Goal: Transaction & Acquisition: Subscribe to service/newsletter

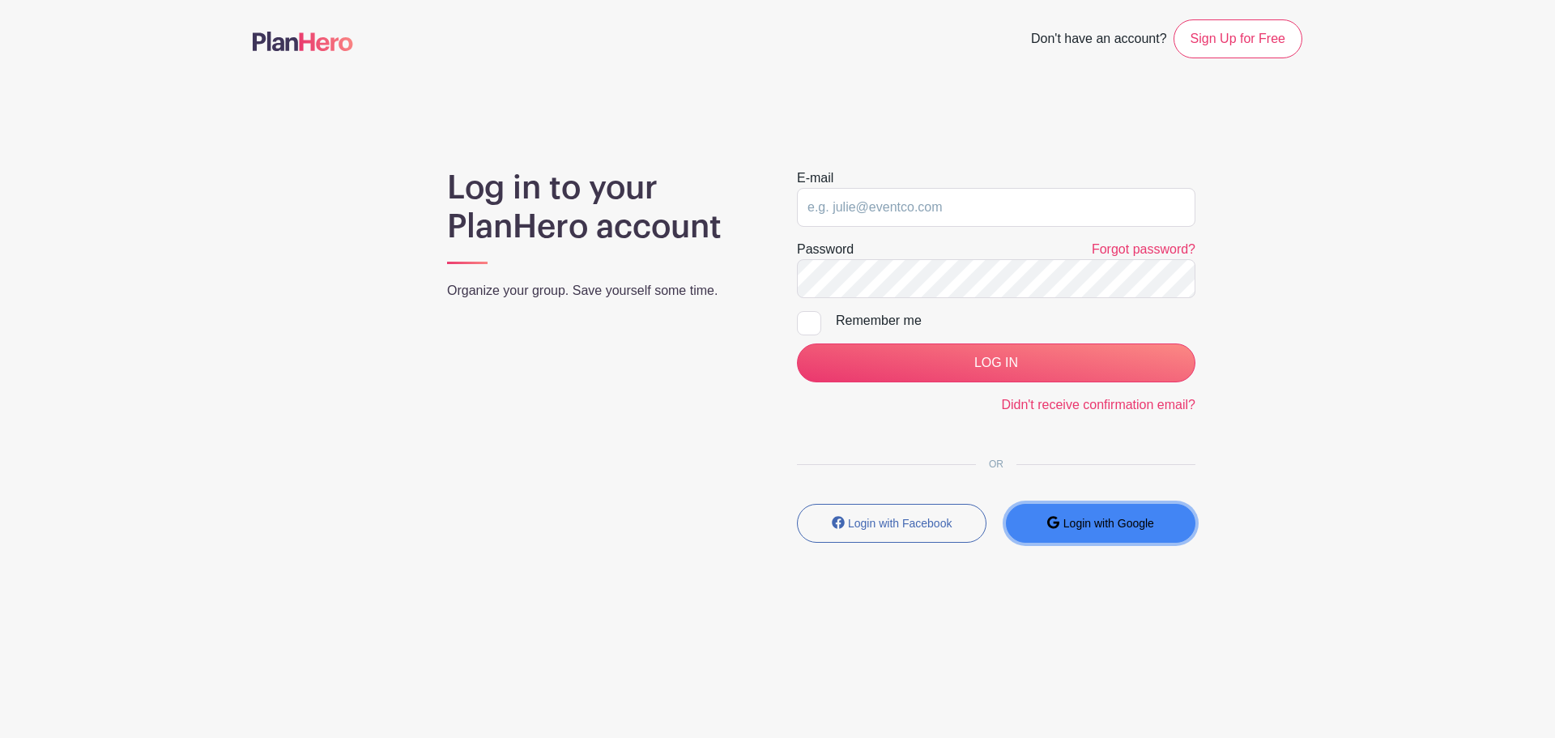
click at [1095, 526] on small "Login with Google" at bounding box center [1108, 523] width 91 height 13
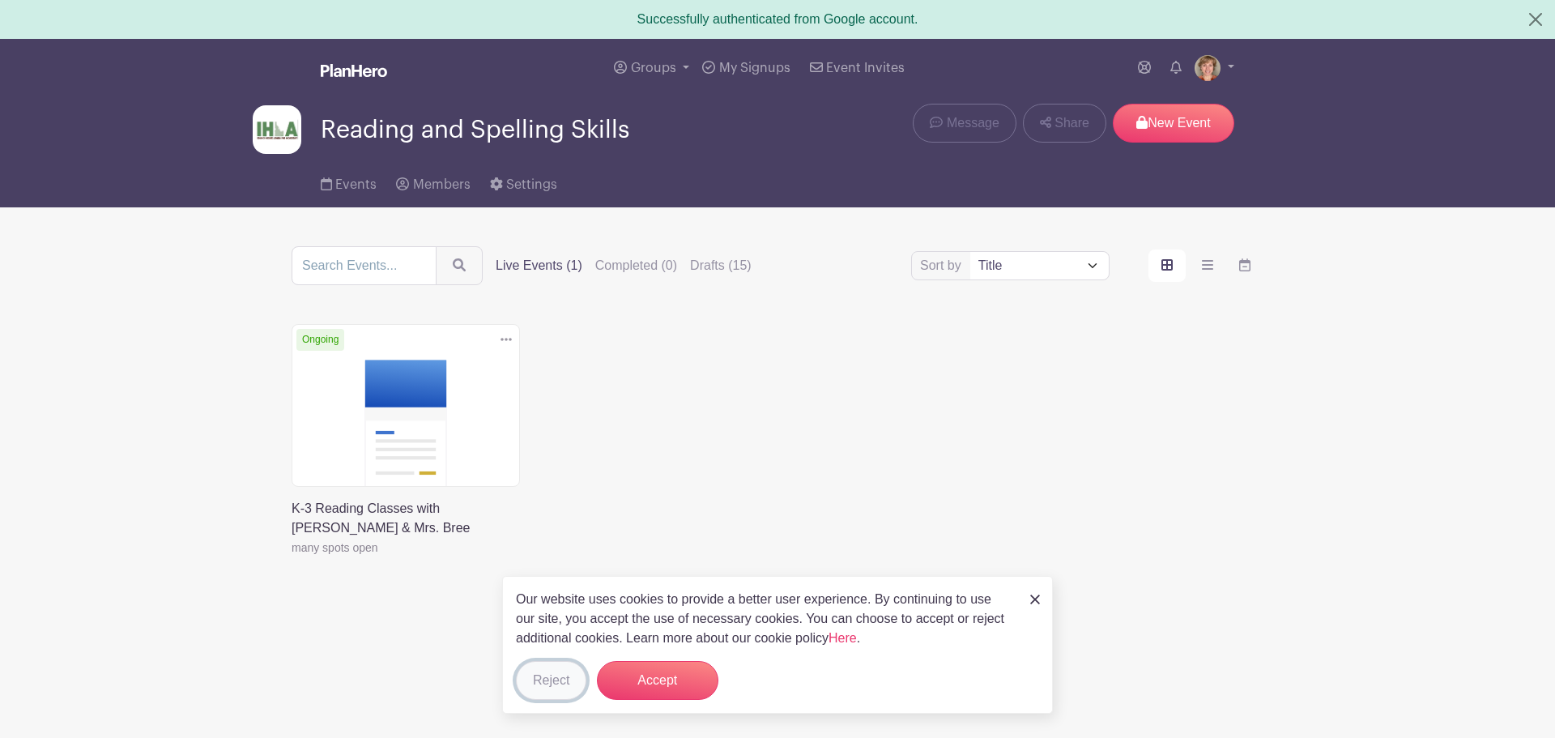
click at [536, 669] on button "Reject" at bounding box center [551, 680] width 70 height 39
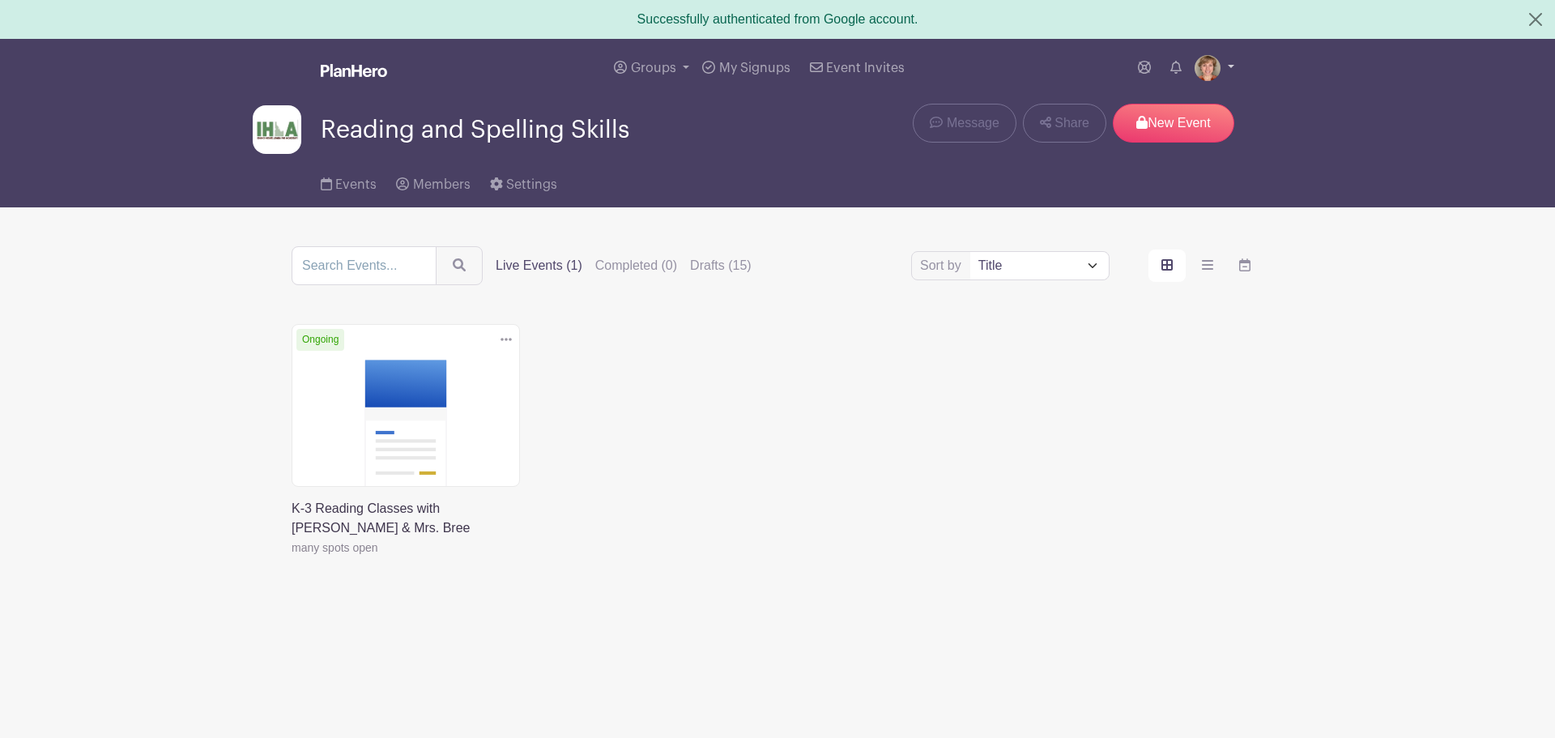
click at [1217, 68] on img at bounding box center [1207, 68] width 26 height 26
click at [1177, 102] on link "My account" at bounding box center [1169, 106] width 128 height 26
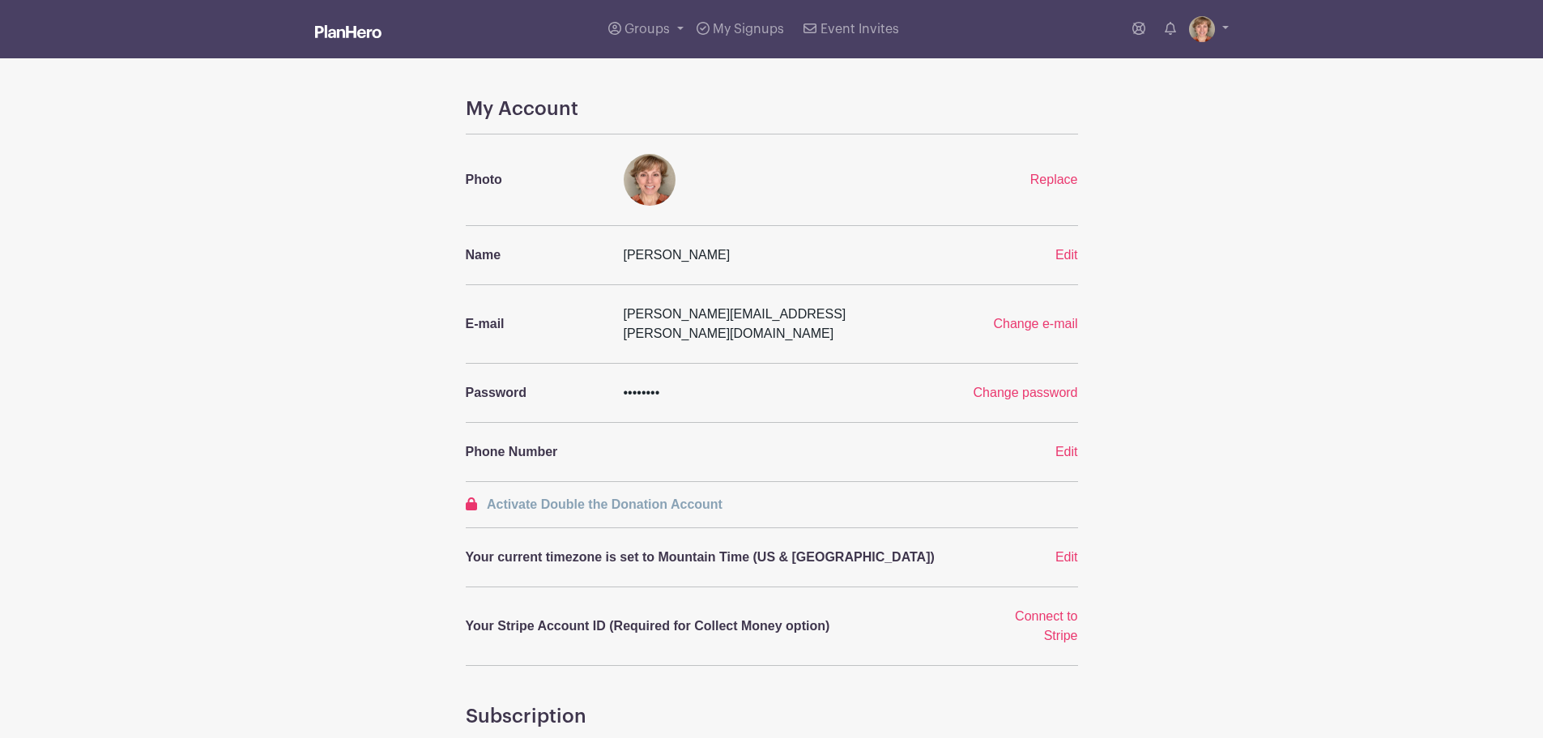
click at [1004, 383] on div "Change password" at bounding box center [930, 392] width 316 height 19
click at [1004, 385] on span "Change password" at bounding box center [1025, 392] width 104 height 14
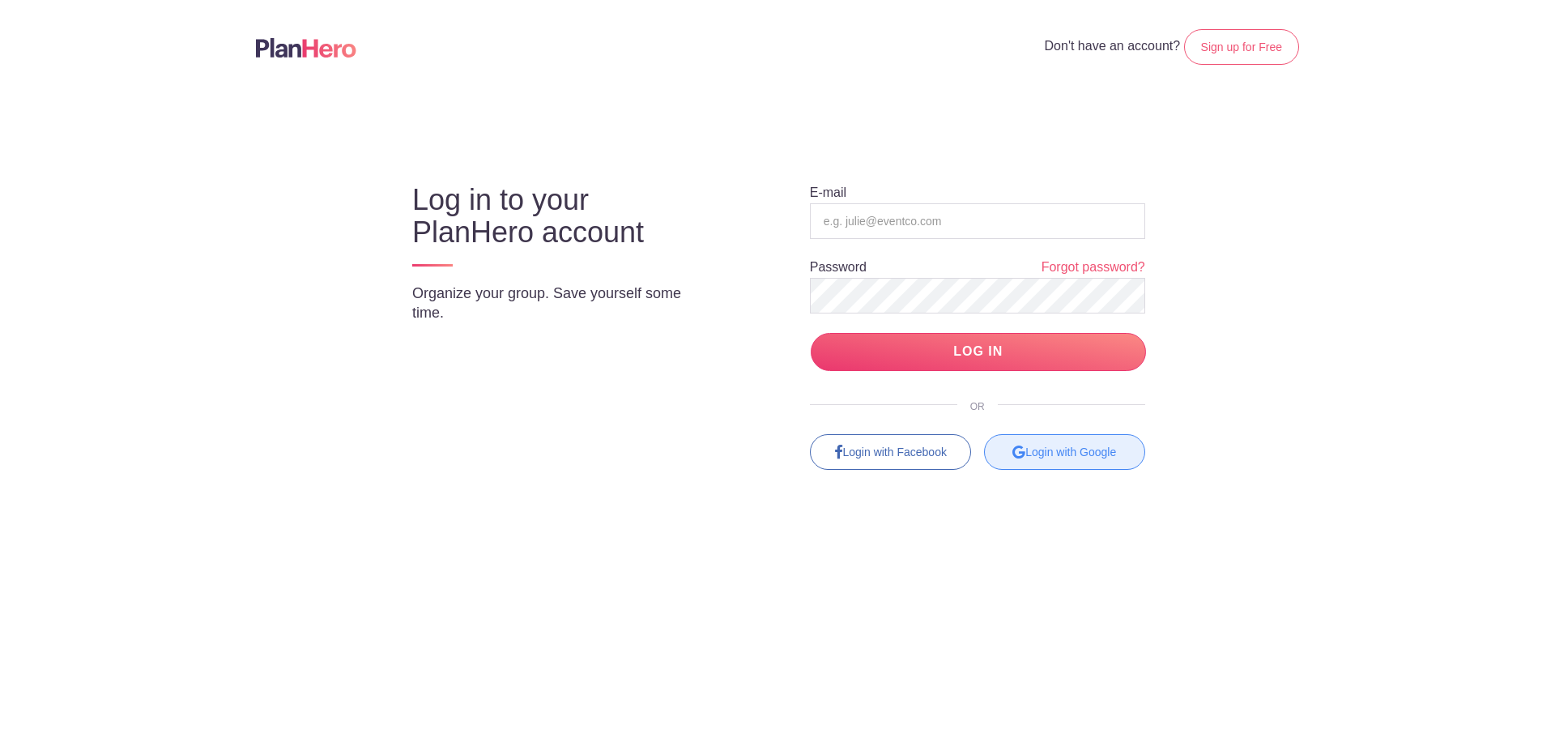
click at [1063, 448] on div "Login with Google" at bounding box center [1064, 452] width 161 height 36
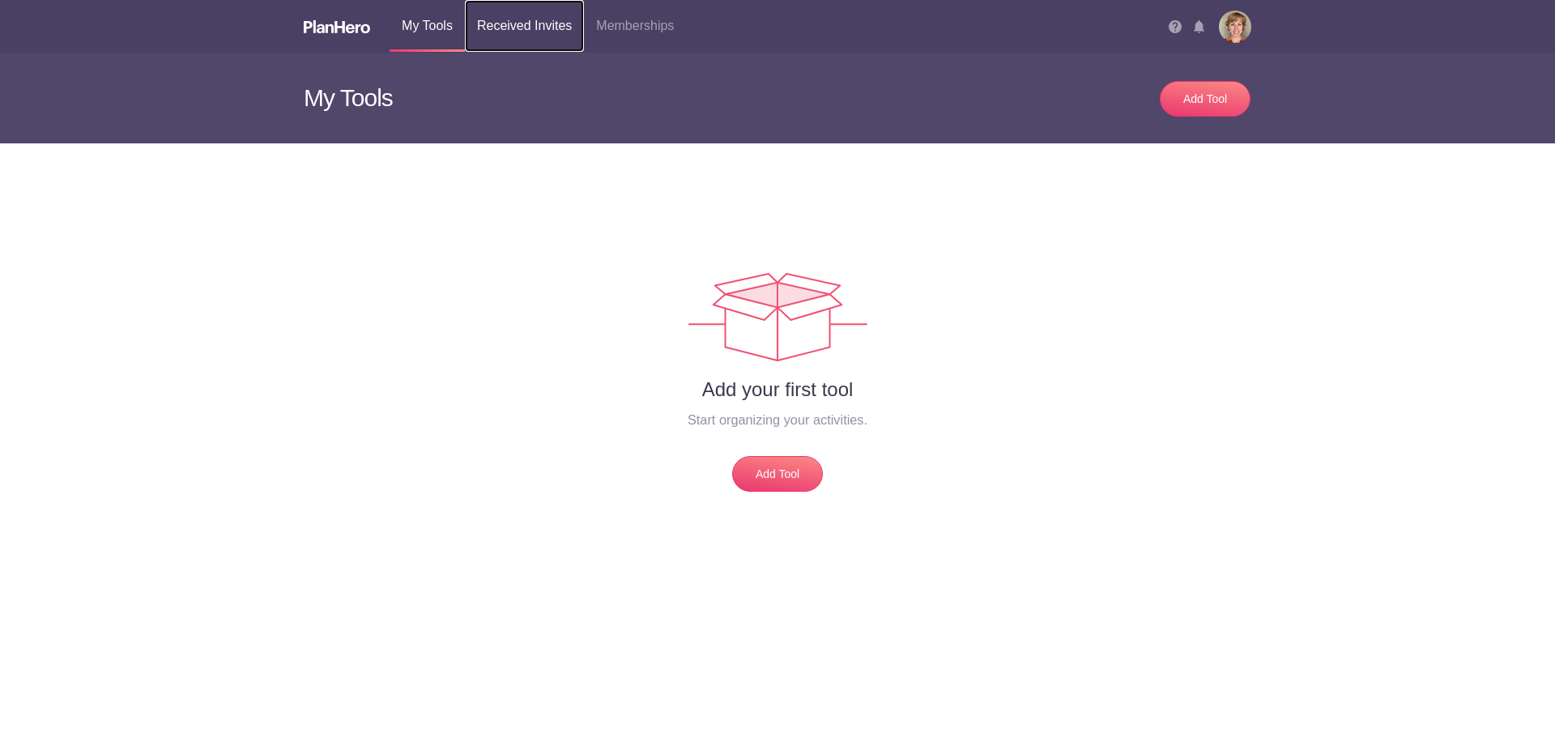
click at [541, 23] on link "Received Invites" at bounding box center [524, 26] width 119 height 52
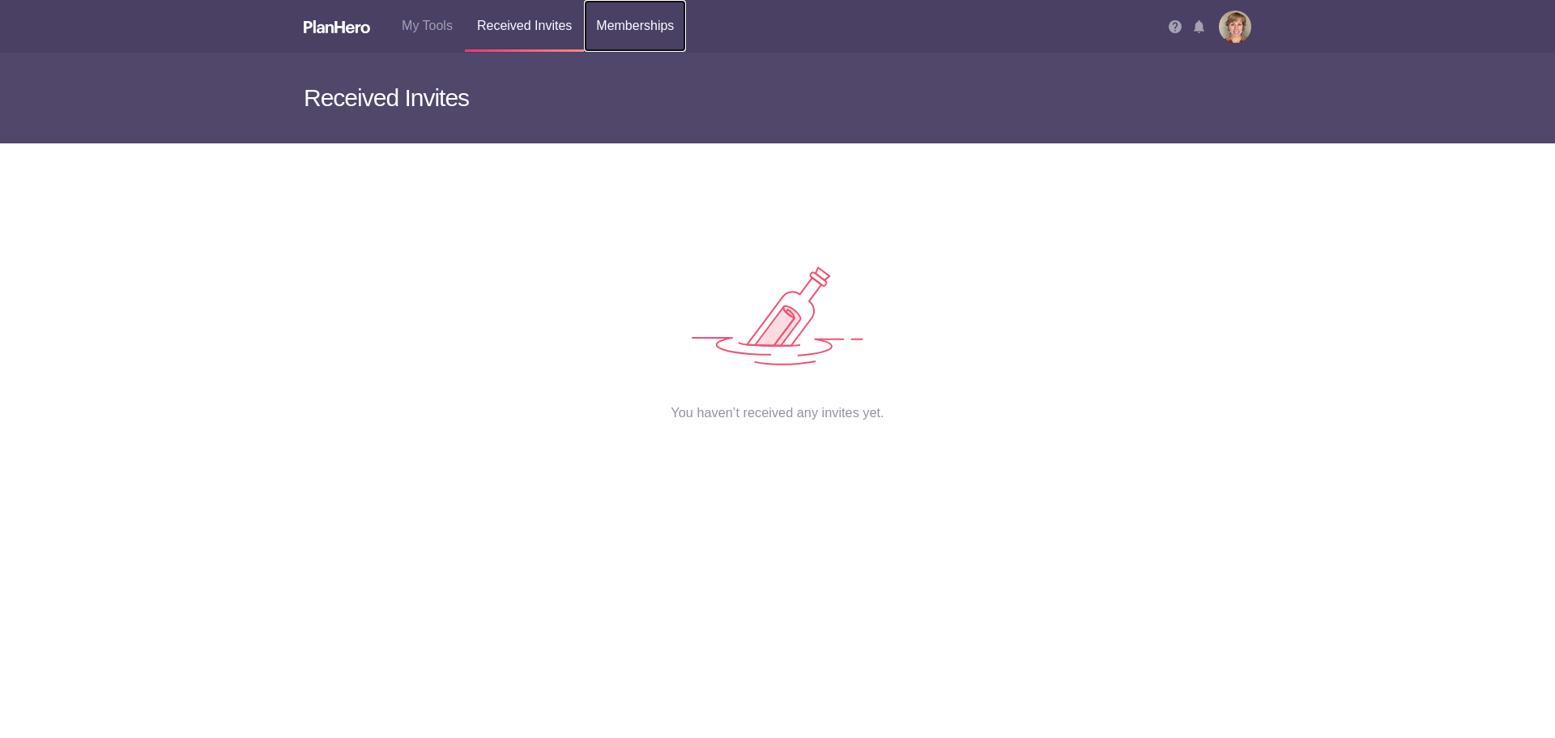
click at [645, 36] on link "Memberships" at bounding box center [635, 26] width 102 height 52
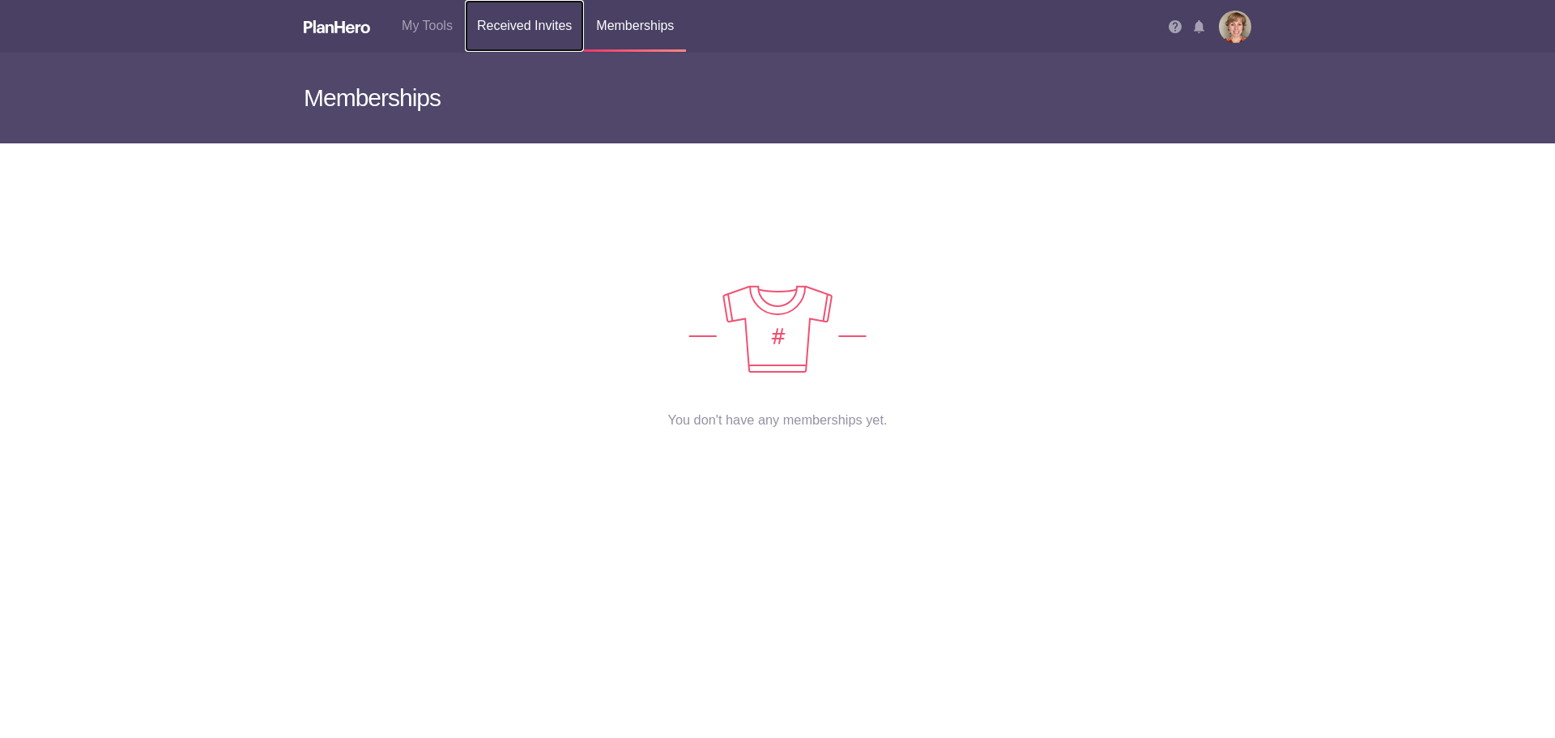
click at [513, 23] on link "Received Invites" at bounding box center [524, 26] width 119 height 52
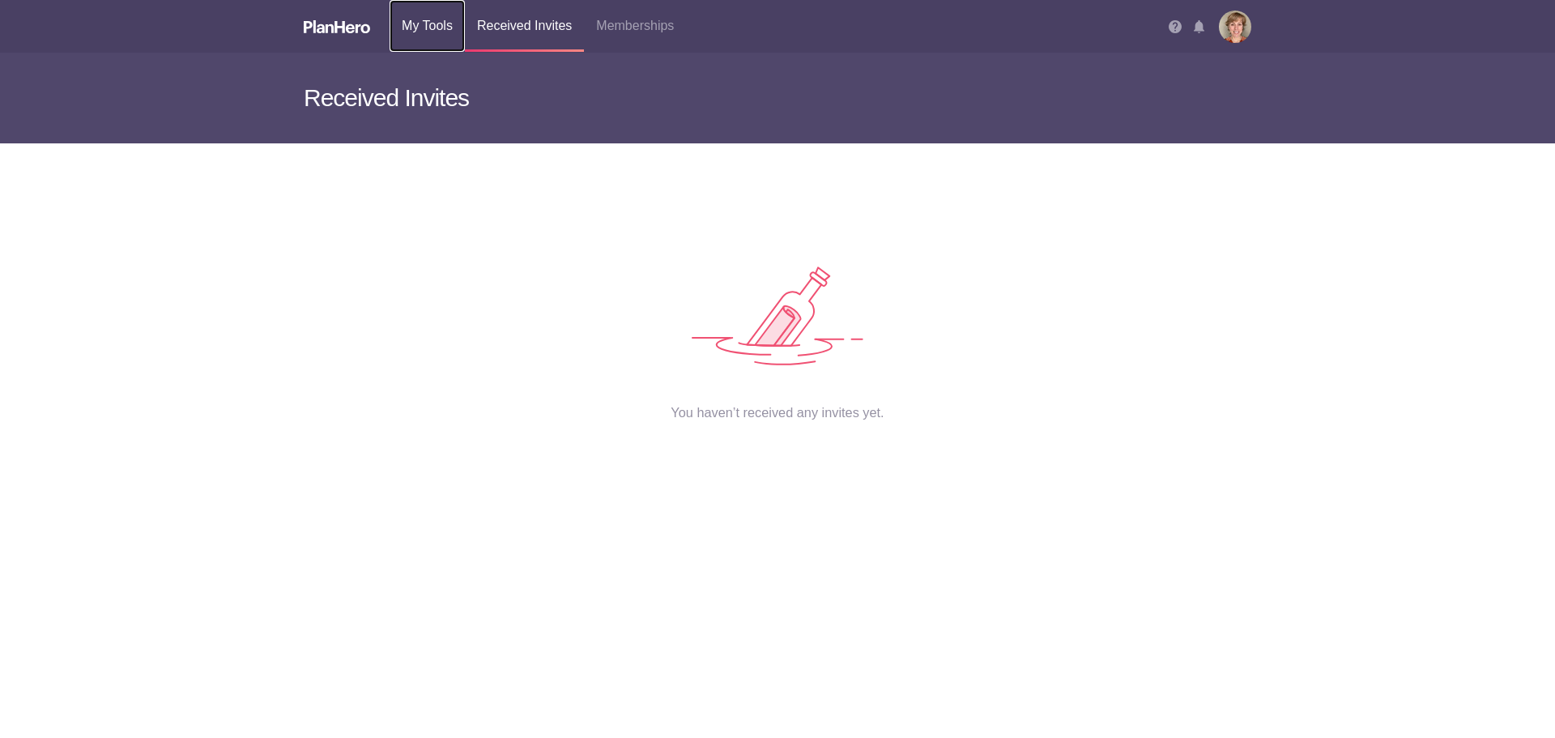
click at [403, 19] on link "My Tools" at bounding box center [427, 26] width 75 height 52
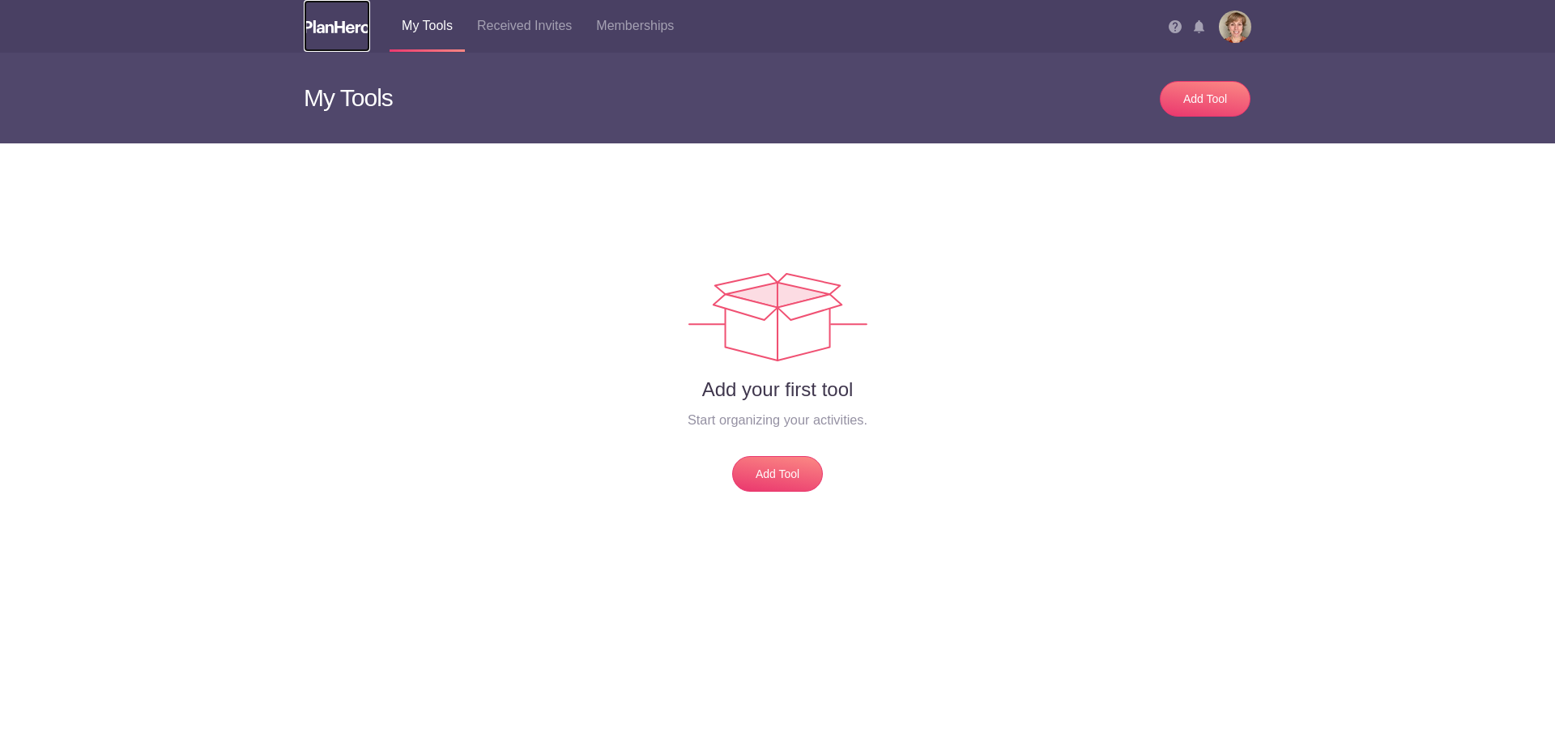
click at [350, 23] on img at bounding box center [337, 26] width 66 height 13
click at [347, 104] on h3 "My Tools" at bounding box center [535, 98] width 462 height 91
click at [1227, 24] on img at bounding box center [1235, 27] width 32 height 32
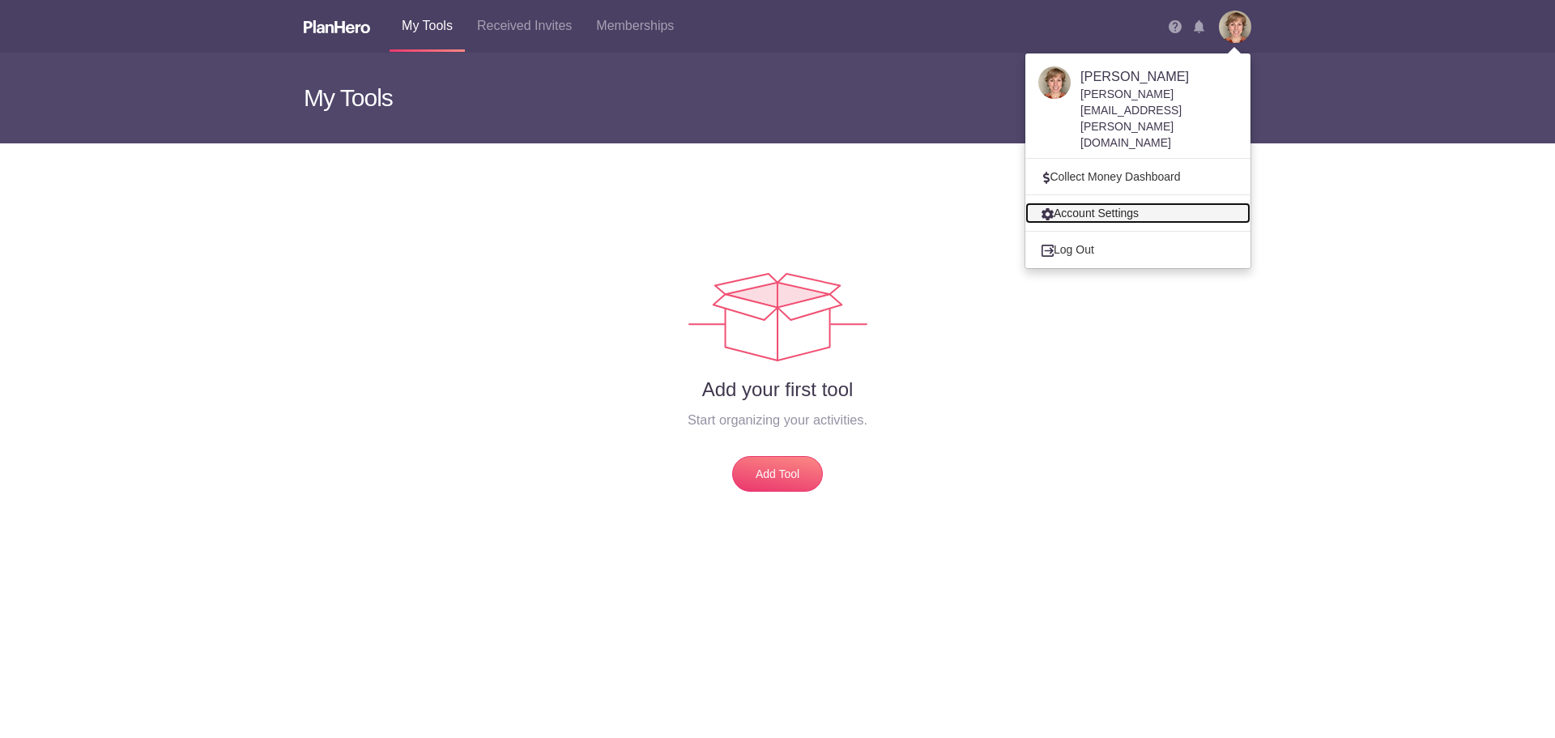
click at [1114, 202] on link "Account Settings" at bounding box center [1137, 212] width 225 height 21
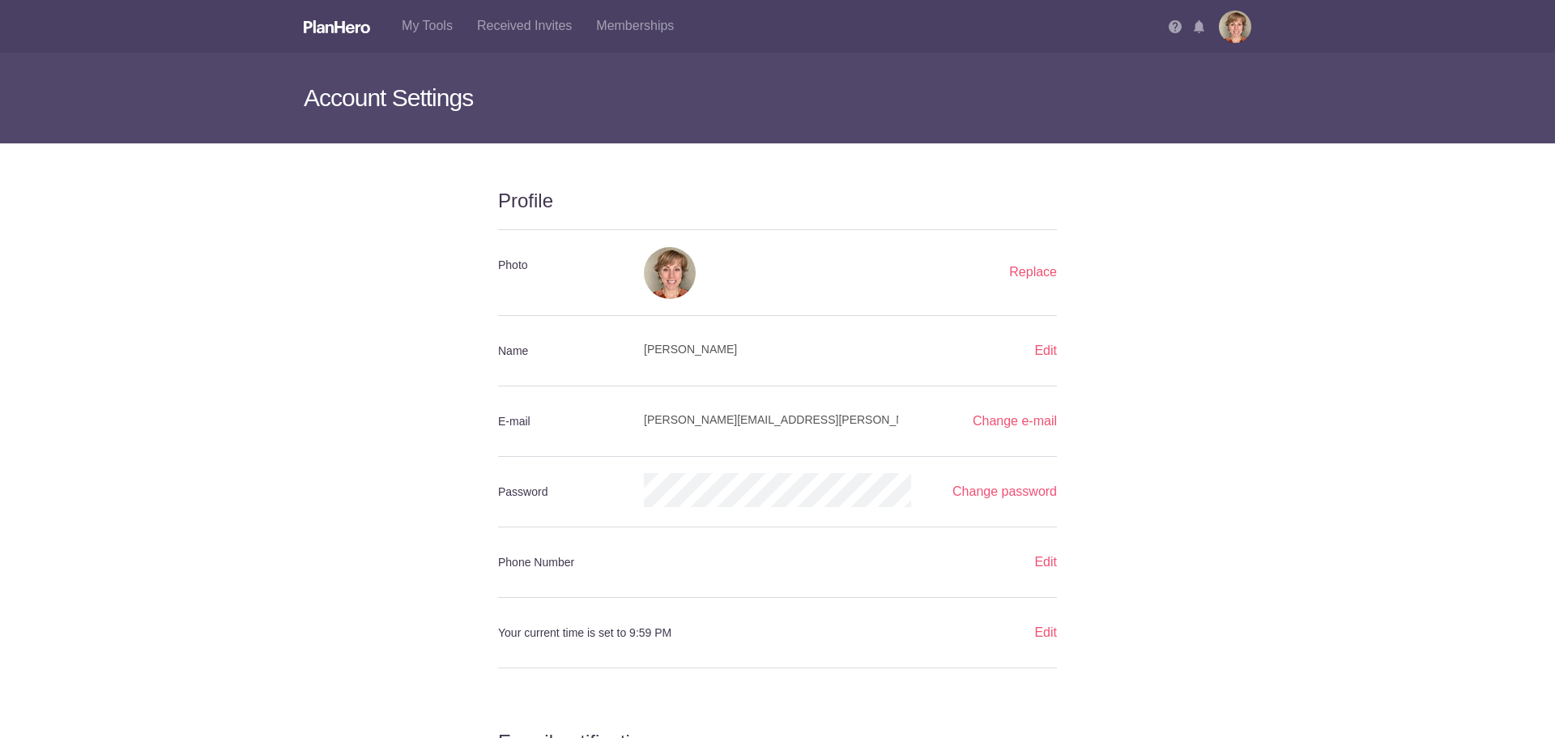
click at [640, 488] on div at bounding box center [778, 490] width 292 height 34
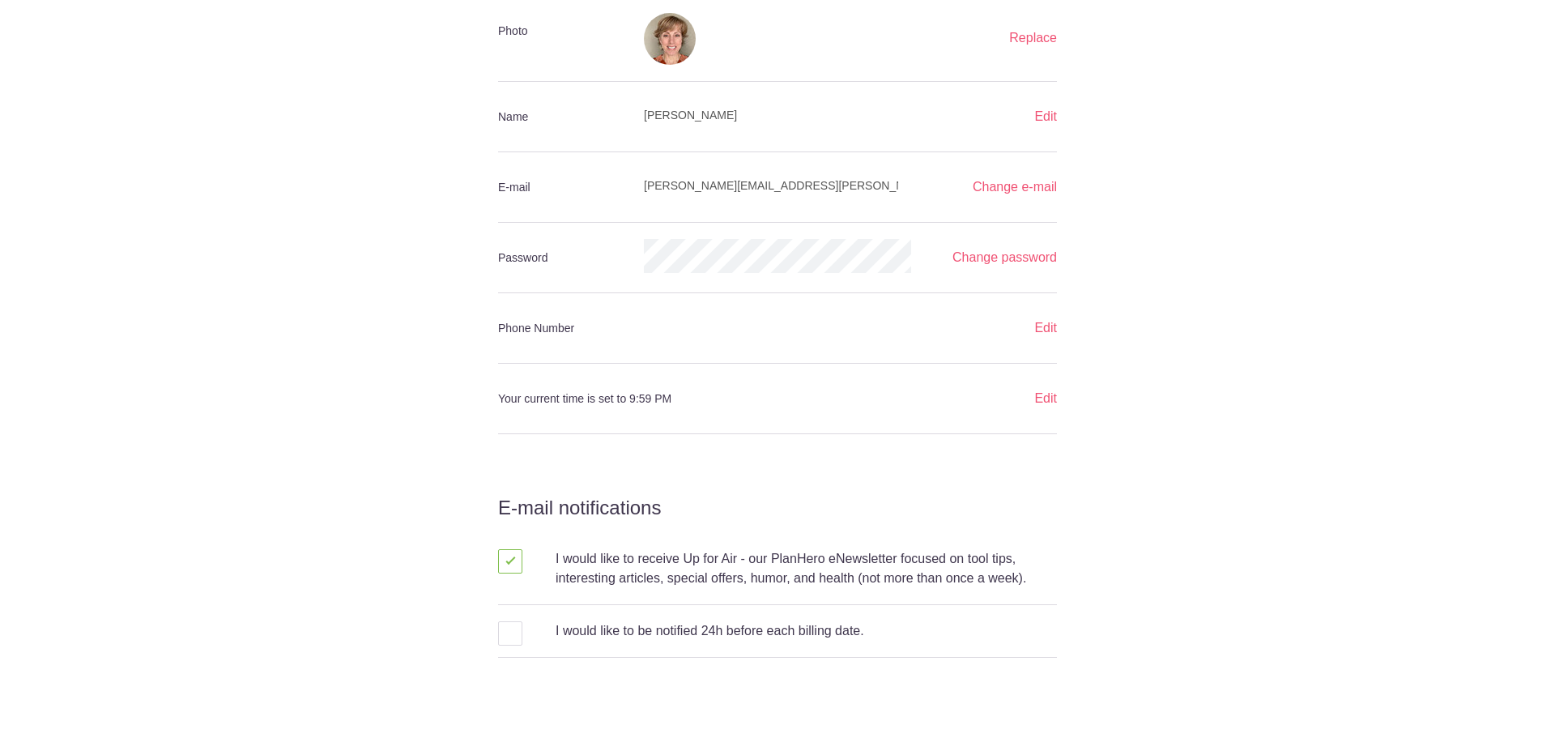
scroll to position [271, 0]
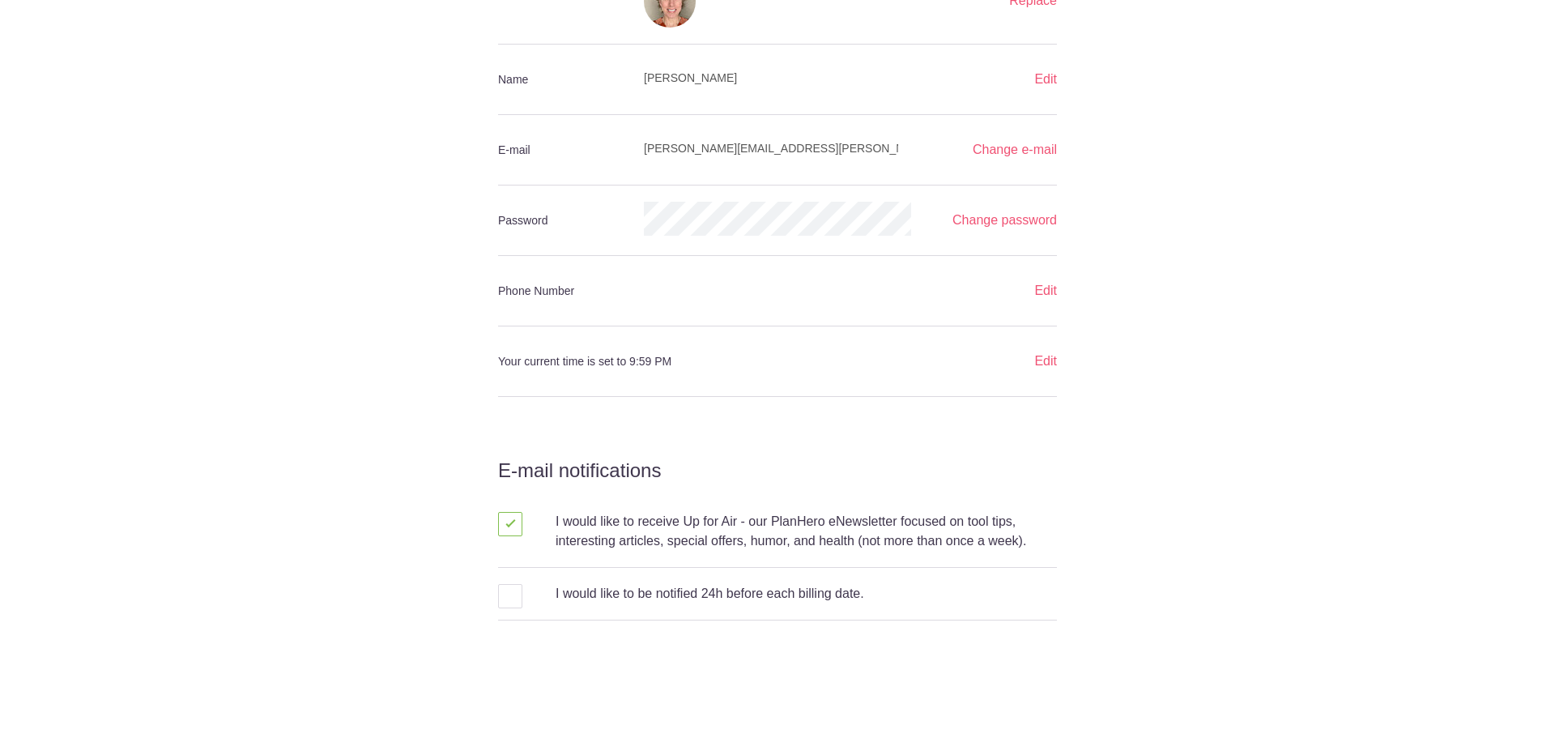
click at [498, 527] on span at bounding box center [510, 524] width 24 height 24
click at [543, 526] on input "checkbox" at bounding box center [571, 520] width 57 height 11
checkbox input "false"
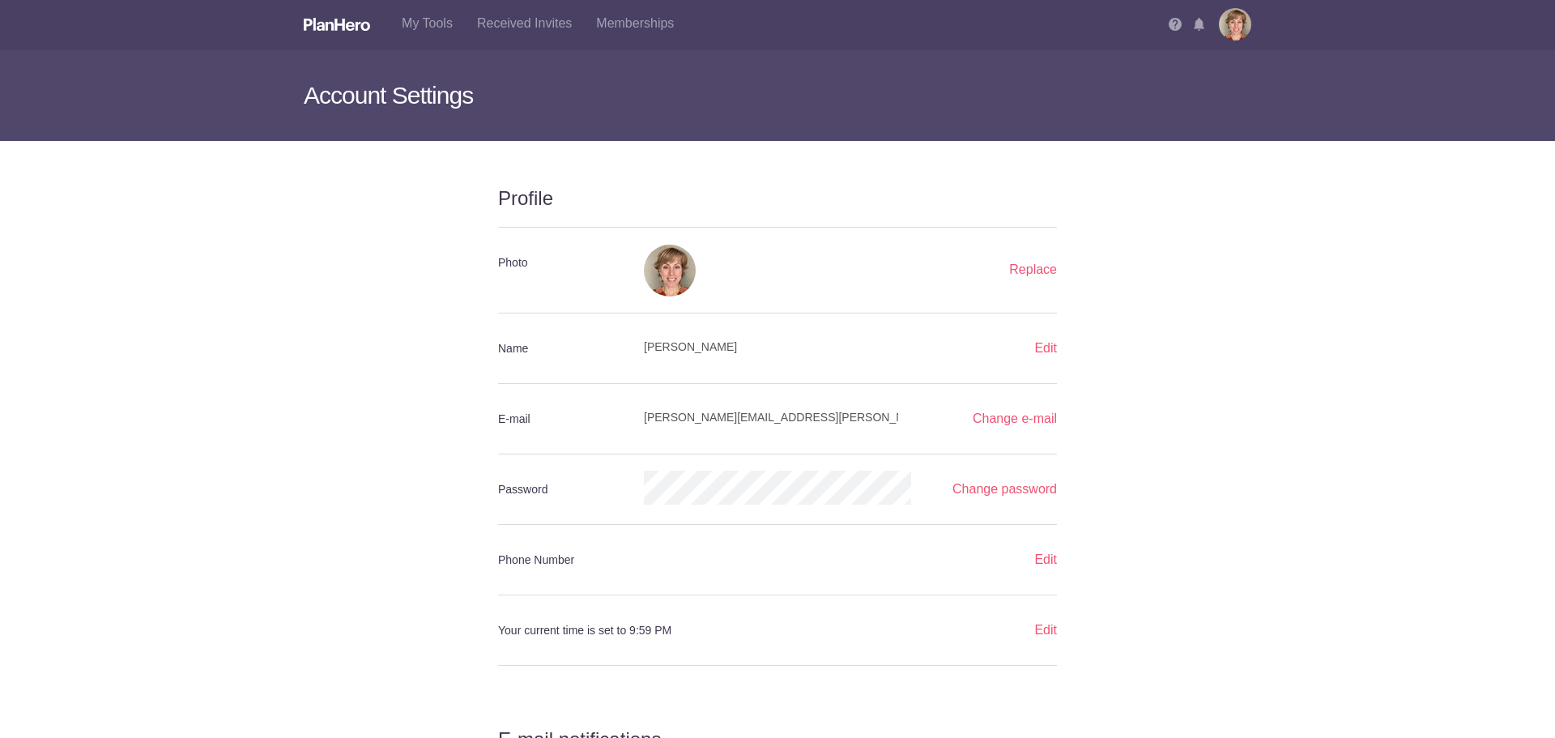
scroll to position [0, 0]
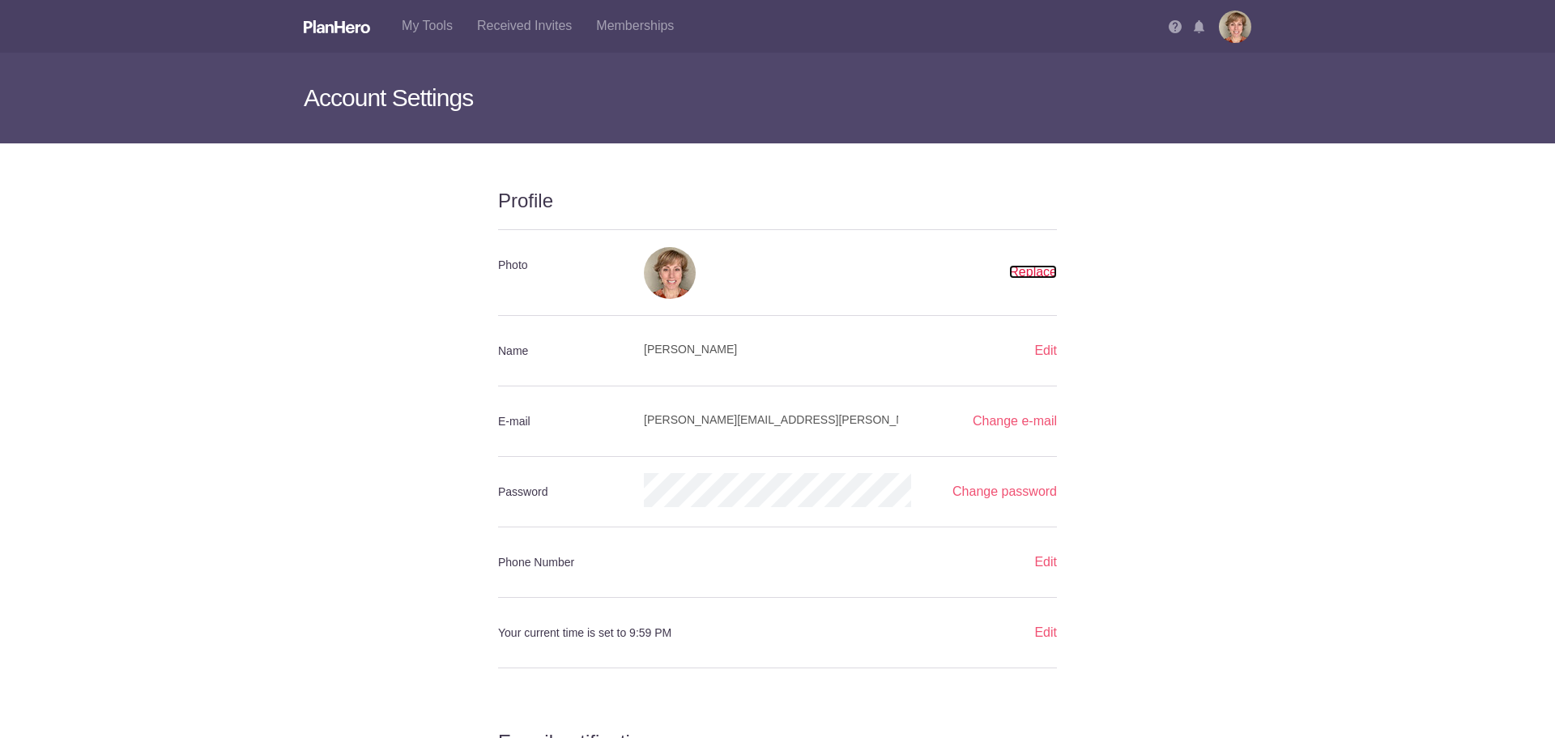
click at [1024, 272] on link "Replace" at bounding box center [1033, 272] width 48 height 14
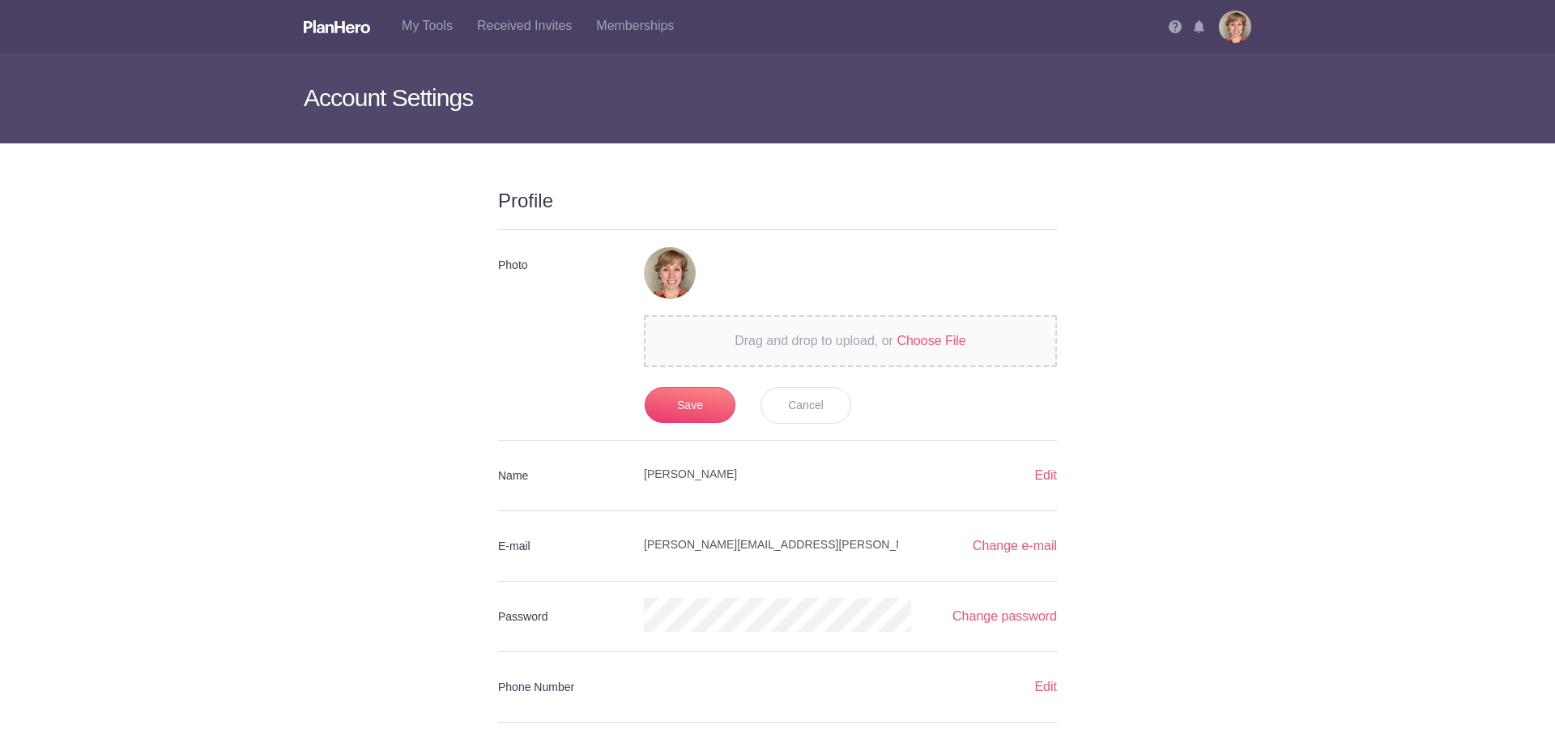
click at [933, 343] on input "Drag and drop to upload, or Choose File Choose File" at bounding box center [850, 343] width 437 height 53
type input "C:\fakepath\IMG-2154.jpg"
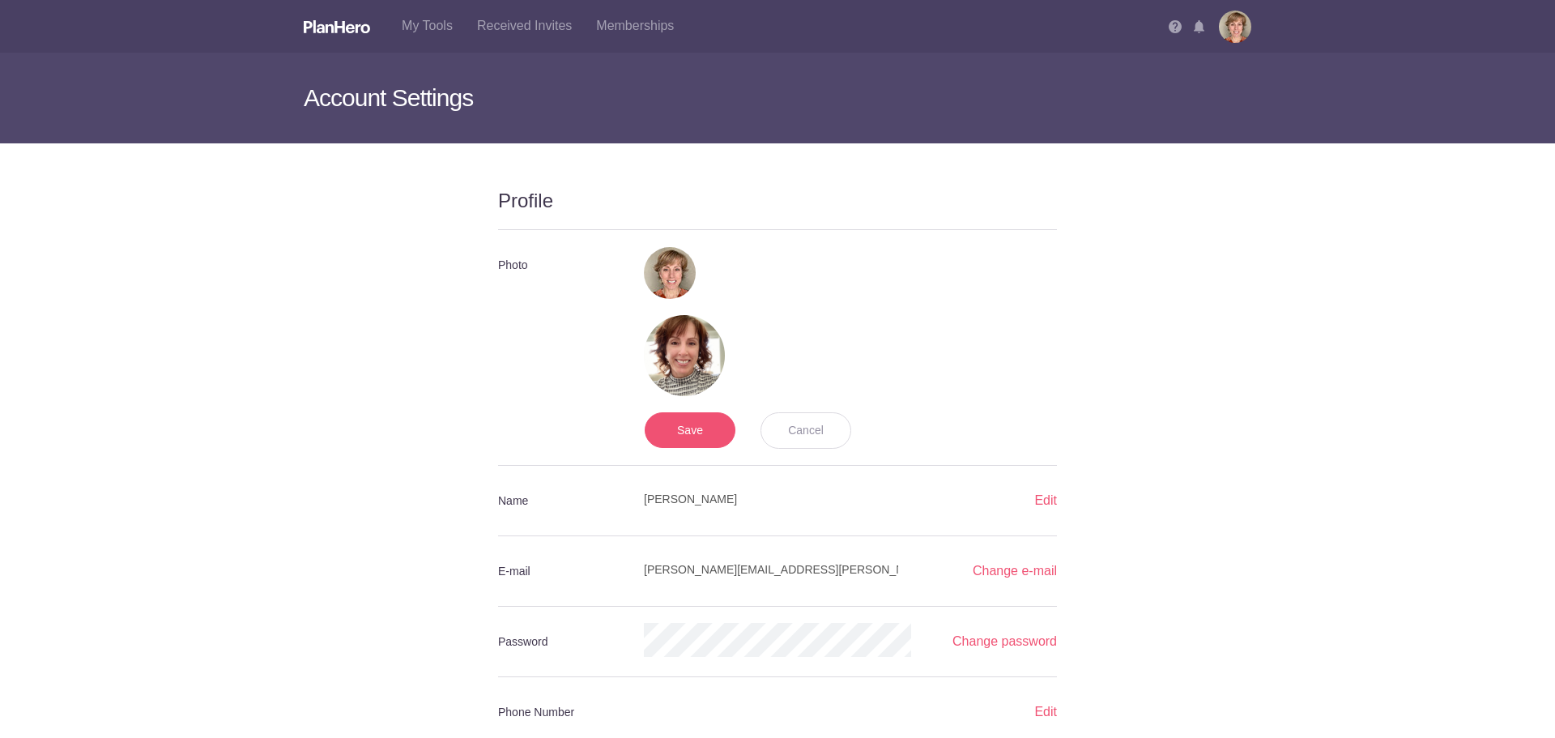
click at [678, 430] on input "Save" at bounding box center [690, 430] width 91 height 36
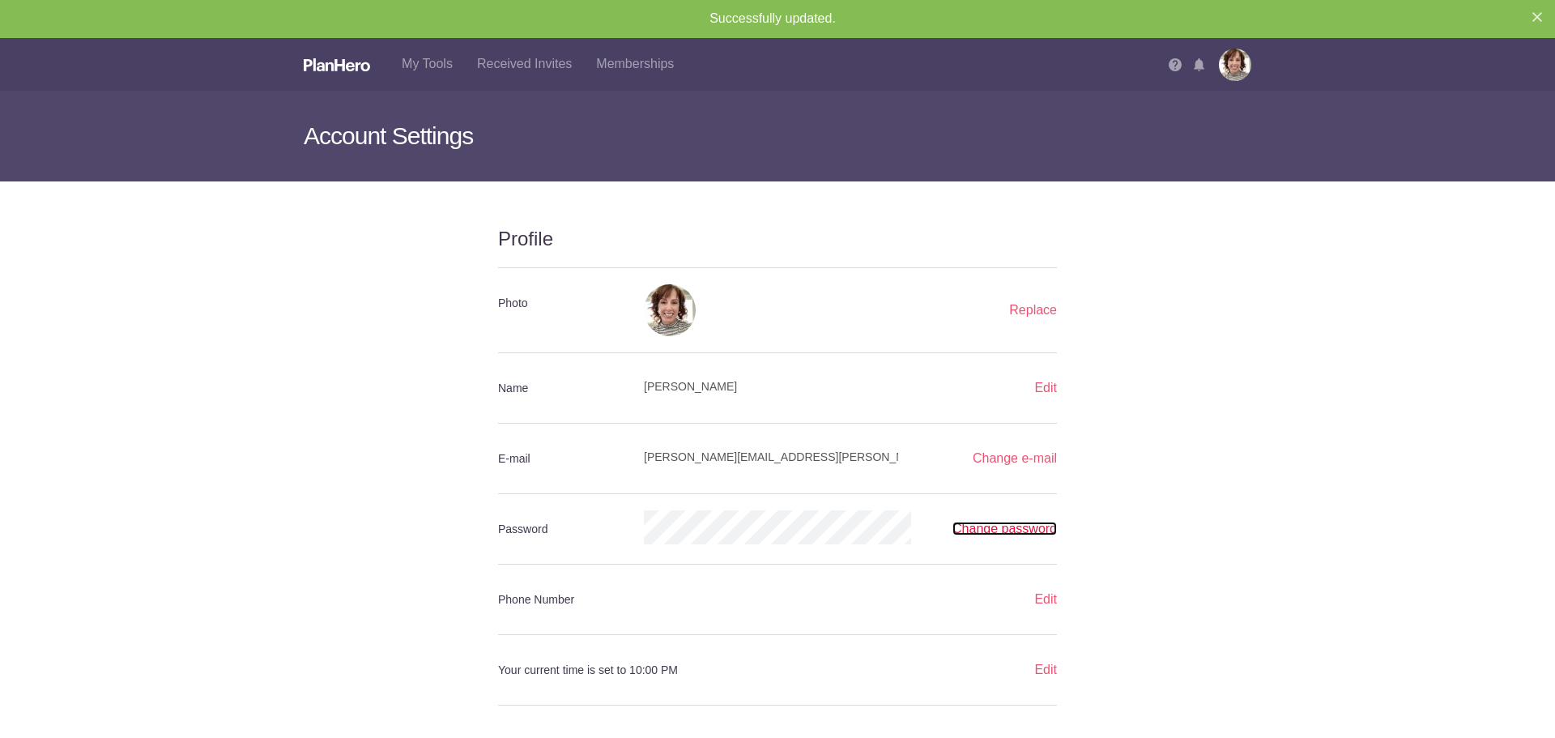
click at [1011, 529] on link "Change password" at bounding box center [1004, 529] width 104 height 14
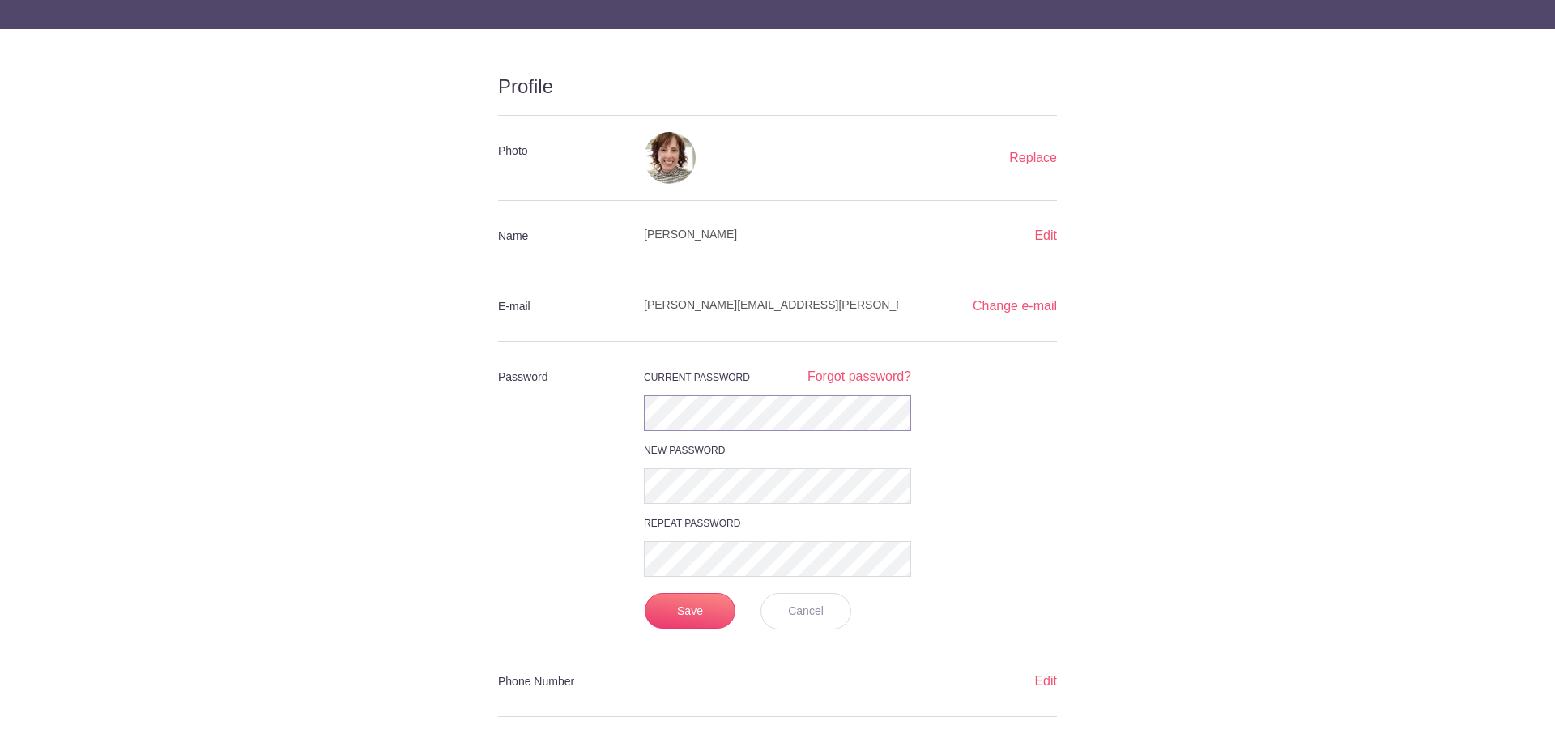
scroll to position [189, 0]
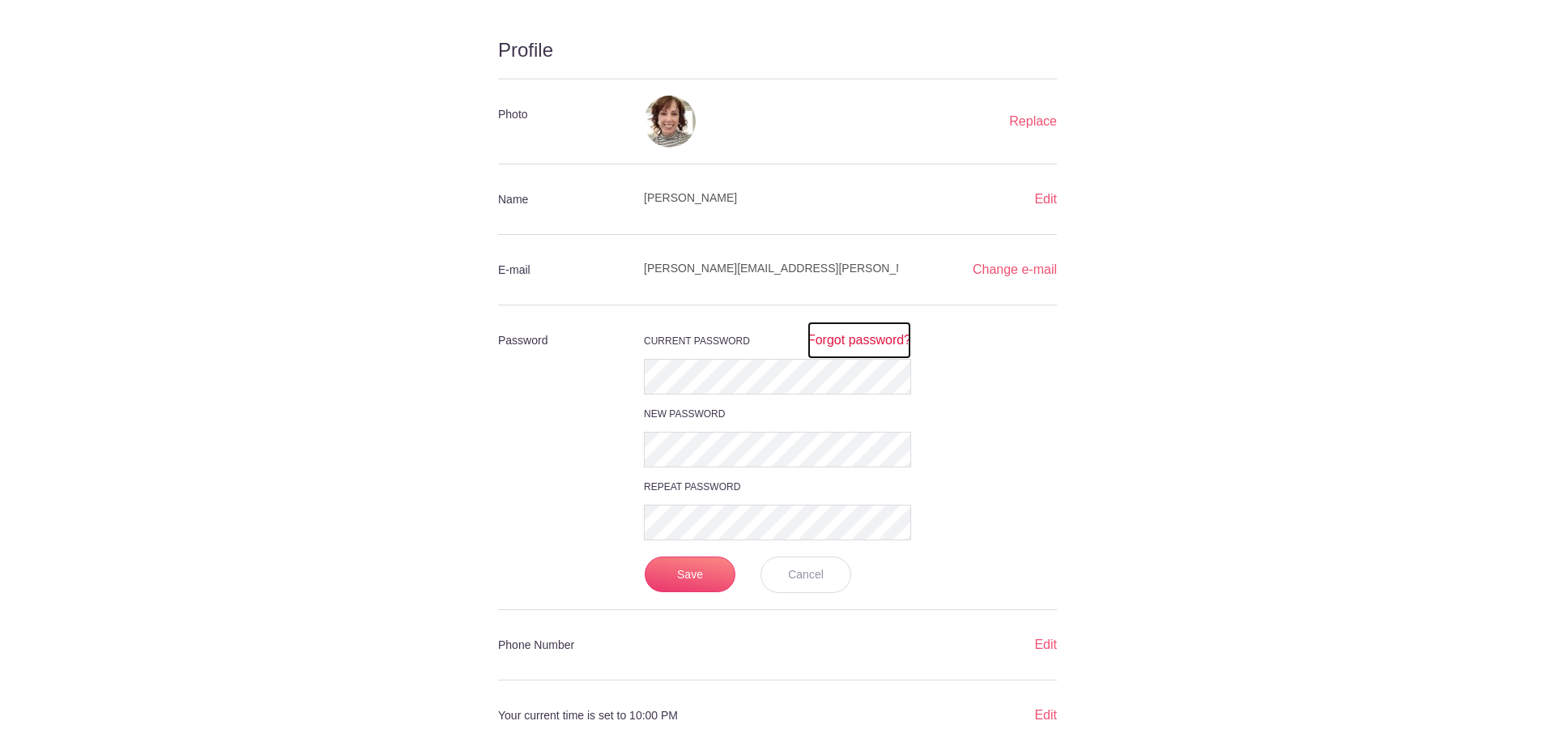
click at [864, 342] on link "Forgot password?" at bounding box center [859, 339] width 104 height 37
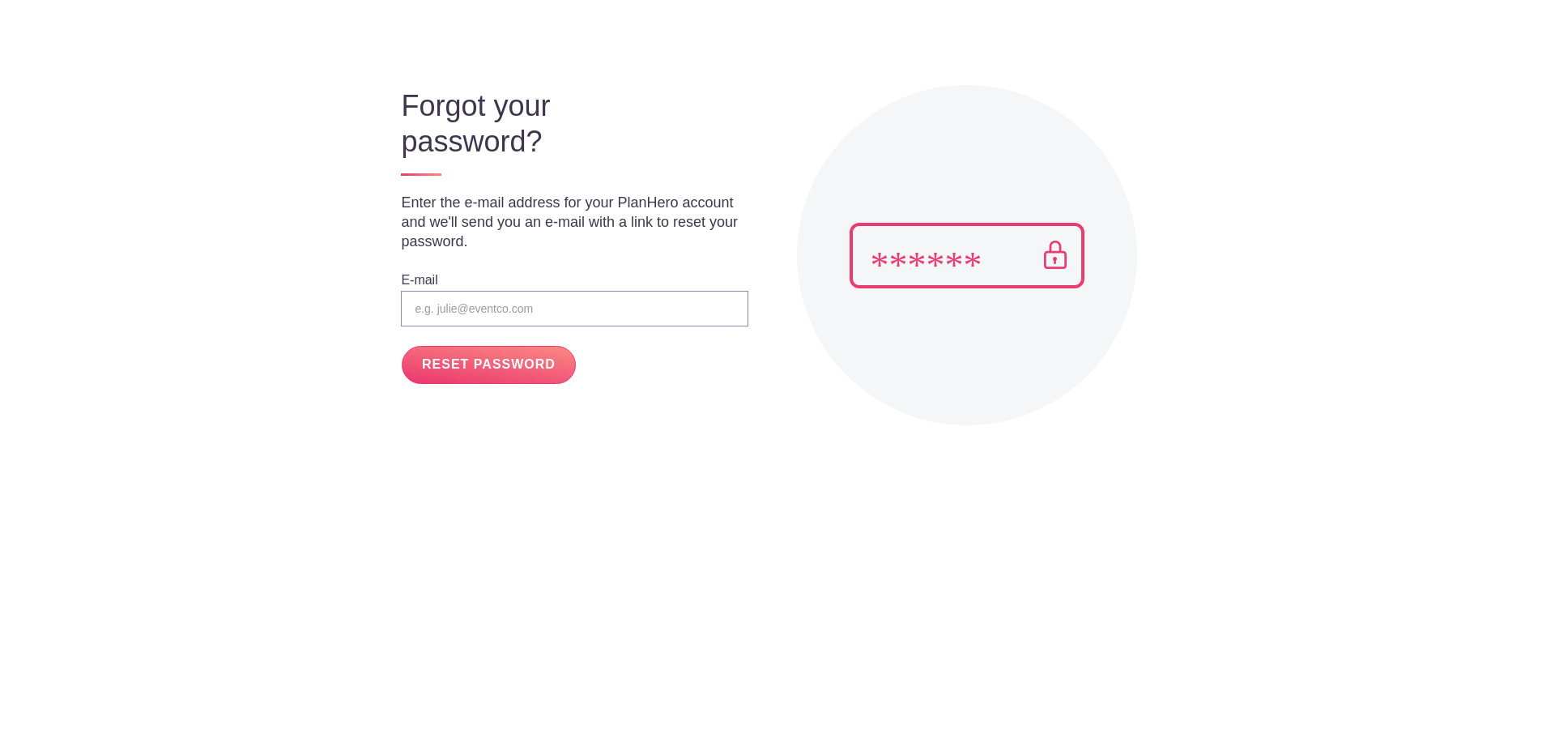
click at [544, 305] on input "email" at bounding box center [574, 309] width 347 height 36
type input "jean.larson@malad.us"
click at [499, 370] on input "RESET PASSWORD" at bounding box center [488, 365] width 173 height 38
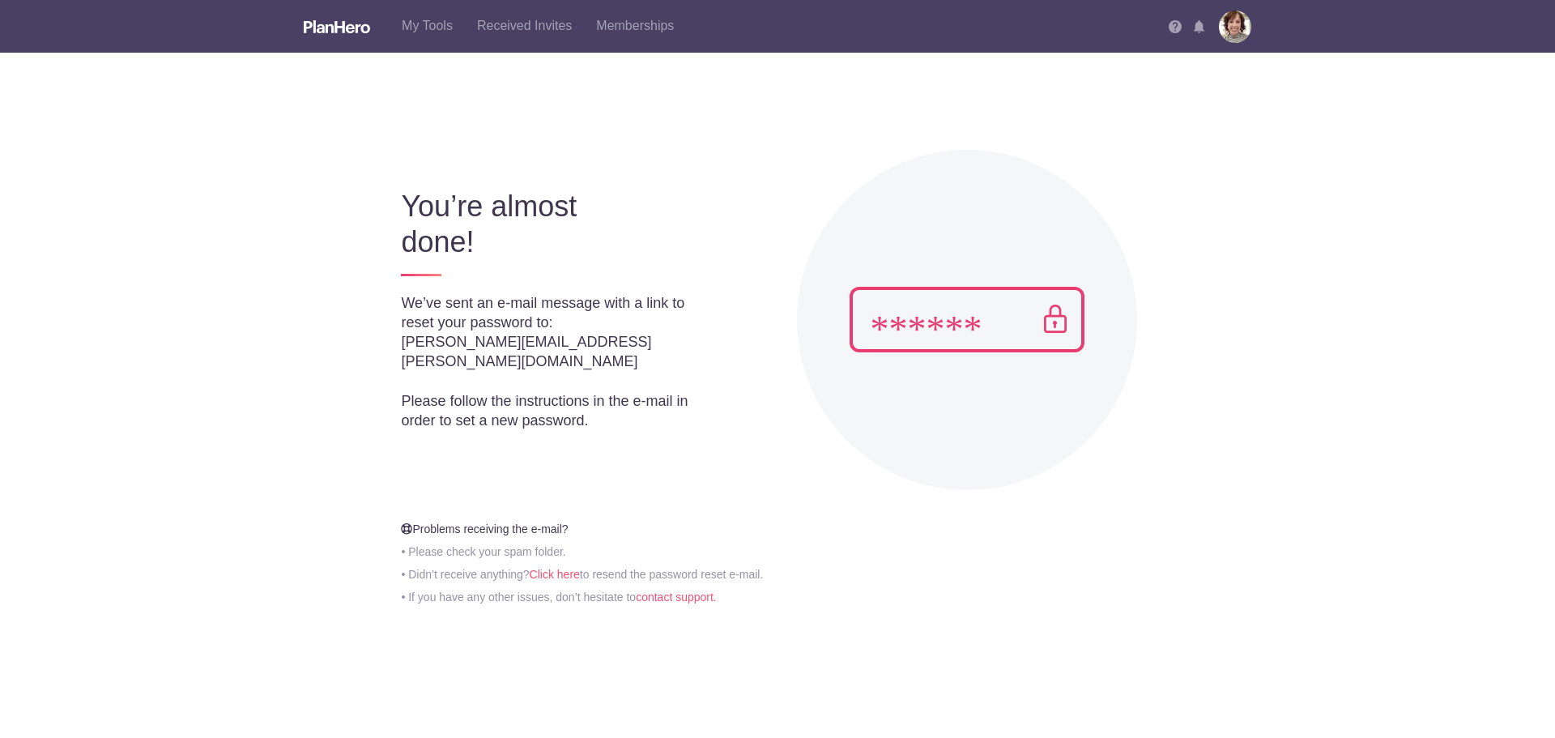
click at [895, 325] on img at bounding box center [966, 320] width 235 height 66
click at [551, 575] on link "Click here" at bounding box center [555, 574] width 50 height 13
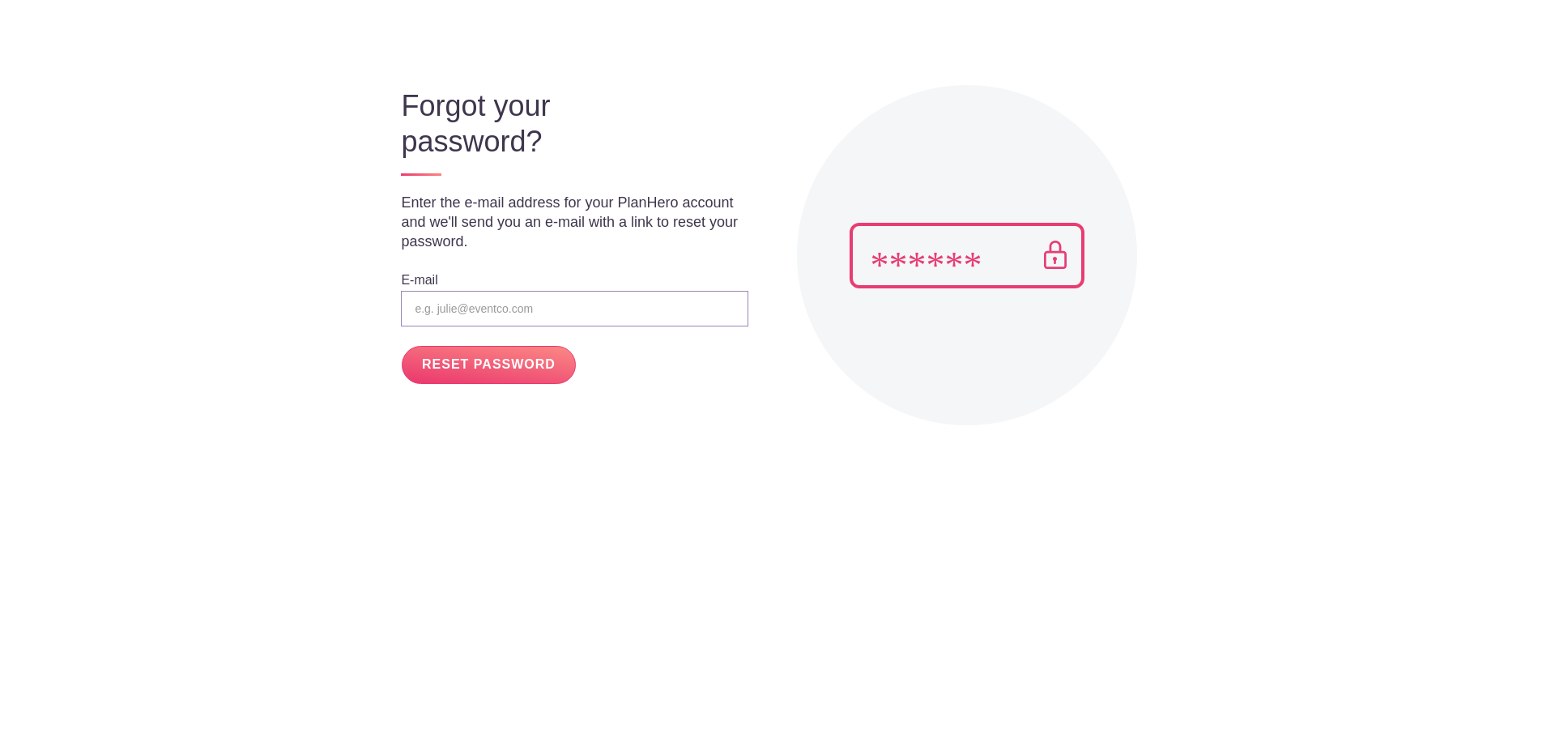
click at [515, 300] on input "email" at bounding box center [574, 309] width 347 height 36
type input "[PERSON_NAME][EMAIL_ADDRESS][PERSON_NAME][DOMAIN_NAME]"
click at [541, 365] on input "RESET PASSWORD" at bounding box center [488, 365] width 173 height 38
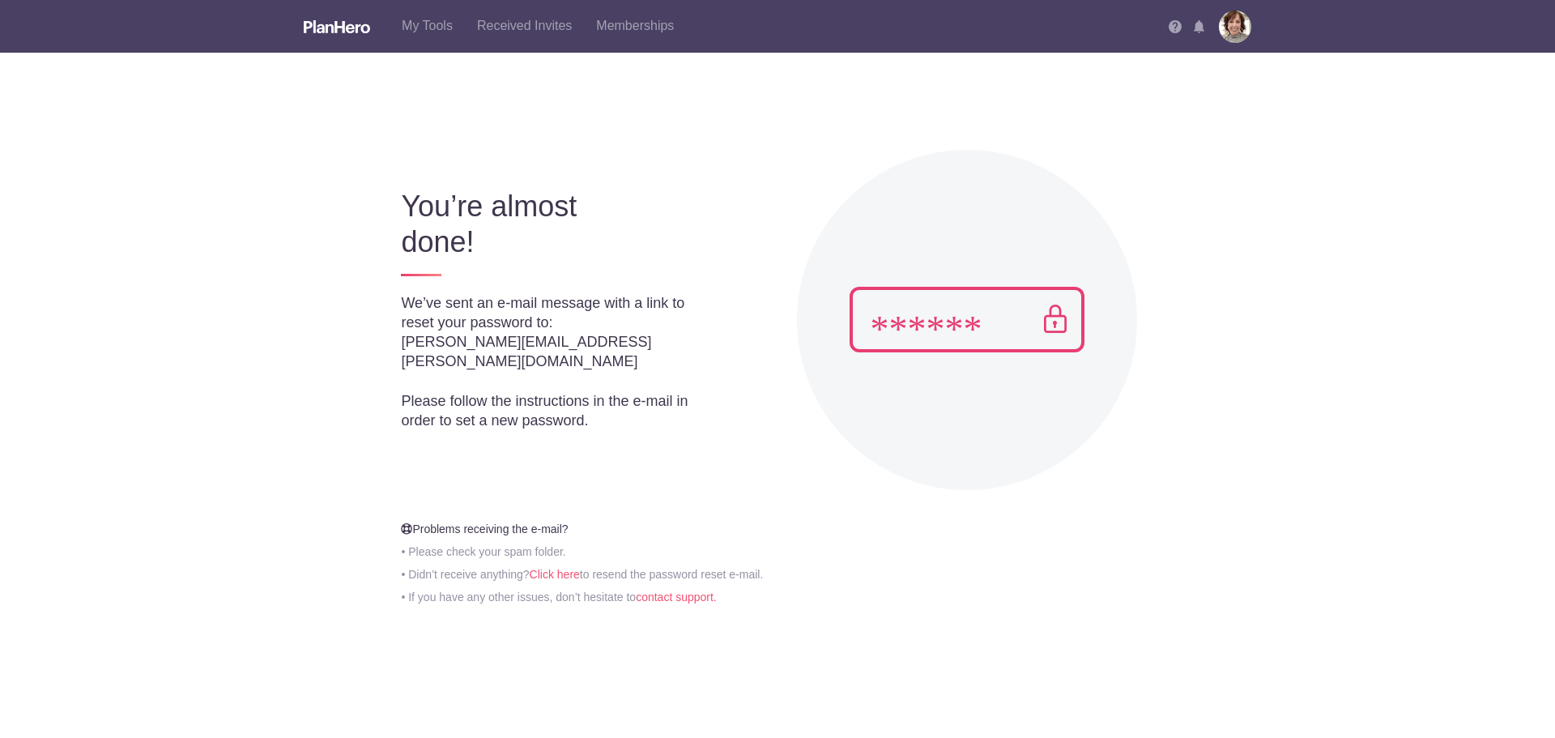
click at [1236, 28] on img at bounding box center [1235, 27] width 32 height 32
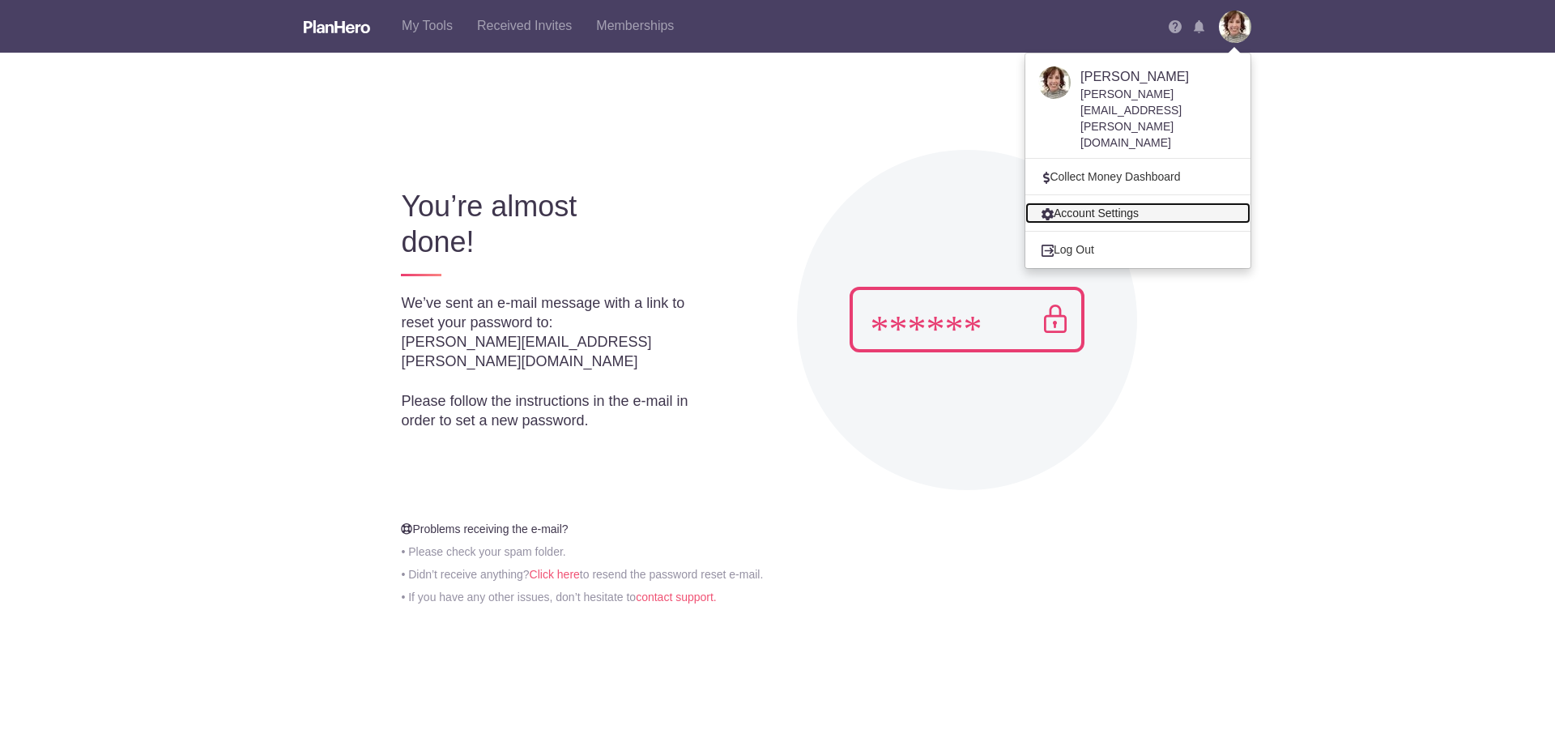
click at [1105, 202] on link "Account Settings" at bounding box center [1137, 212] width 225 height 21
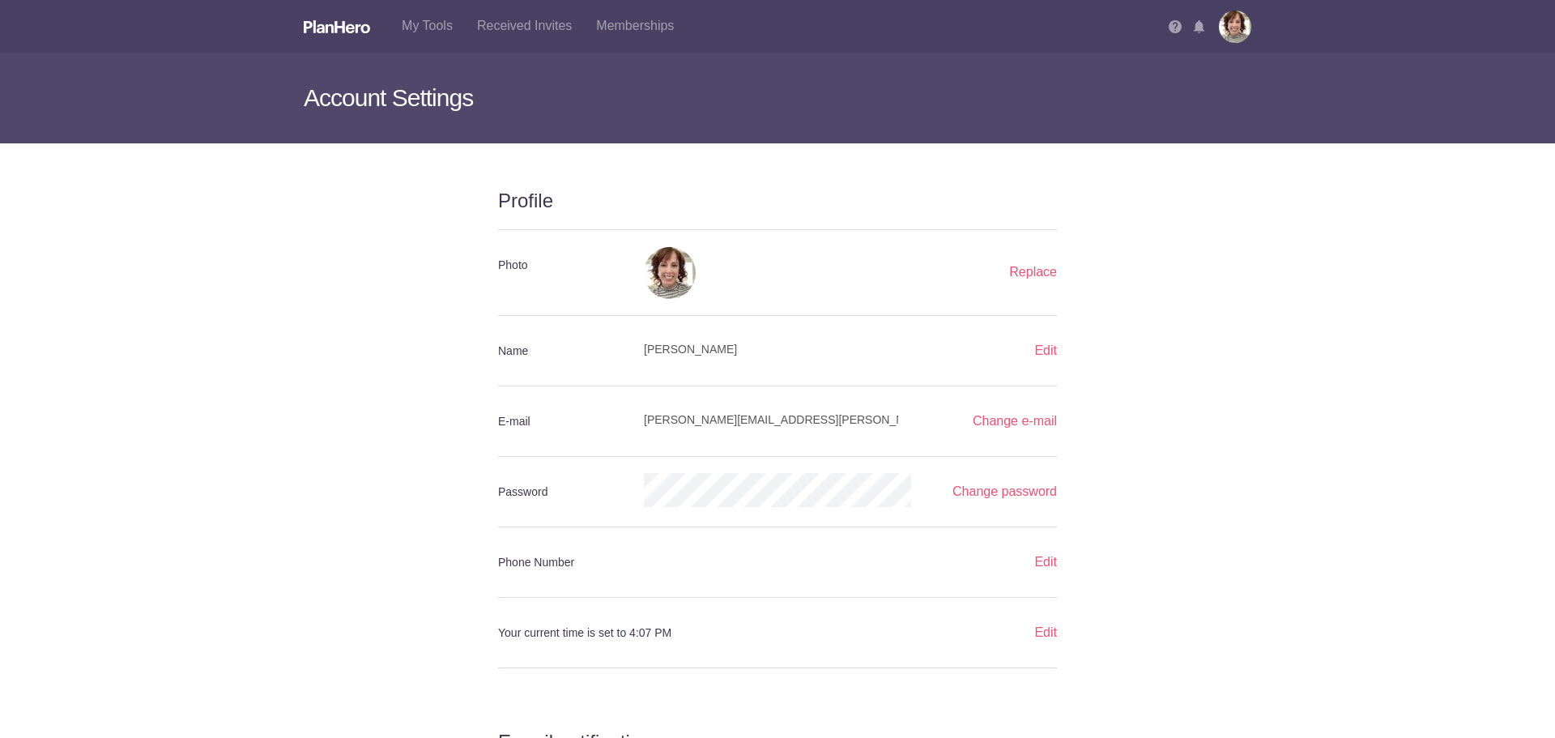
click at [1194, 27] on img at bounding box center [1199, 26] width 11 height 13
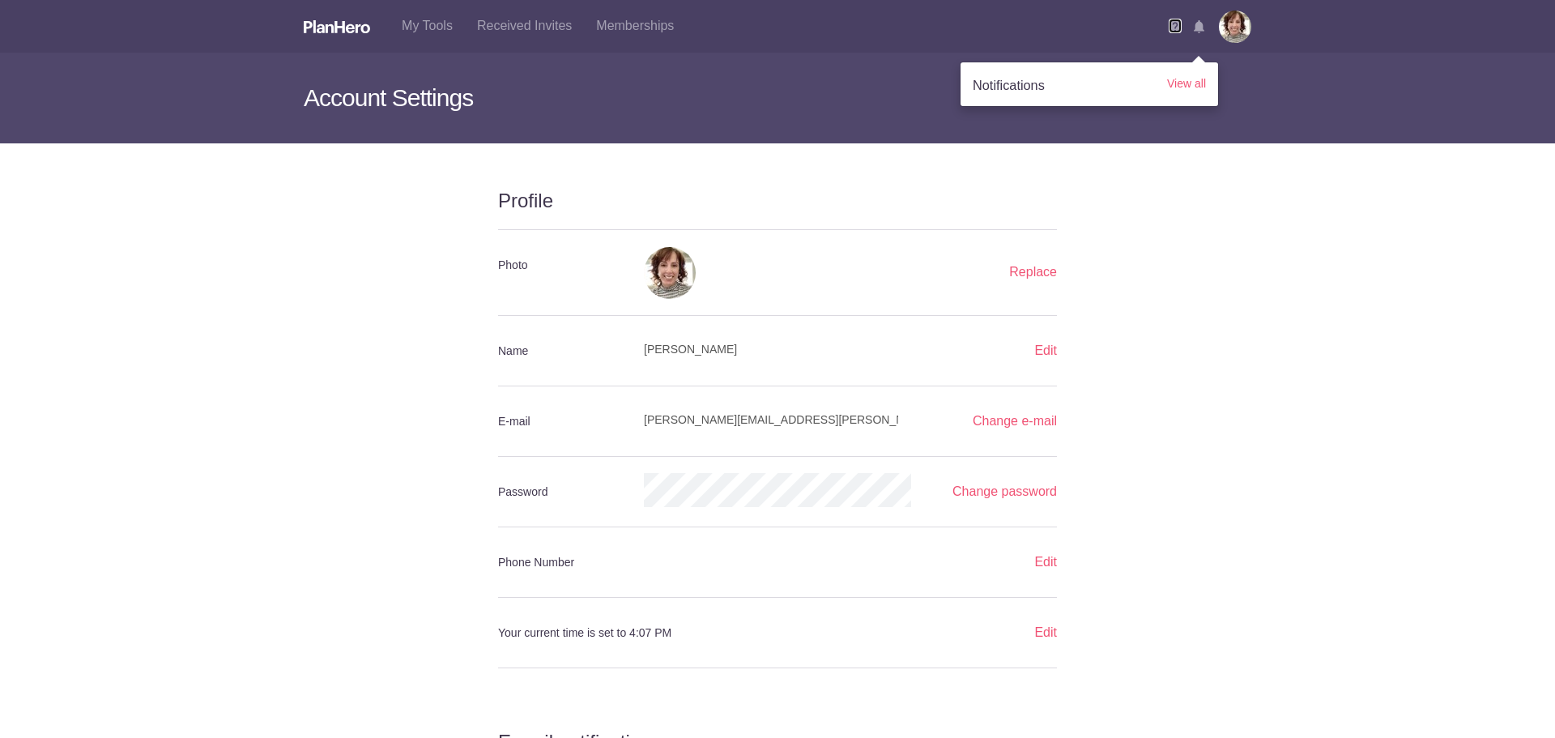
click at [1169, 32] on img at bounding box center [1175, 26] width 13 height 13
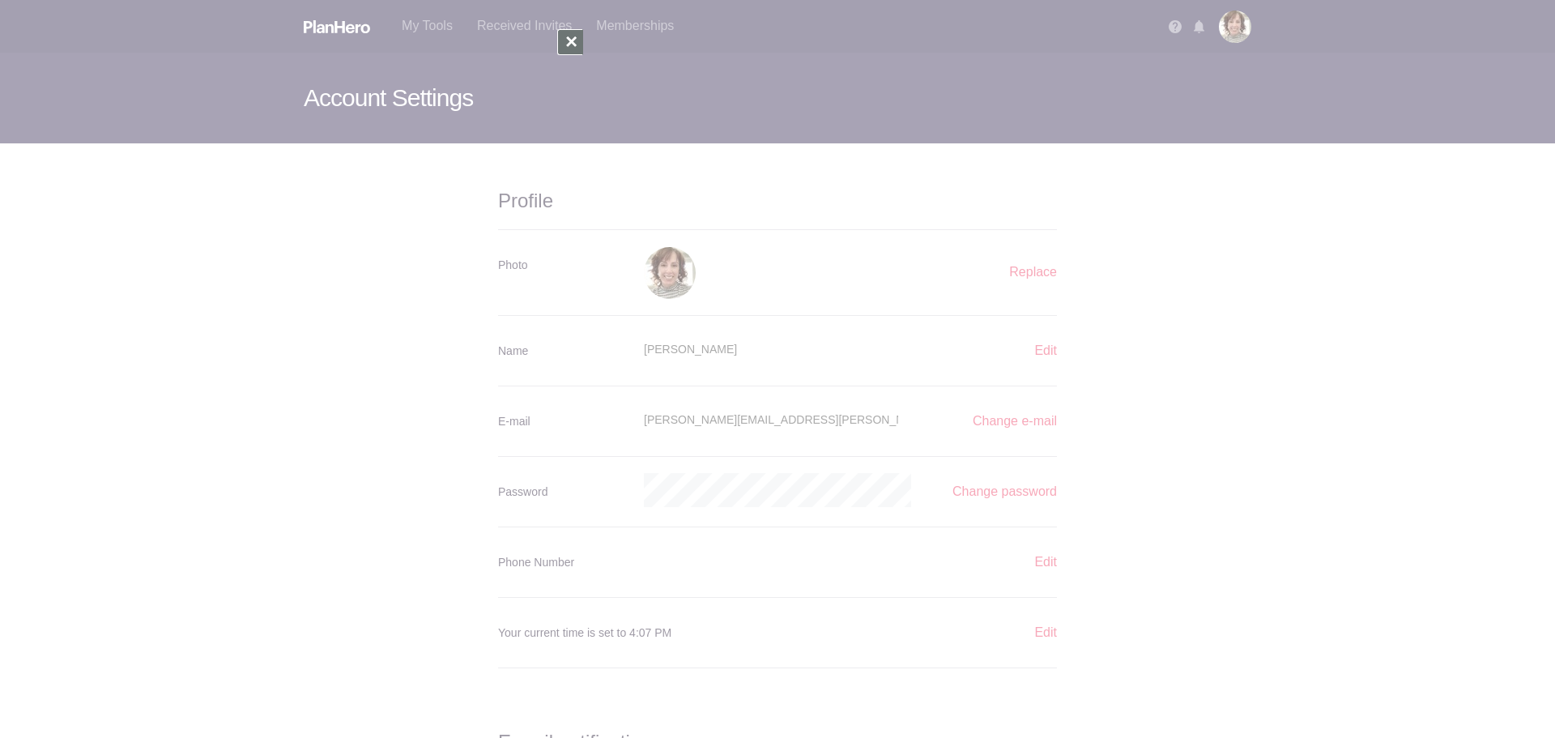
click at [577, 49] on div at bounding box center [570, 42] width 26 height 26
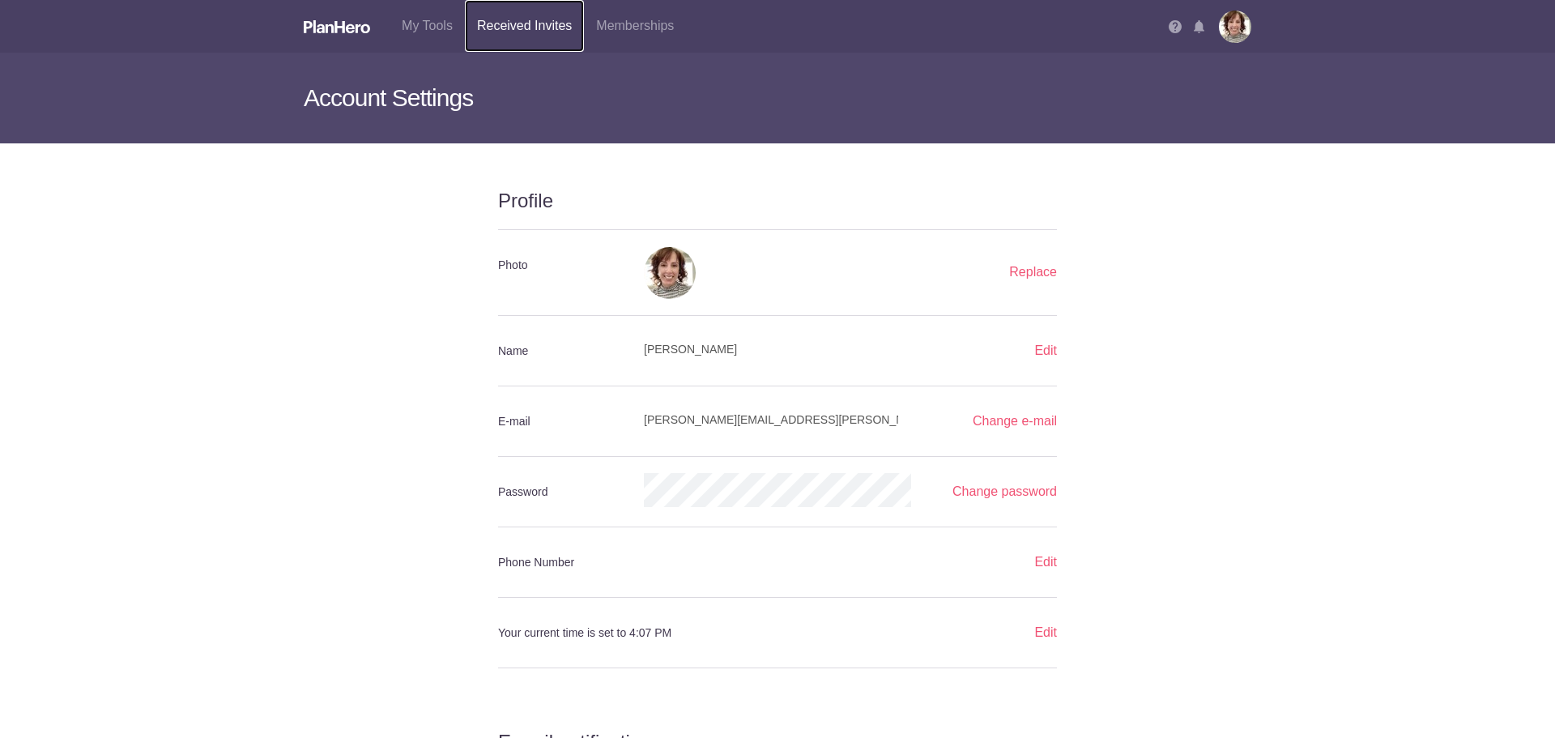
click at [524, 25] on link "Received Invites" at bounding box center [524, 26] width 119 height 52
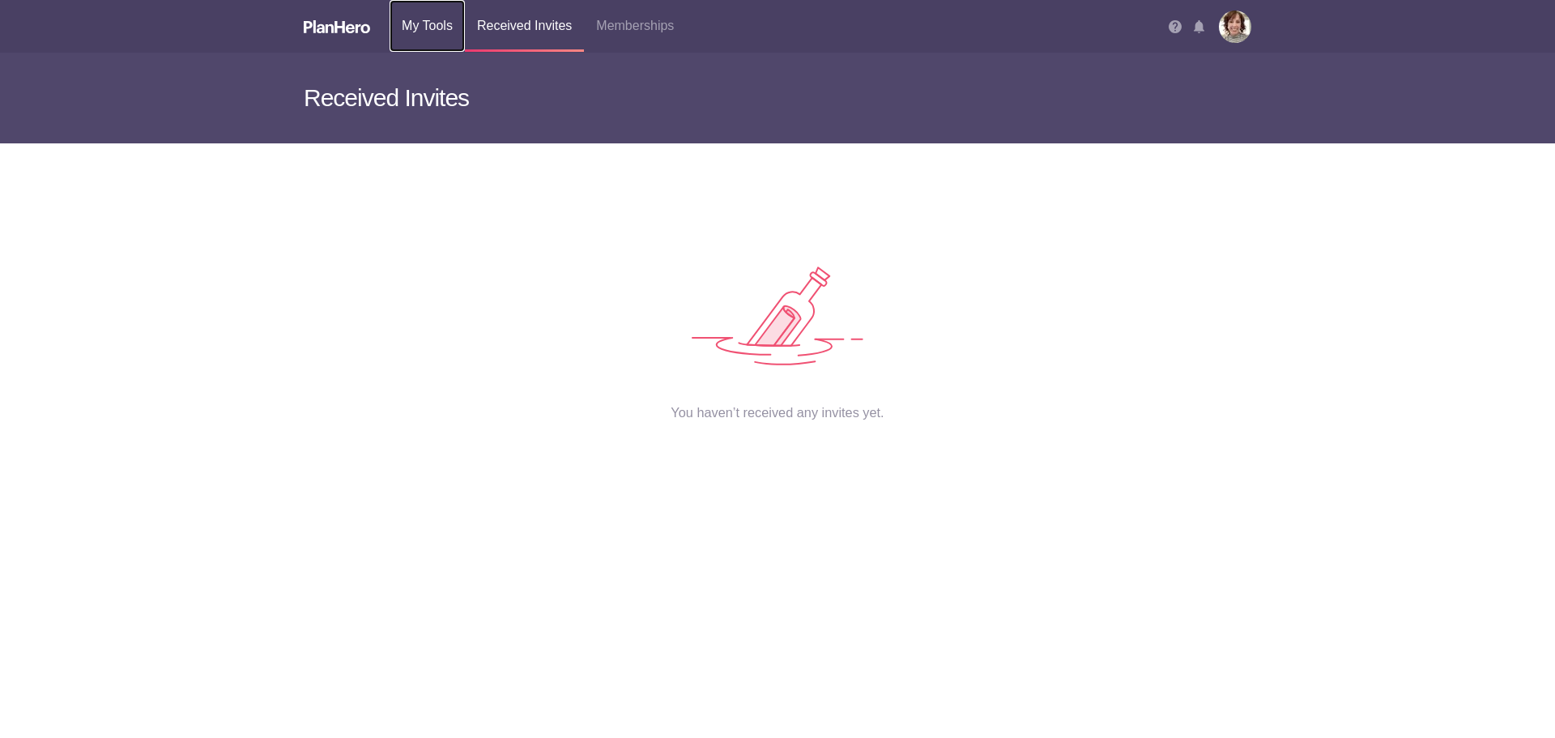
click at [450, 26] on link "My Tools" at bounding box center [427, 26] width 75 height 52
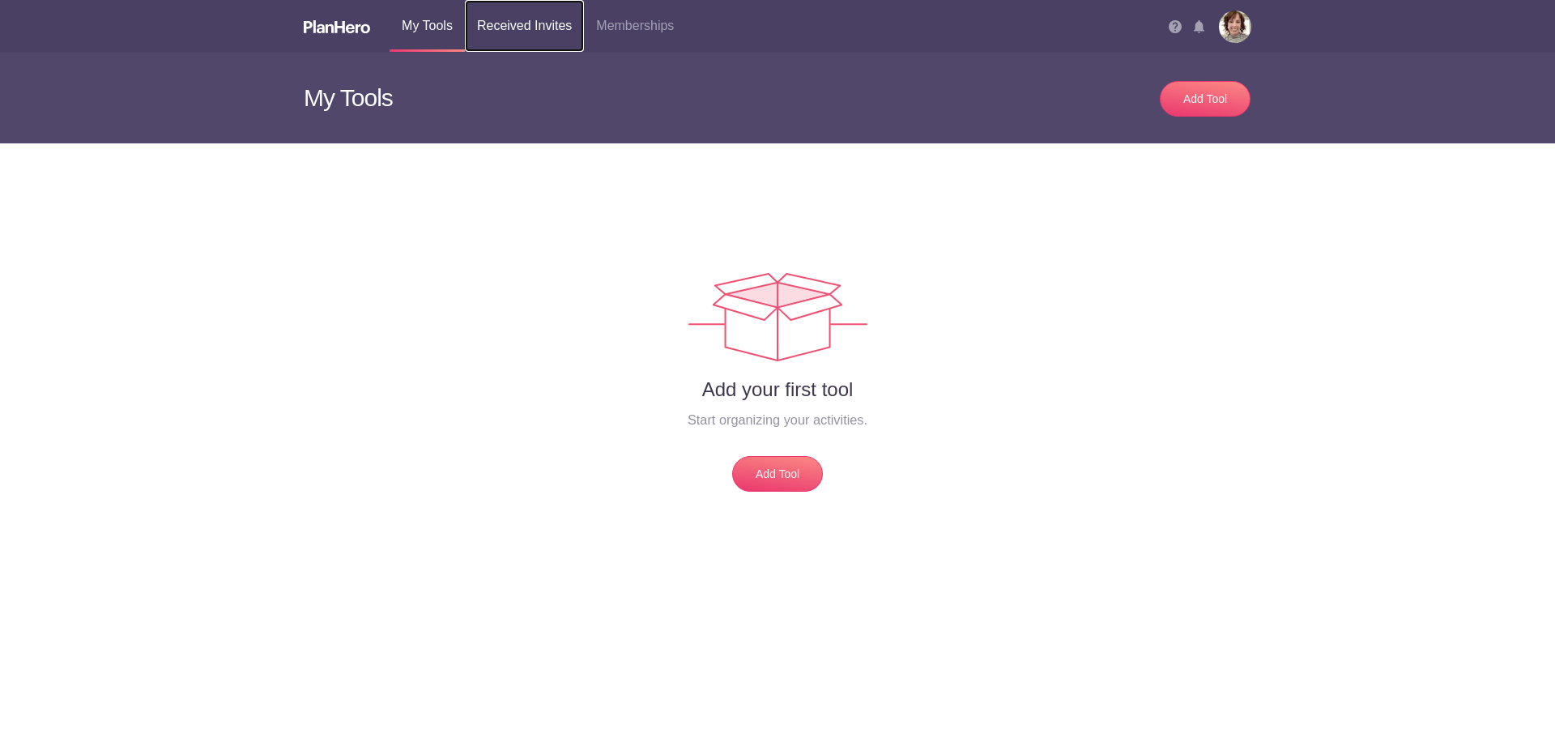
click at [486, 28] on link "Received Invites" at bounding box center [524, 26] width 119 height 52
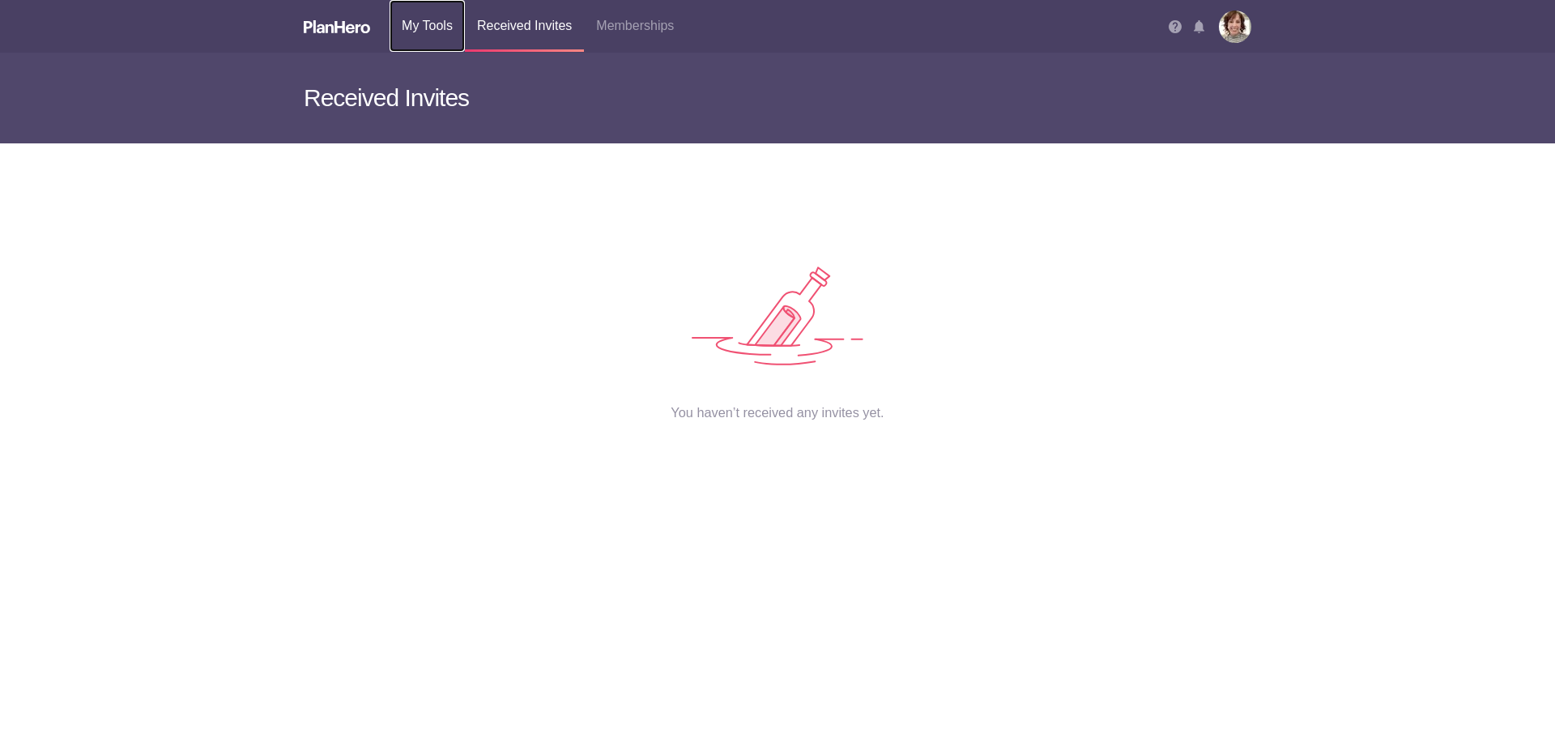
click at [430, 26] on link "My Tools" at bounding box center [427, 26] width 75 height 52
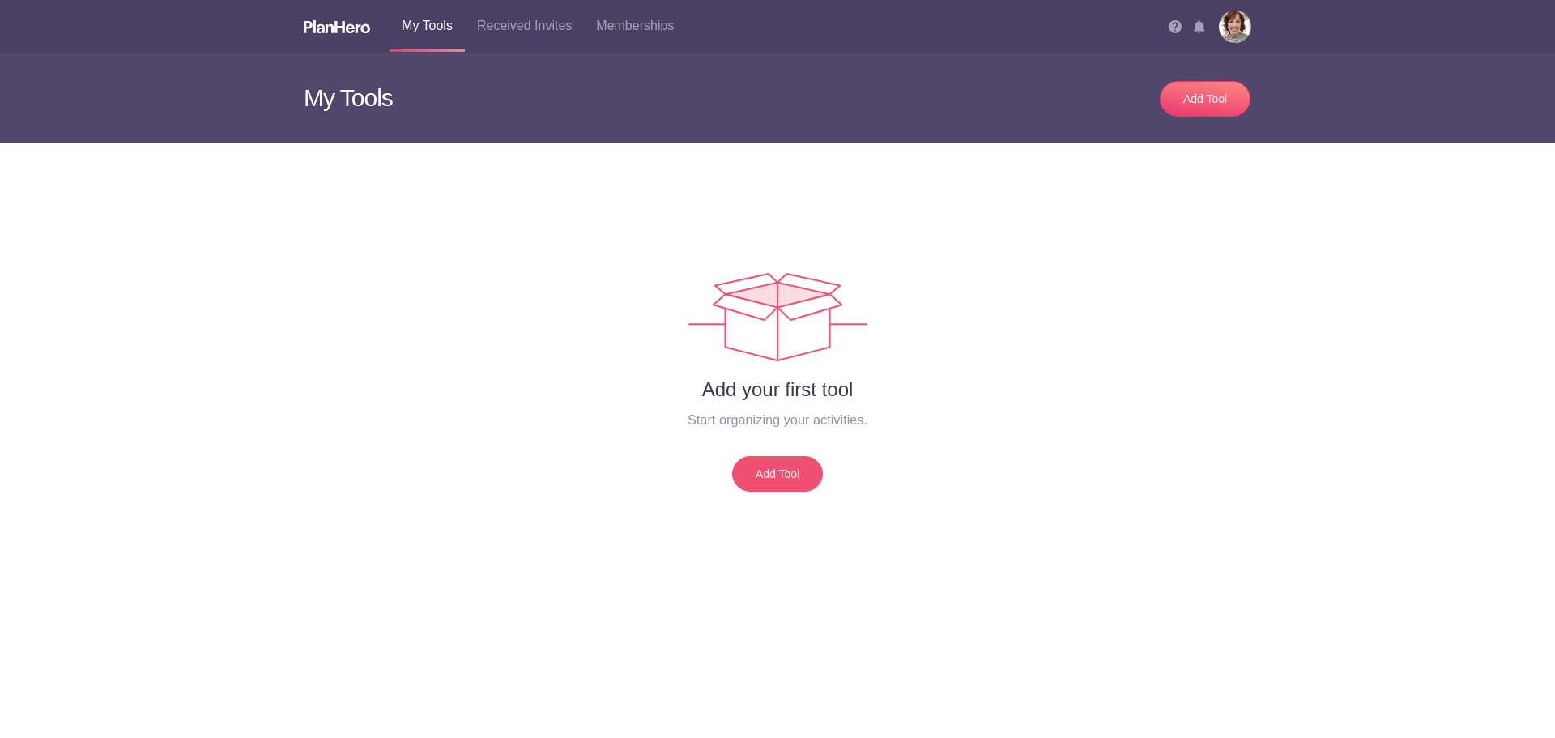
click at [767, 471] on link "Add Tool" at bounding box center [777, 474] width 91 height 36
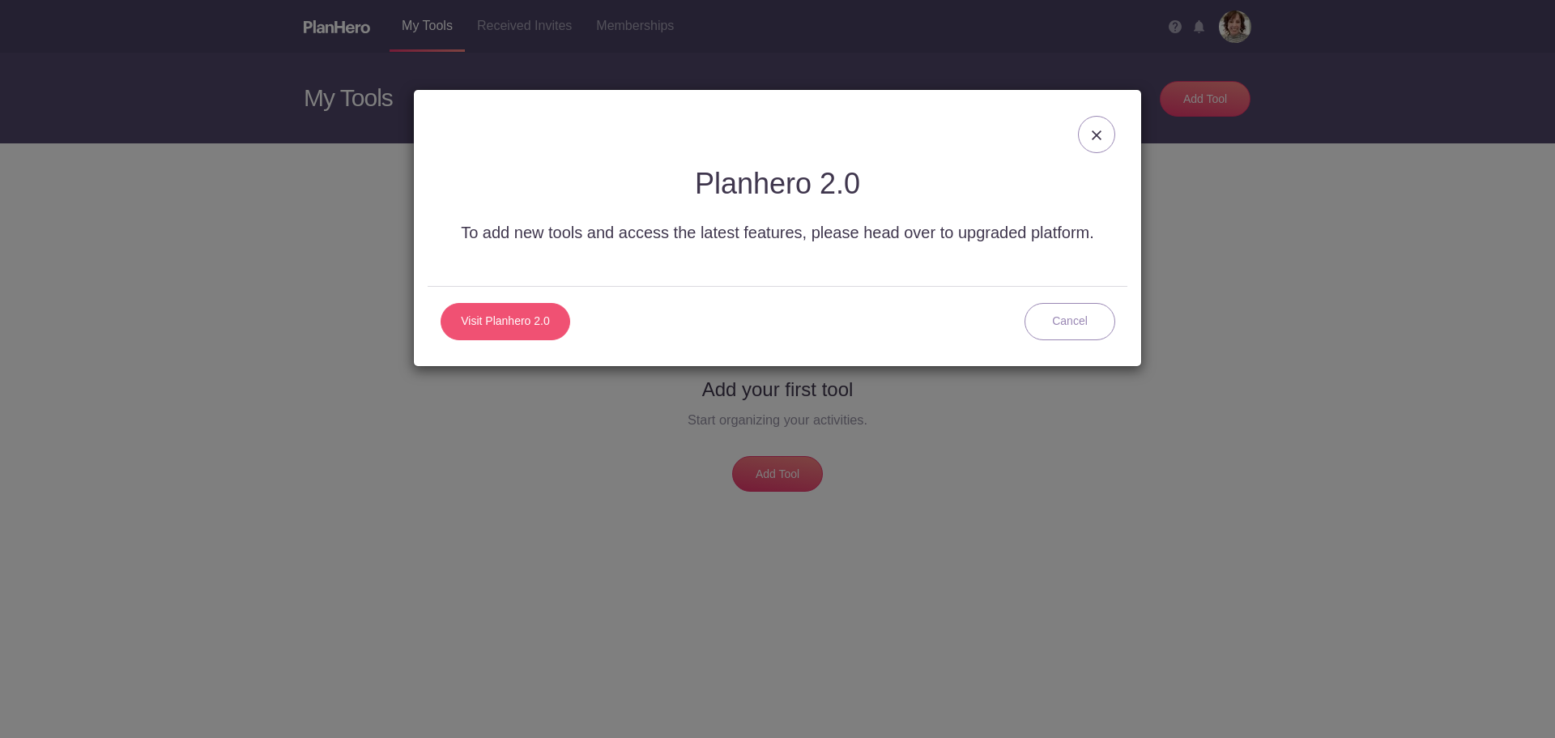
click at [528, 317] on link "Visit Planhero 2.0" at bounding box center [506, 321] width 130 height 37
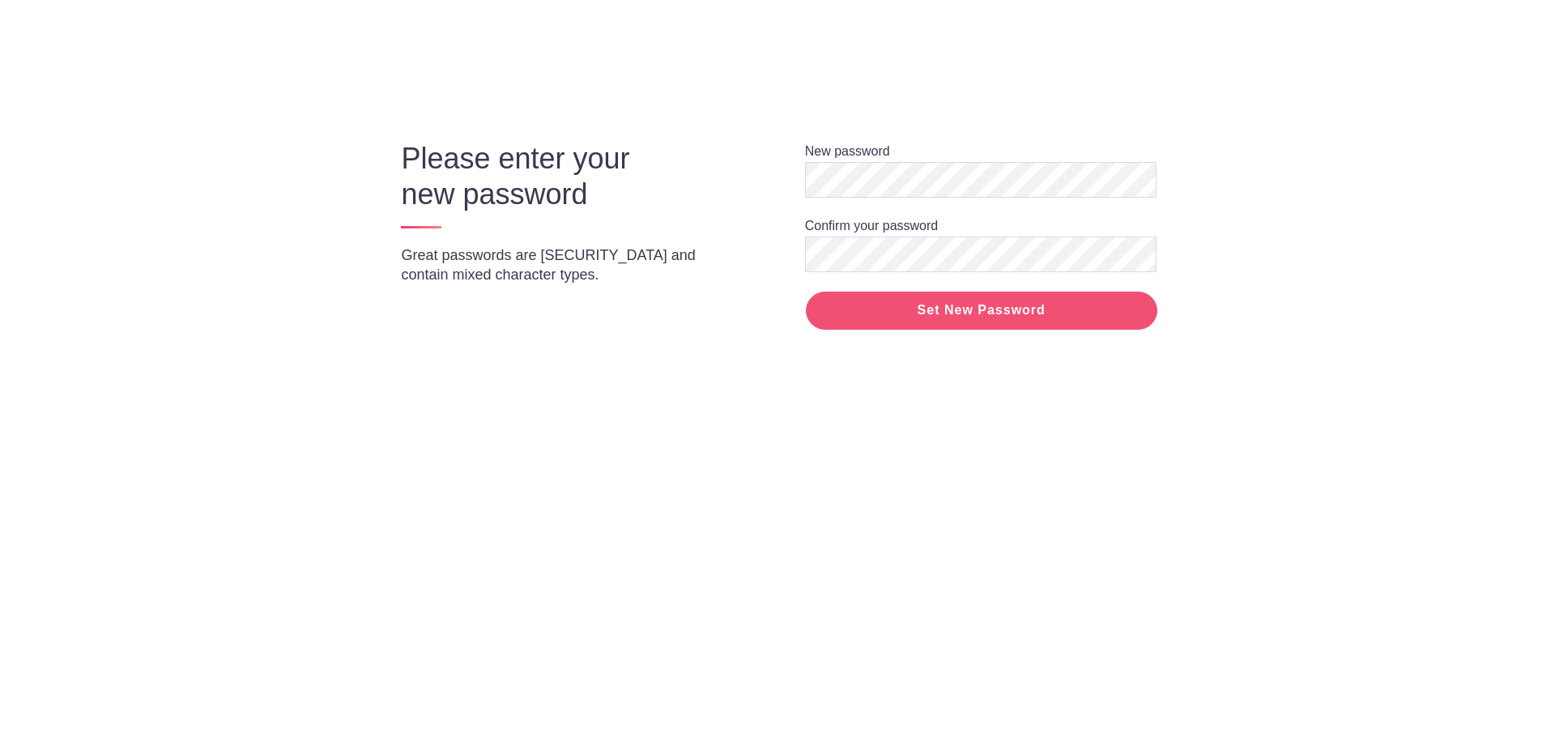
click at [964, 296] on input "Set New Password" at bounding box center [981, 311] width 351 height 38
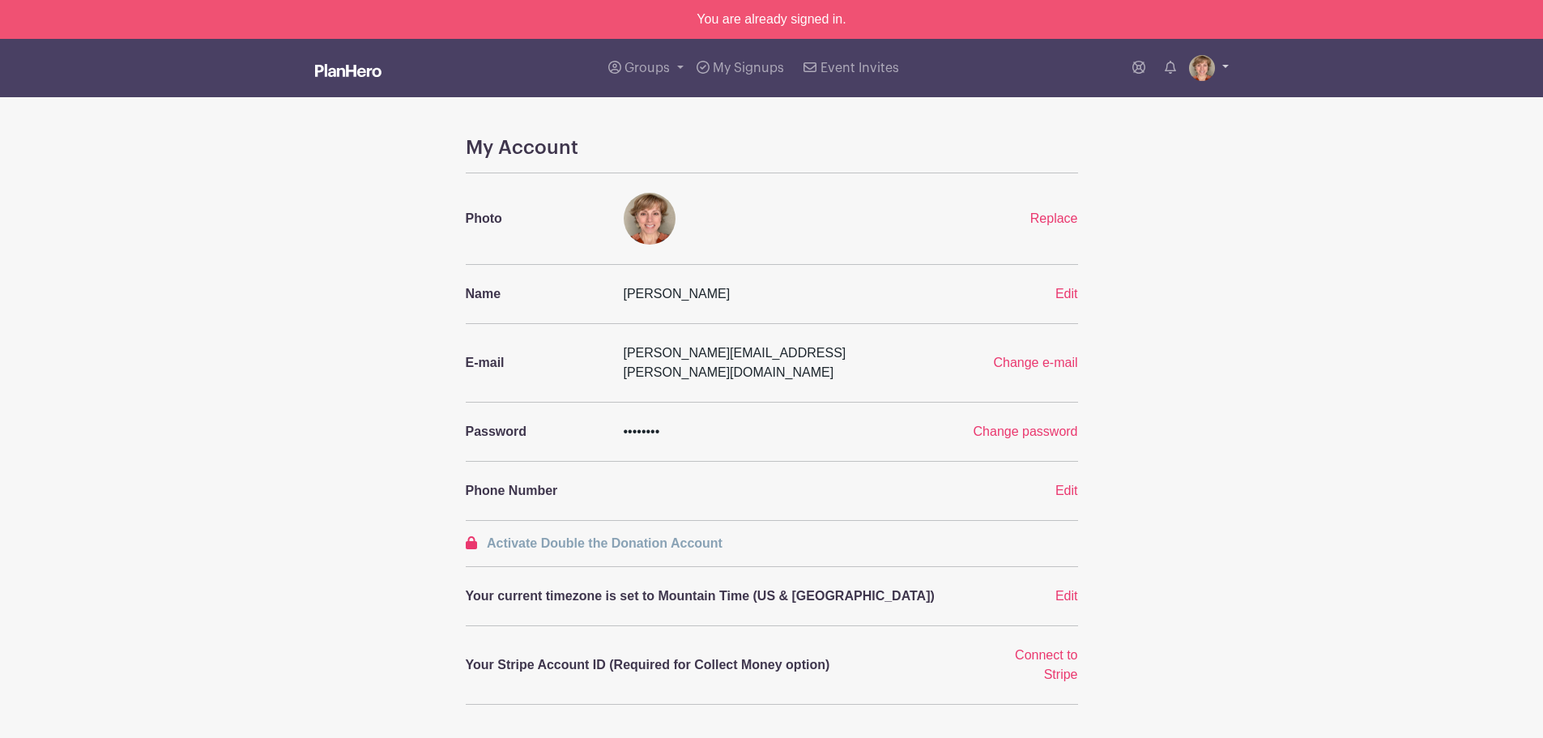
click at [1216, 69] on link at bounding box center [1209, 68] width 40 height 26
click at [1139, 155] on link "Logout" at bounding box center [1164, 146] width 128 height 26
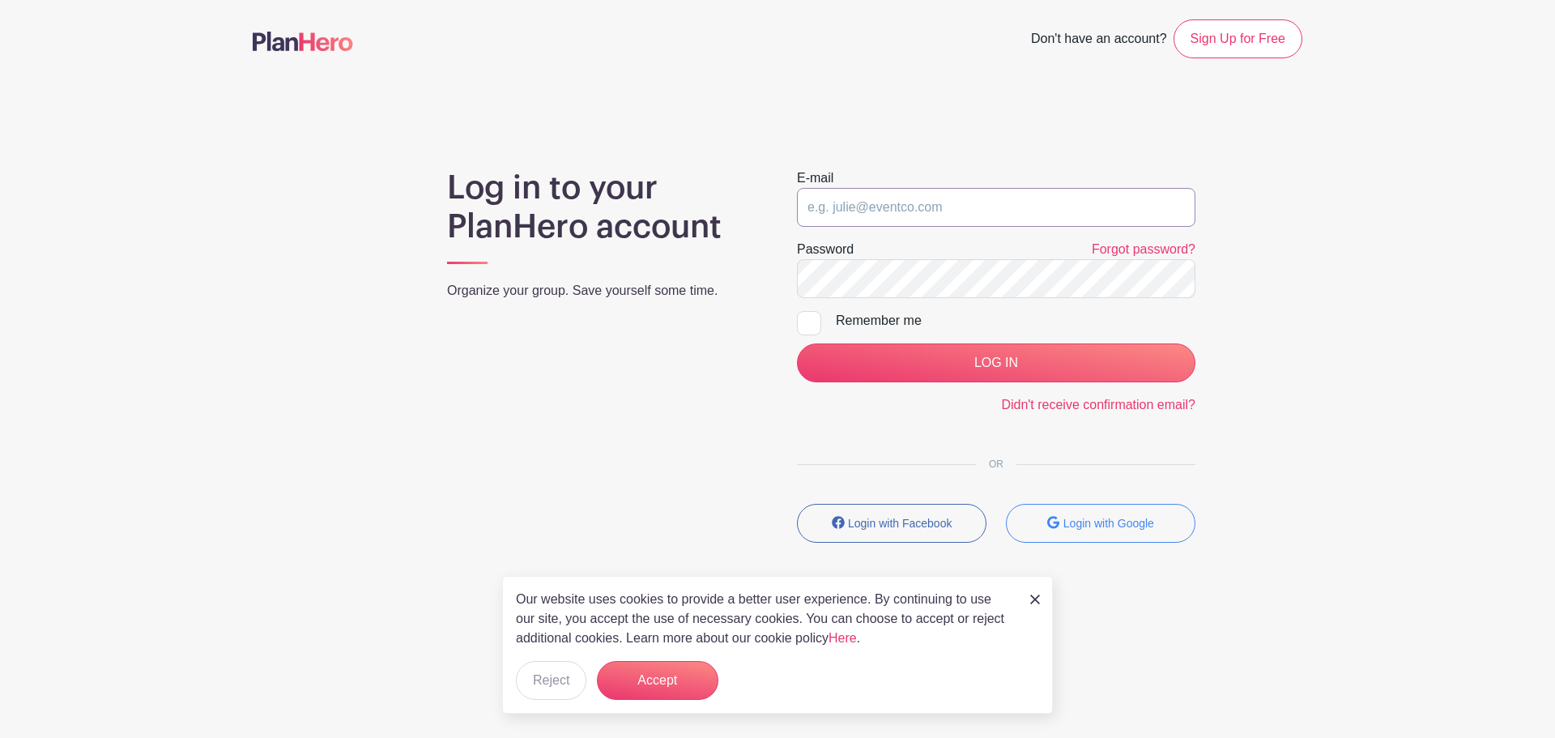
click at [851, 204] on input "email" at bounding box center [996, 207] width 398 height 39
type input "[PERSON_NAME][EMAIL_ADDRESS][PERSON_NAME][DOMAIN_NAME]"
click at [906, 321] on div "Remember me" at bounding box center [1016, 320] width 360 height 19
click at [807, 321] on input "Remember me" at bounding box center [802, 316] width 11 height 11
checkbox input "true"
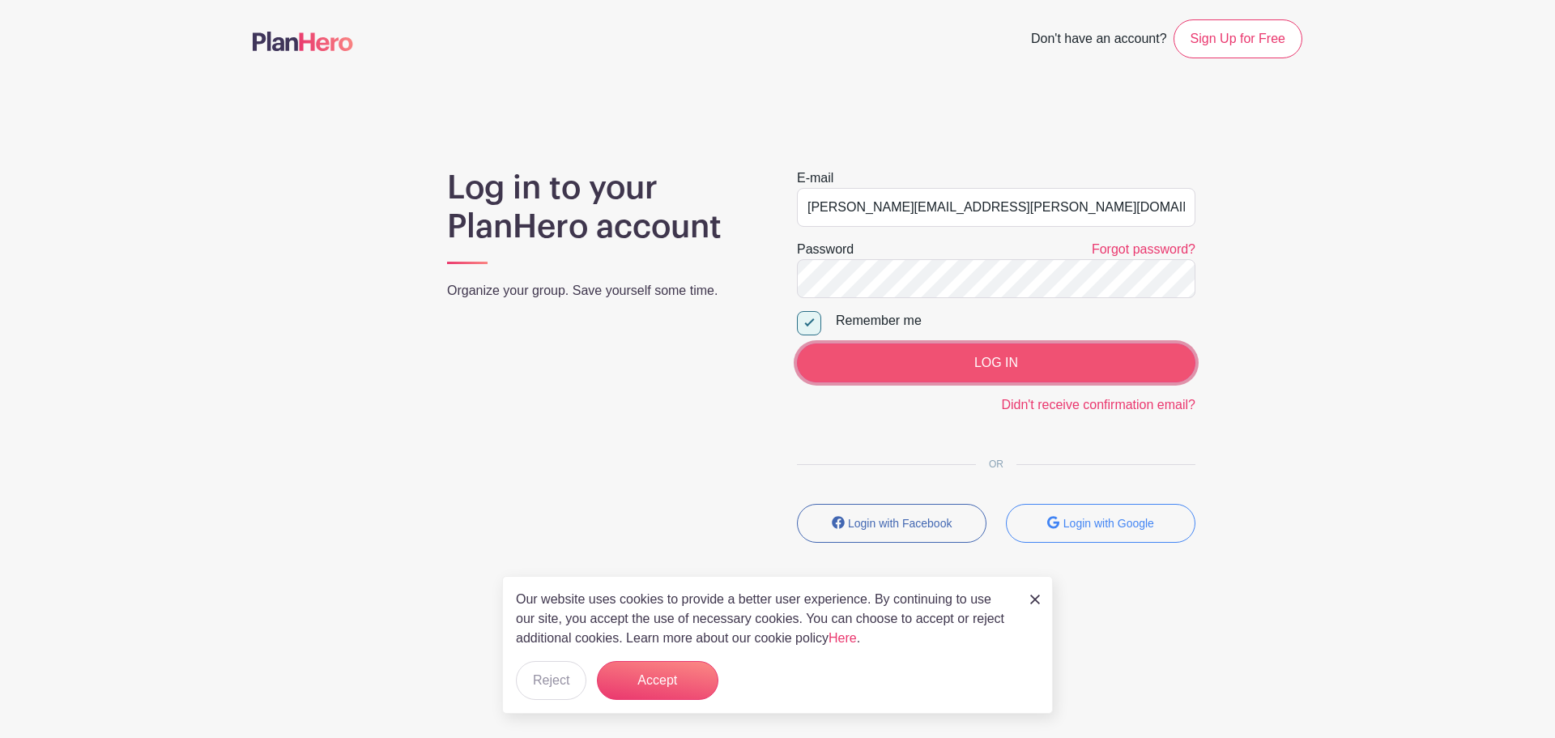
click at [940, 352] on input "LOG IN" at bounding box center [996, 362] width 398 height 39
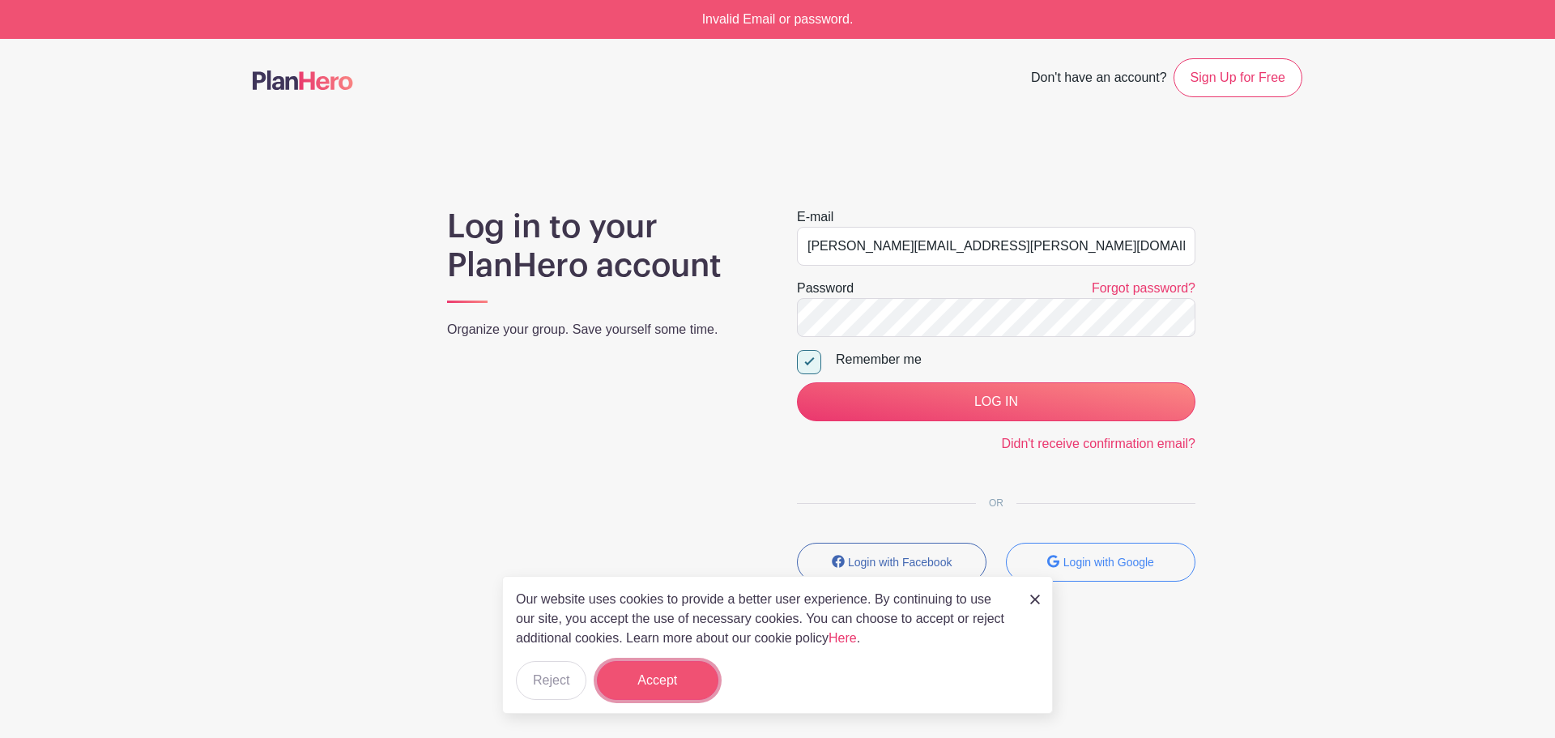
click at [654, 679] on button "Accept" at bounding box center [657, 680] width 121 height 39
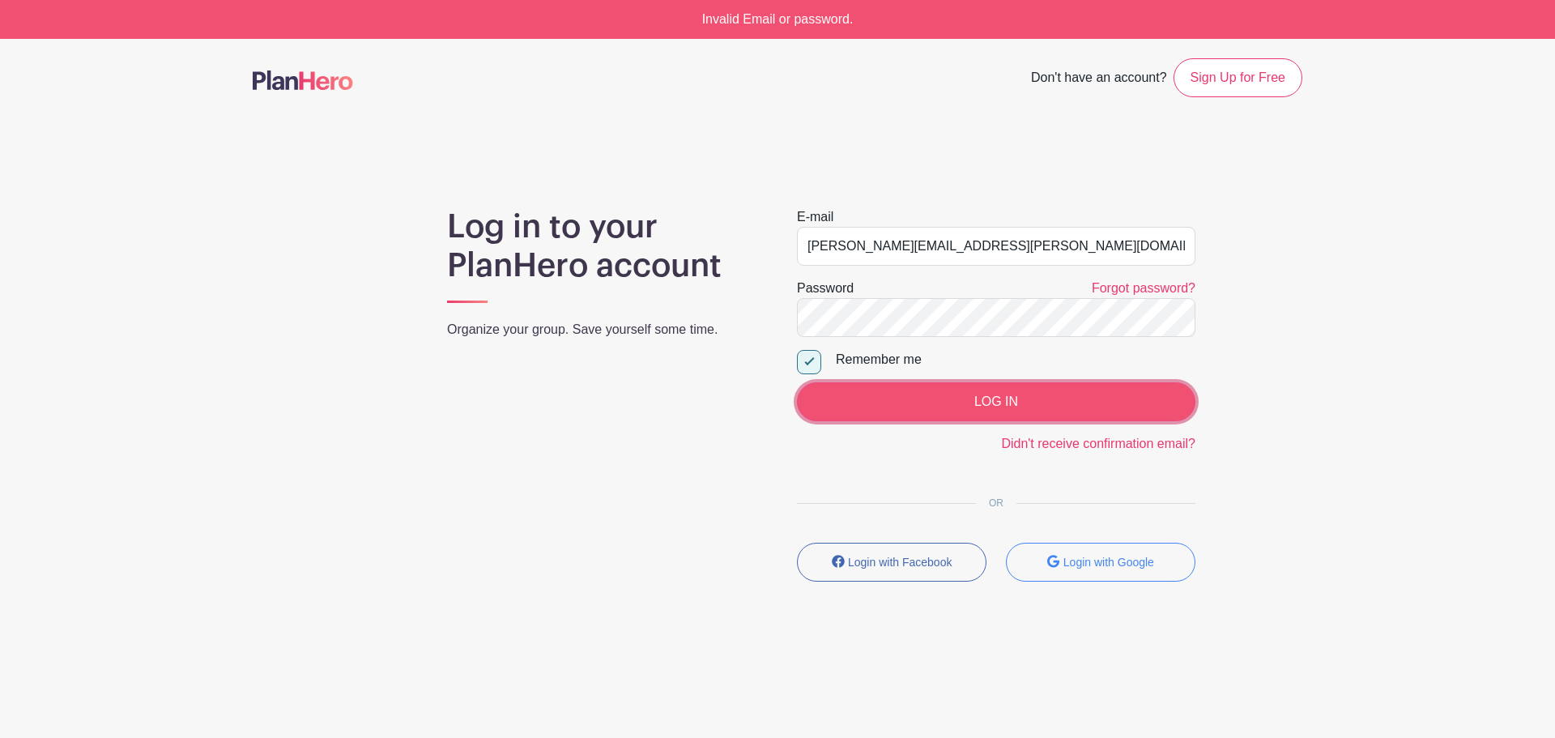
click at [909, 397] on input "LOG IN" at bounding box center [996, 401] width 398 height 39
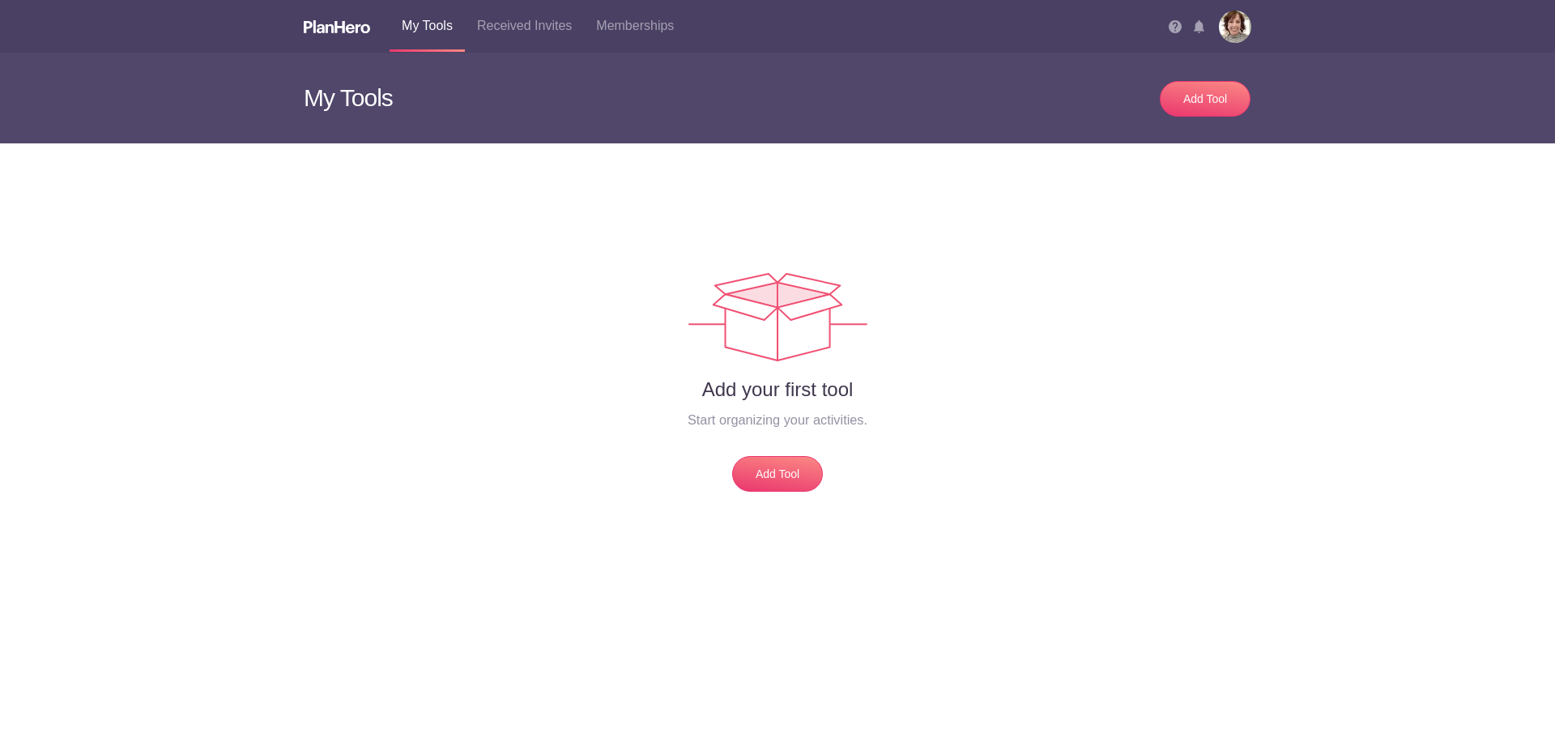
click at [1239, 28] on img at bounding box center [1235, 27] width 32 height 32
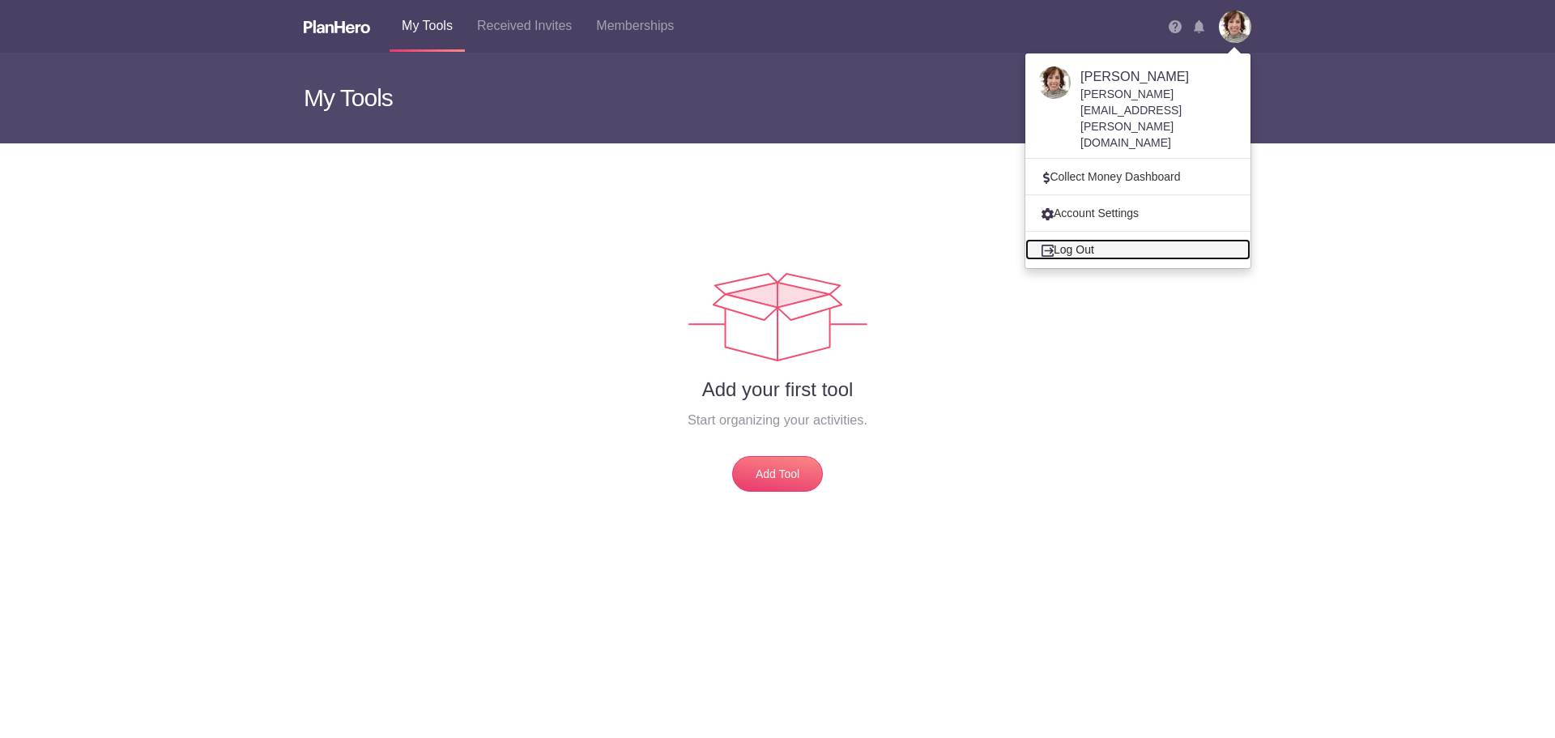
click at [1084, 239] on link "Log Out" at bounding box center [1137, 249] width 225 height 21
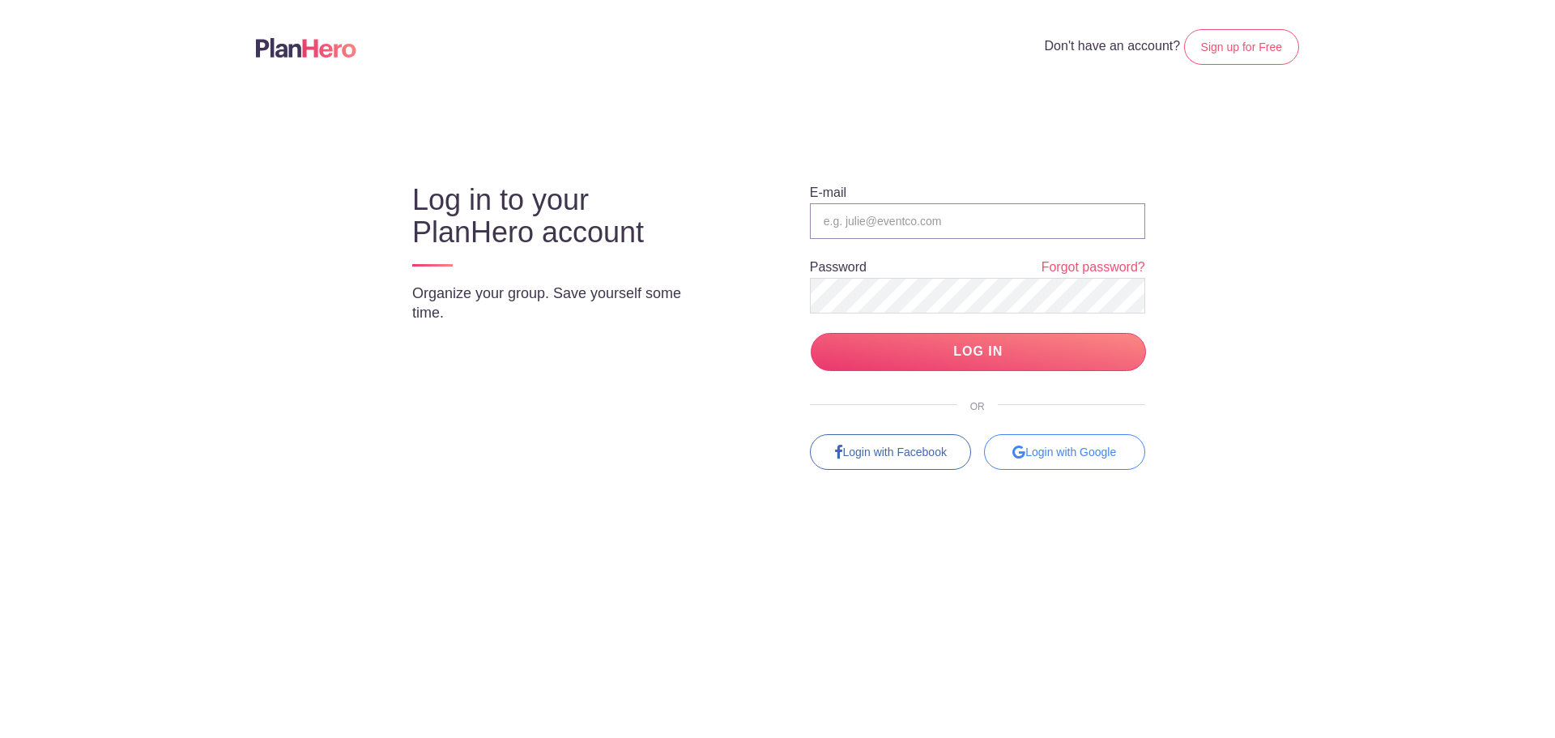
click at [969, 222] on input "email" at bounding box center [977, 221] width 335 height 36
type input "[PERSON_NAME][EMAIL_ADDRESS][PERSON_NAME][DOMAIN_NAME]"
click at [981, 348] on input "LOG IN" at bounding box center [978, 352] width 335 height 38
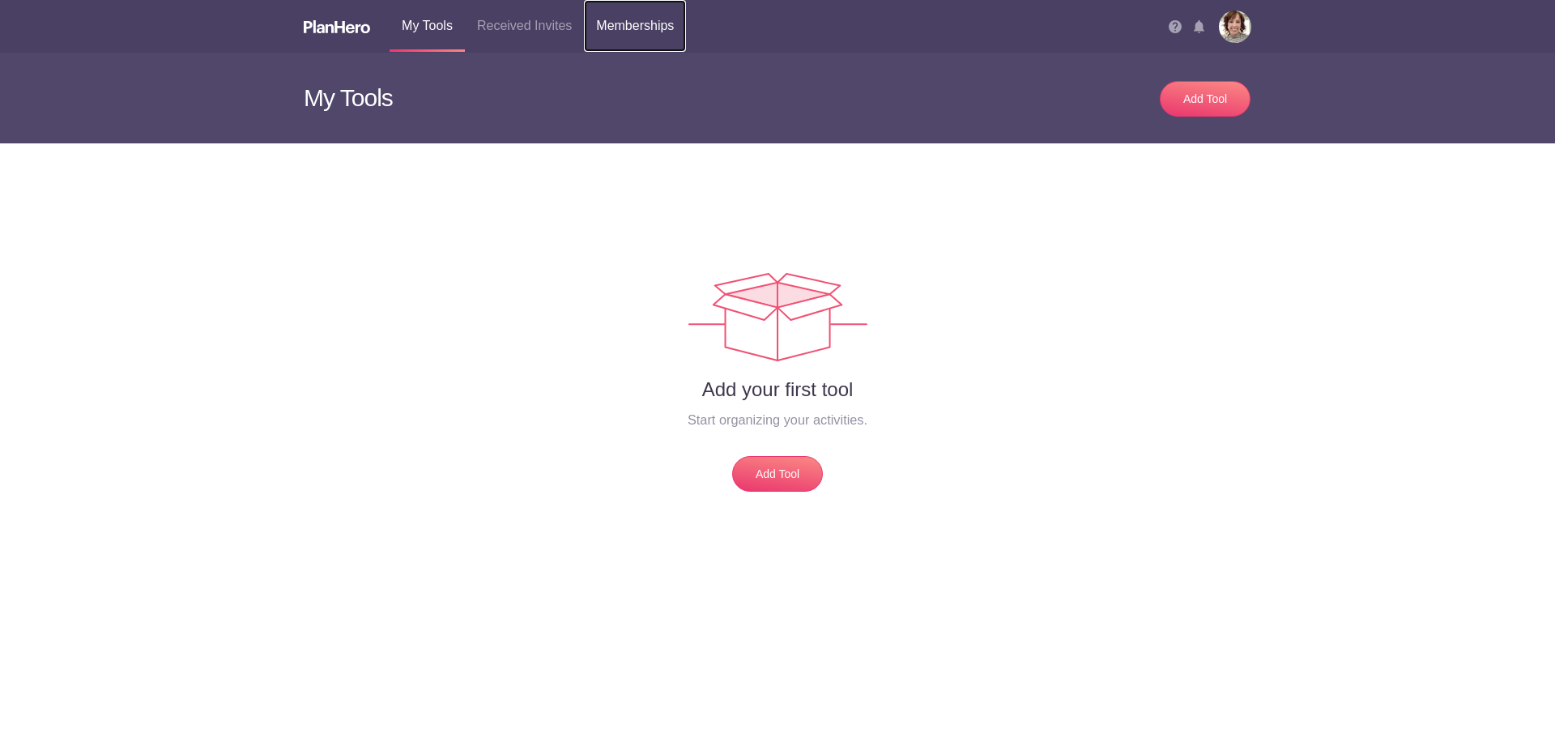
click at [633, 29] on link "Memberships" at bounding box center [635, 26] width 102 height 52
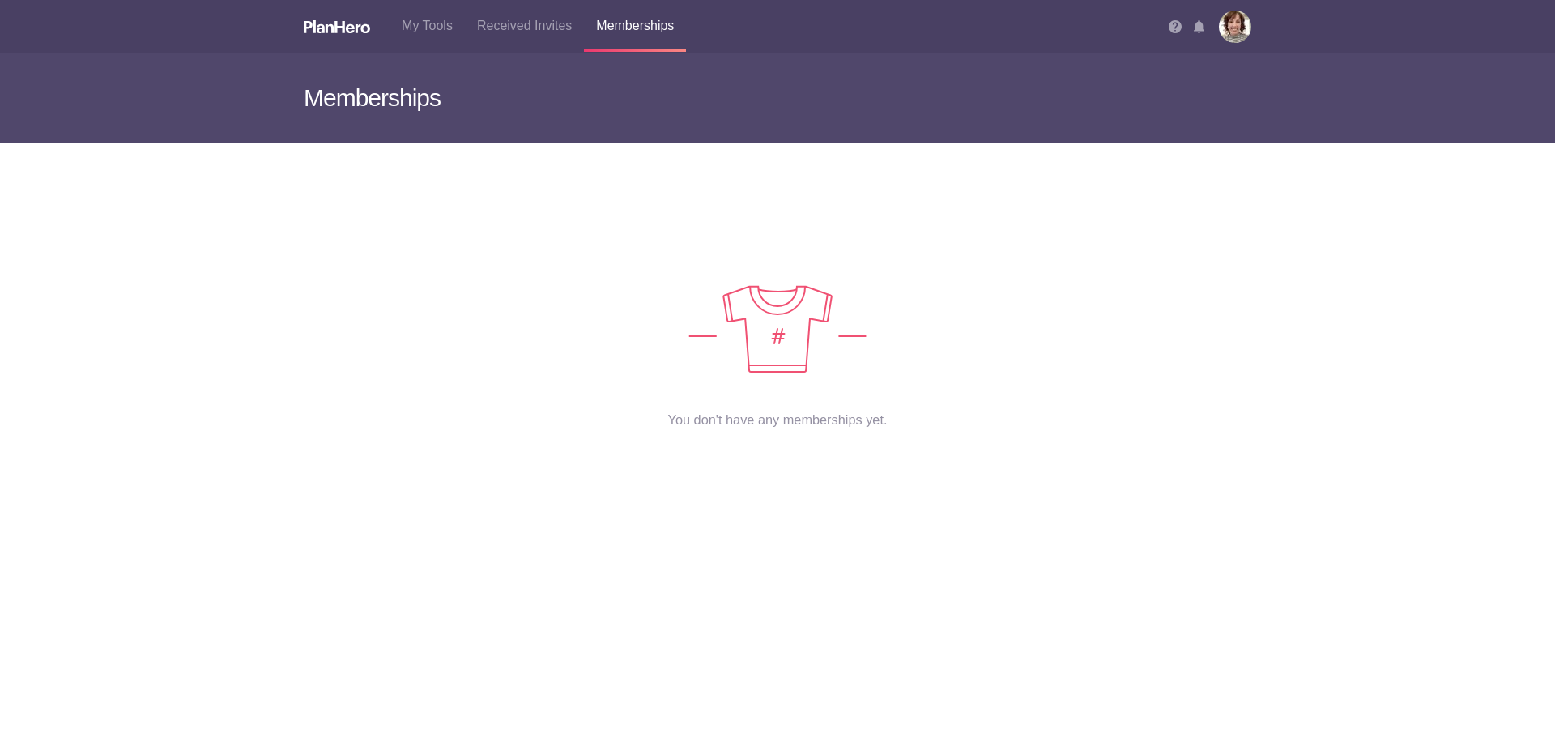
click at [786, 322] on img at bounding box center [777, 328] width 178 height 87
click at [343, 26] on img at bounding box center [337, 26] width 66 height 13
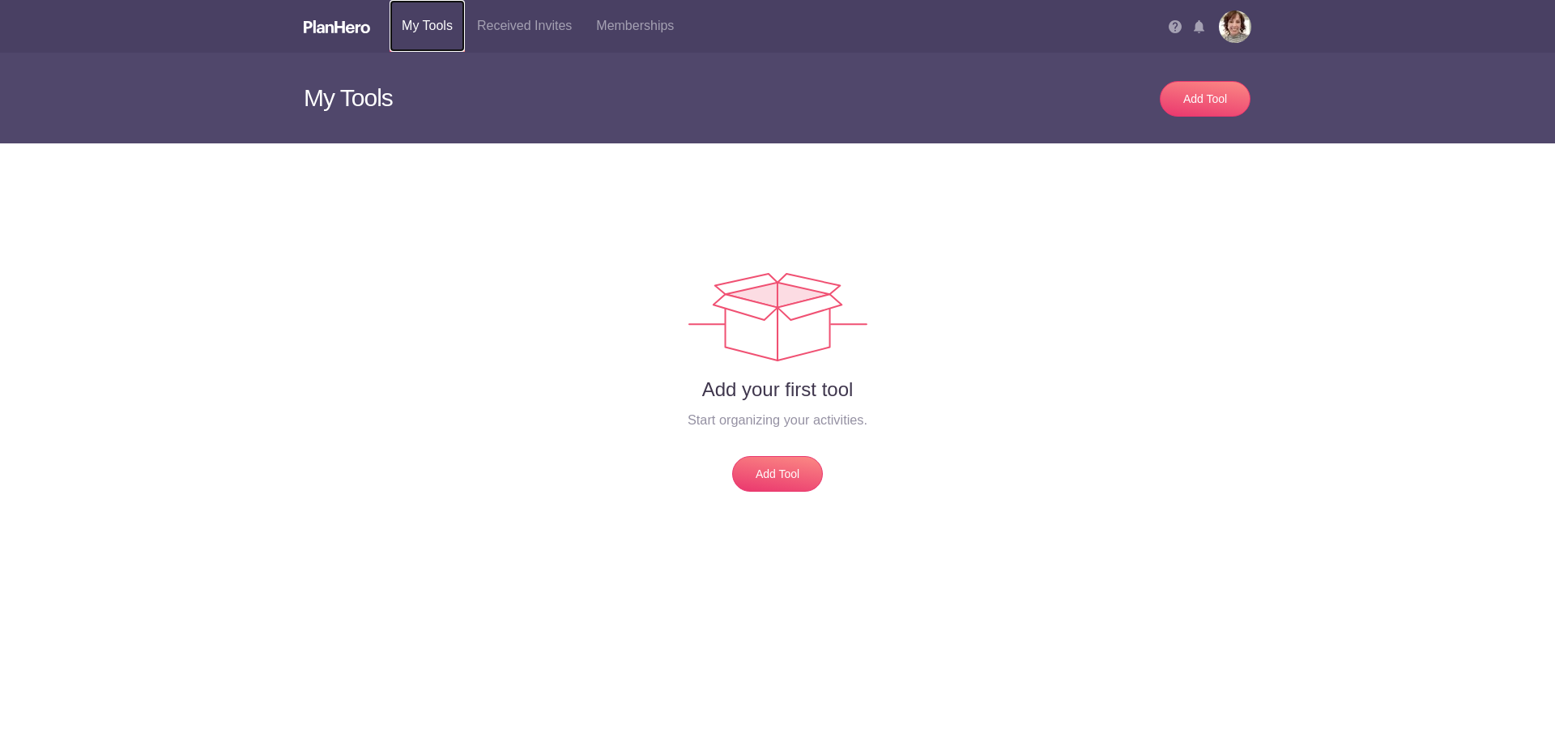
click at [423, 27] on link "My Tools" at bounding box center [427, 26] width 75 height 52
click at [539, 28] on link "Received Invites" at bounding box center [524, 26] width 119 height 52
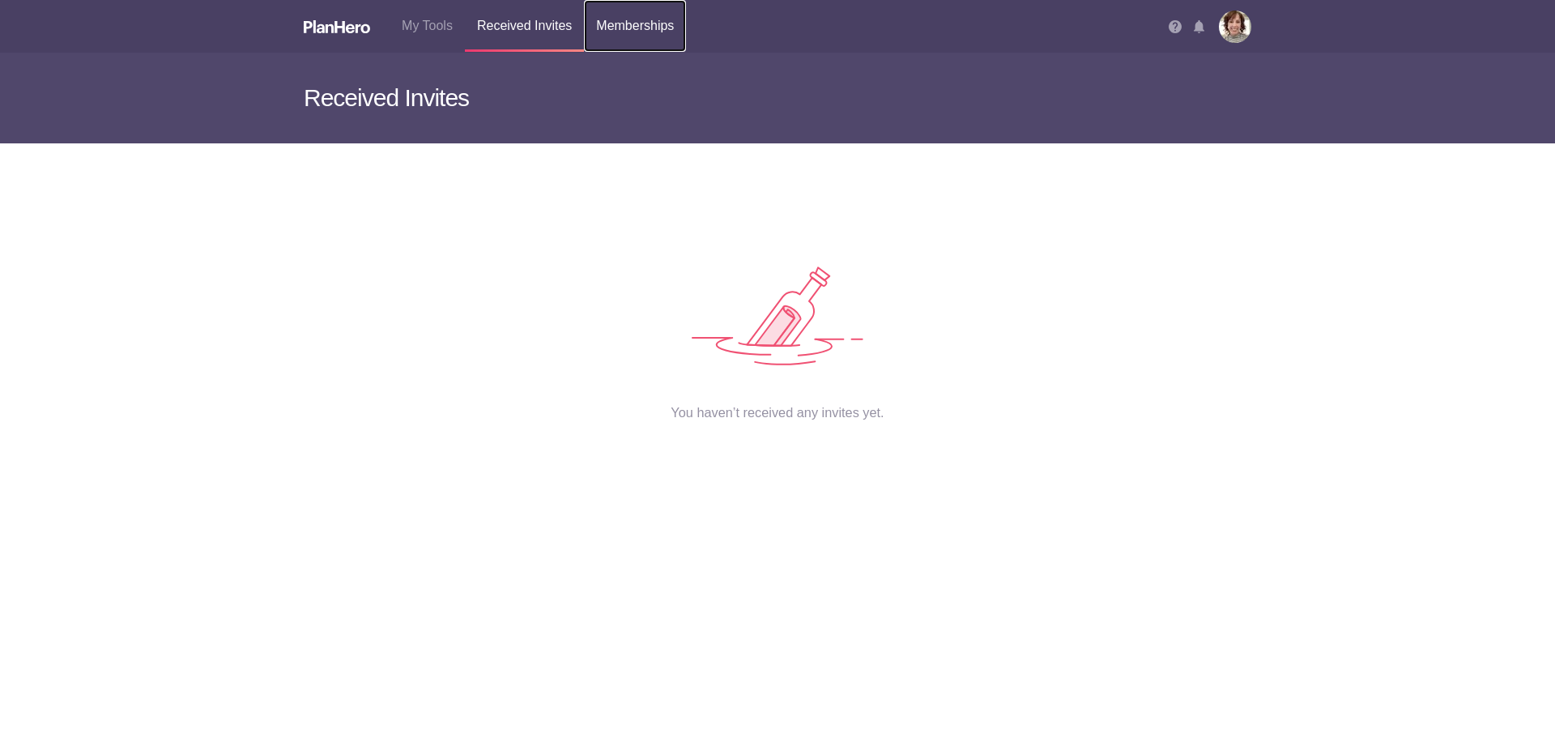
click at [628, 33] on link "Memberships" at bounding box center [635, 26] width 102 height 52
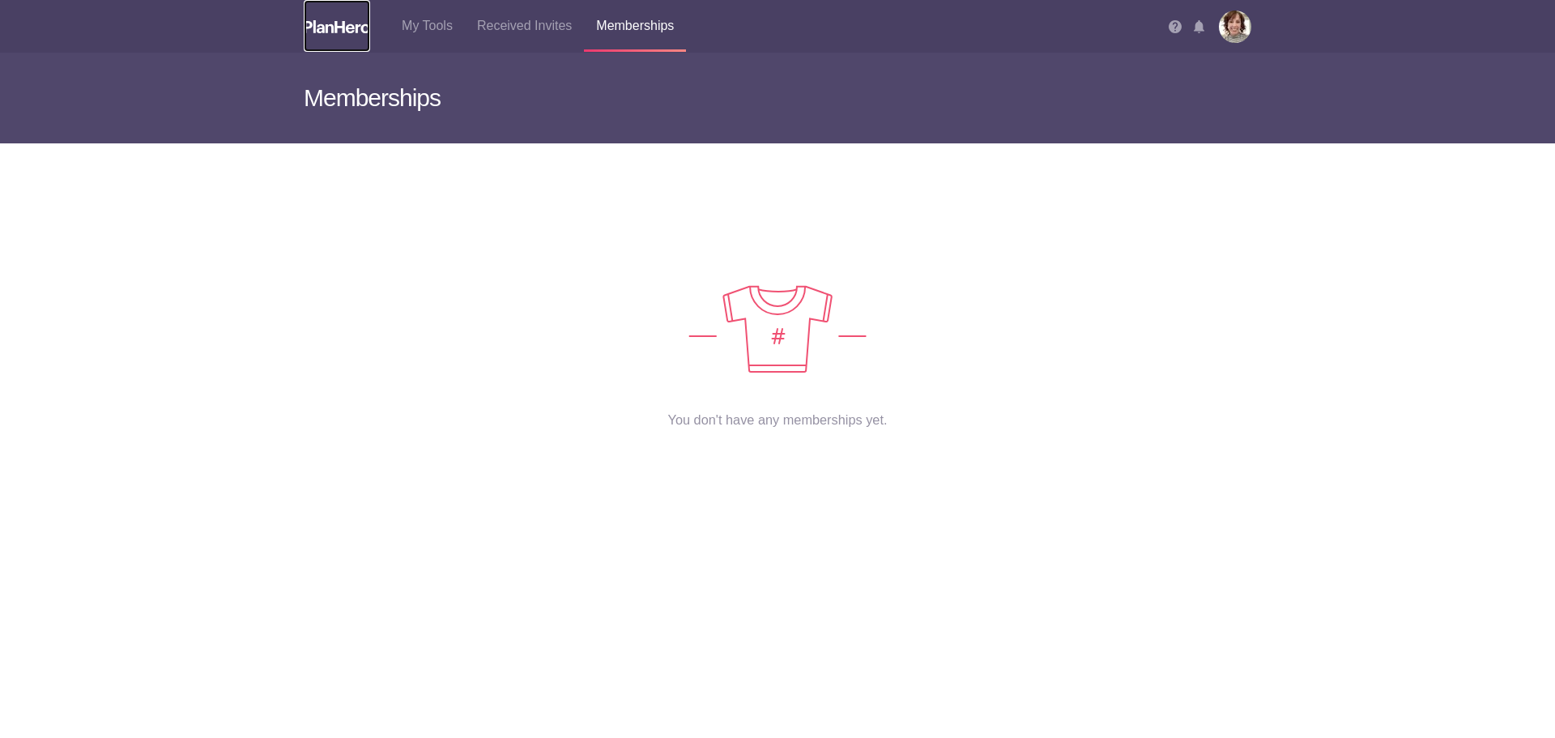
click at [361, 29] on img at bounding box center [337, 26] width 66 height 13
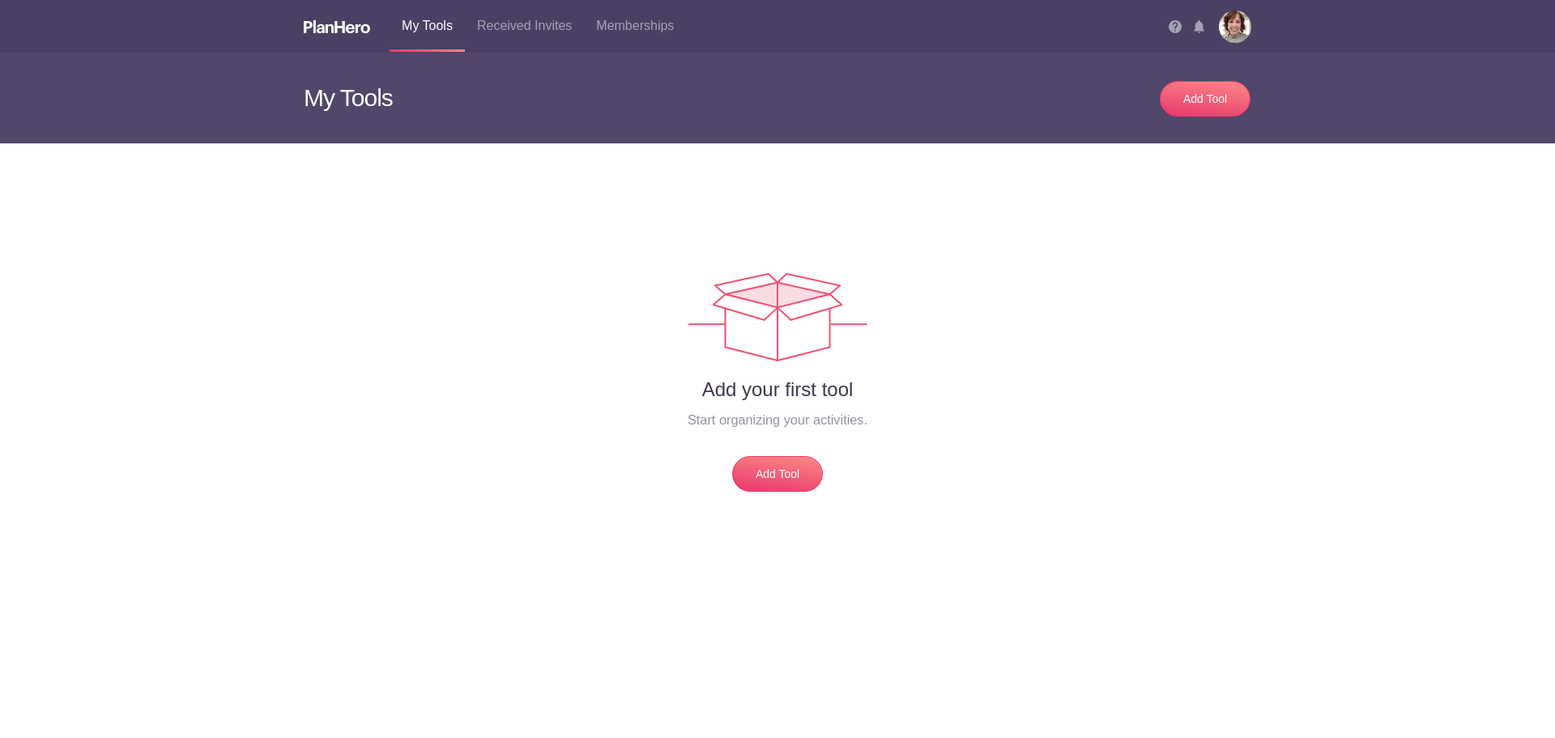
click at [1199, 28] on img at bounding box center [1199, 26] width 11 height 13
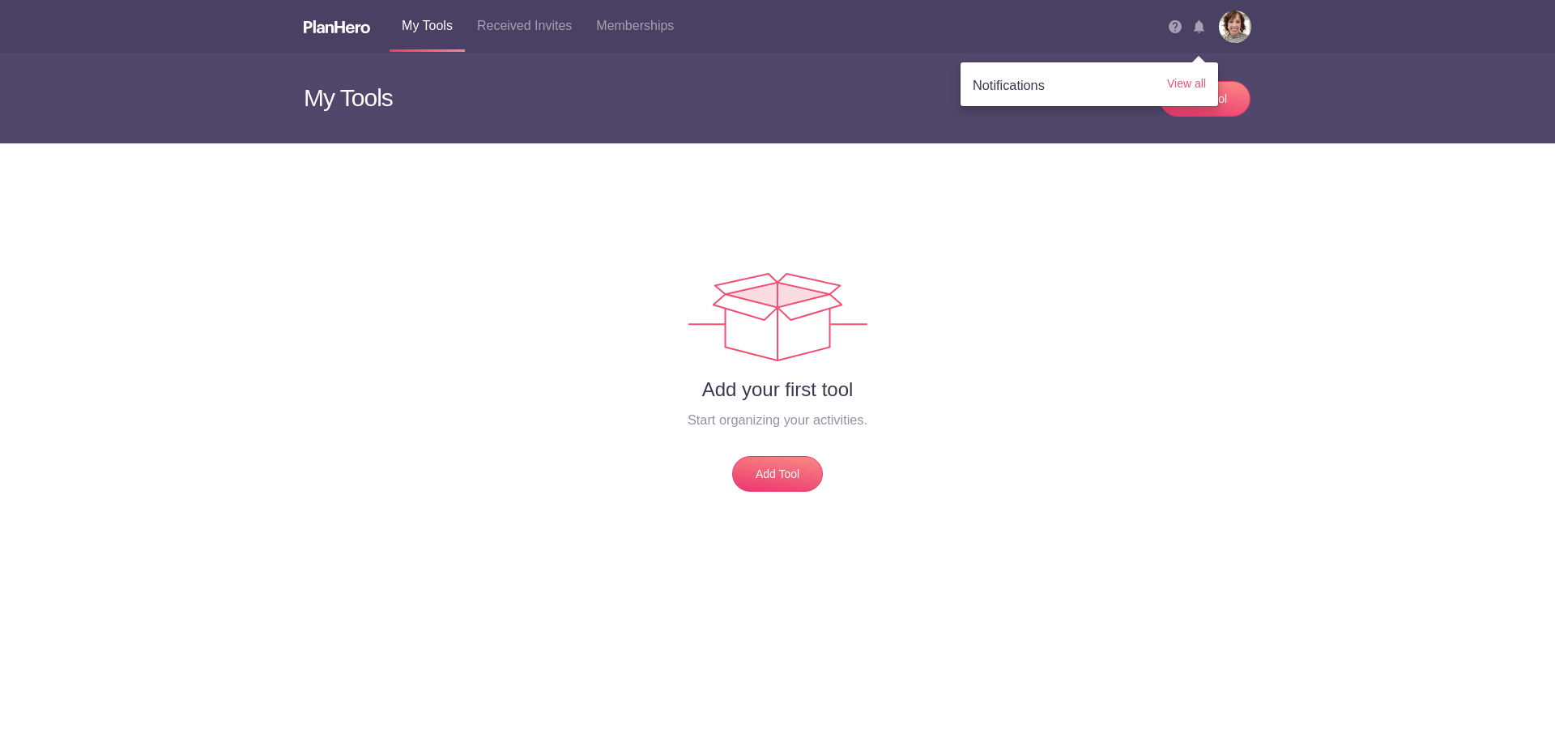
click at [1243, 23] on img at bounding box center [1235, 27] width 32 height 32
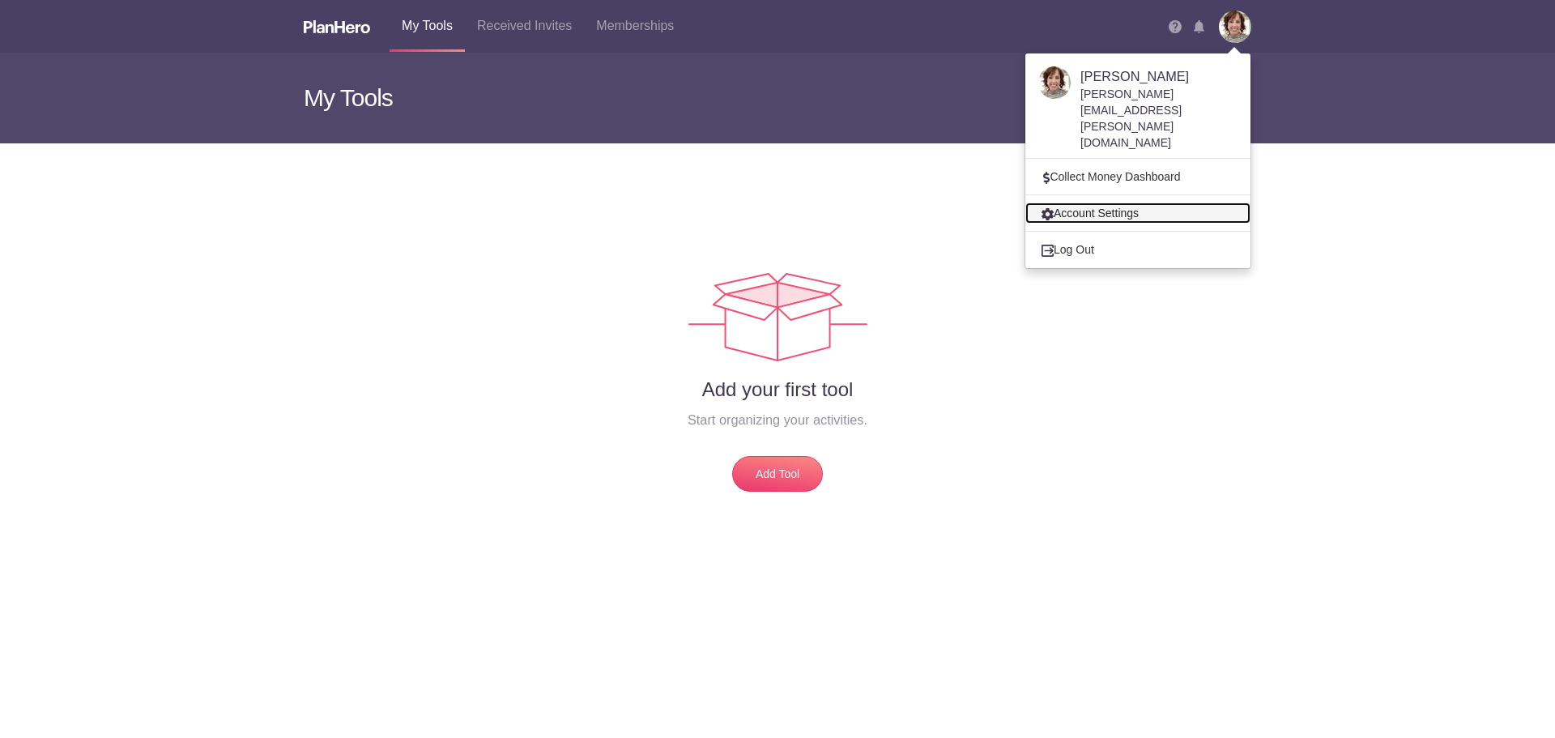
click at [1128, 202] on link "Account Settings" at bounding box center [1137, 212] width 225 height 21
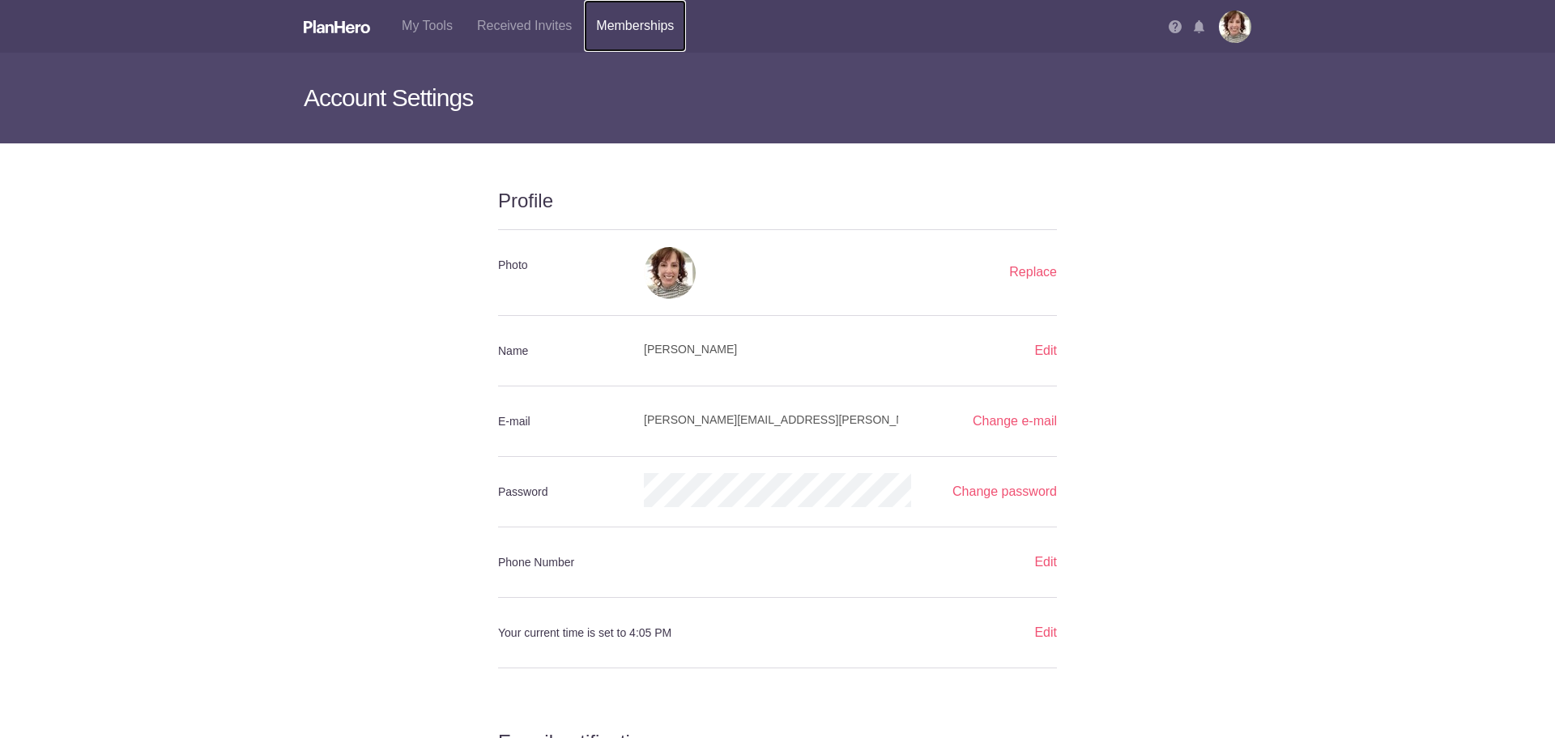
click at [629, 23] on link "Memberships" at bounding box center [635, 26] width 102 height 52
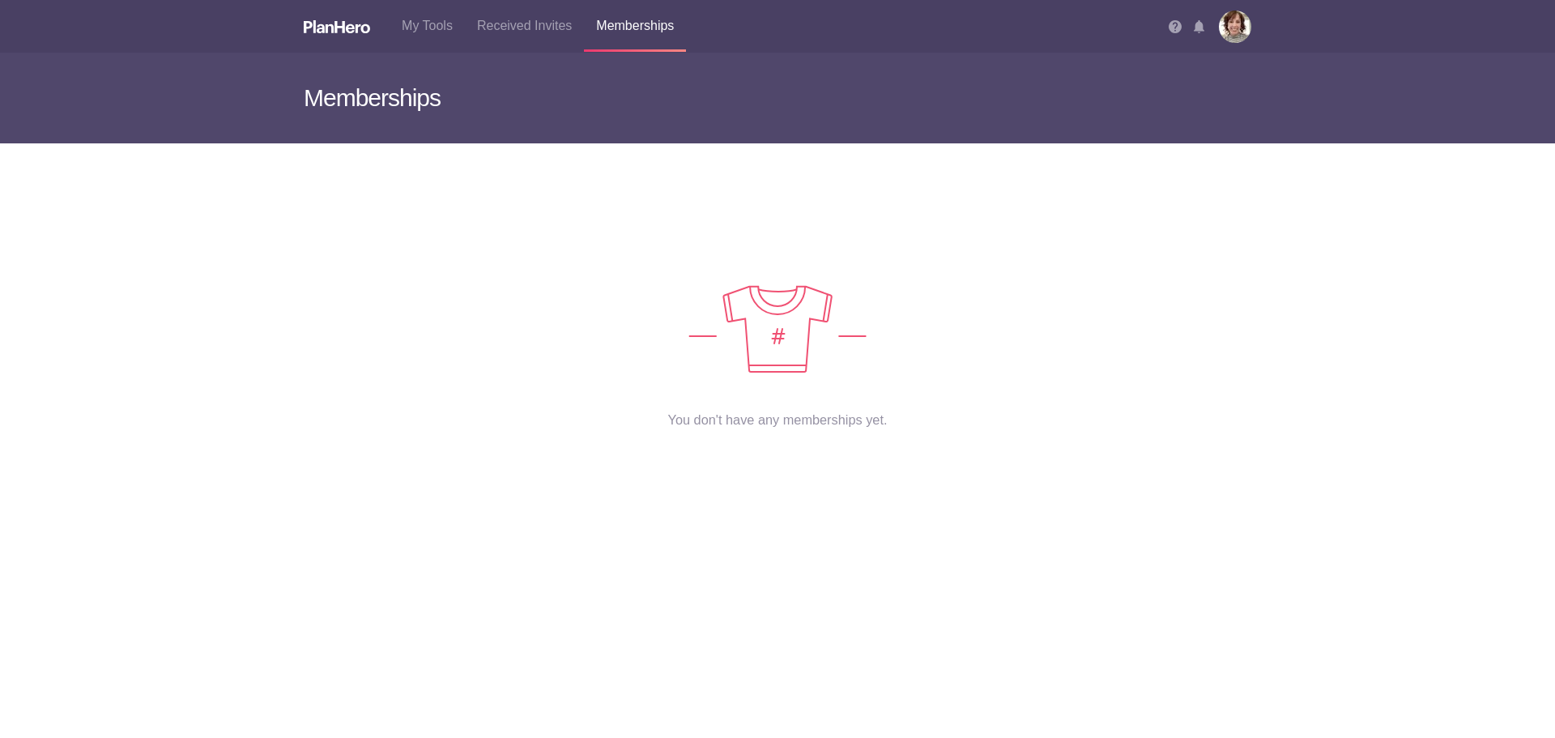
click at [401, 98] on h3 "Memberships" at bounding box center [777, 98] width 947 height 91
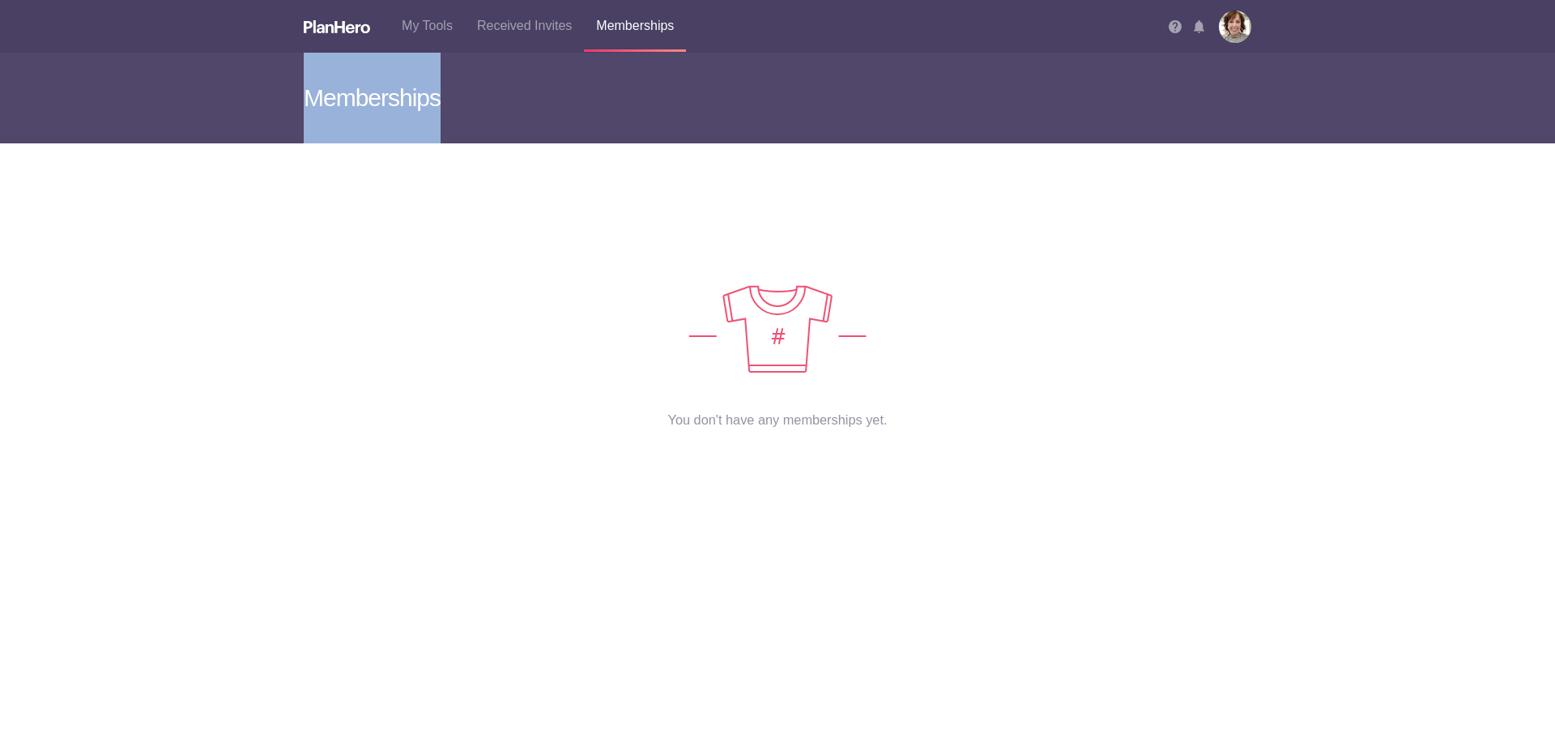
click at [401, 98] on h3 "Memberships" at bounding box center [777, 98] width 947 height 91
click at [344, 28] on img at bounding box center [337, 26] width 66 height 13
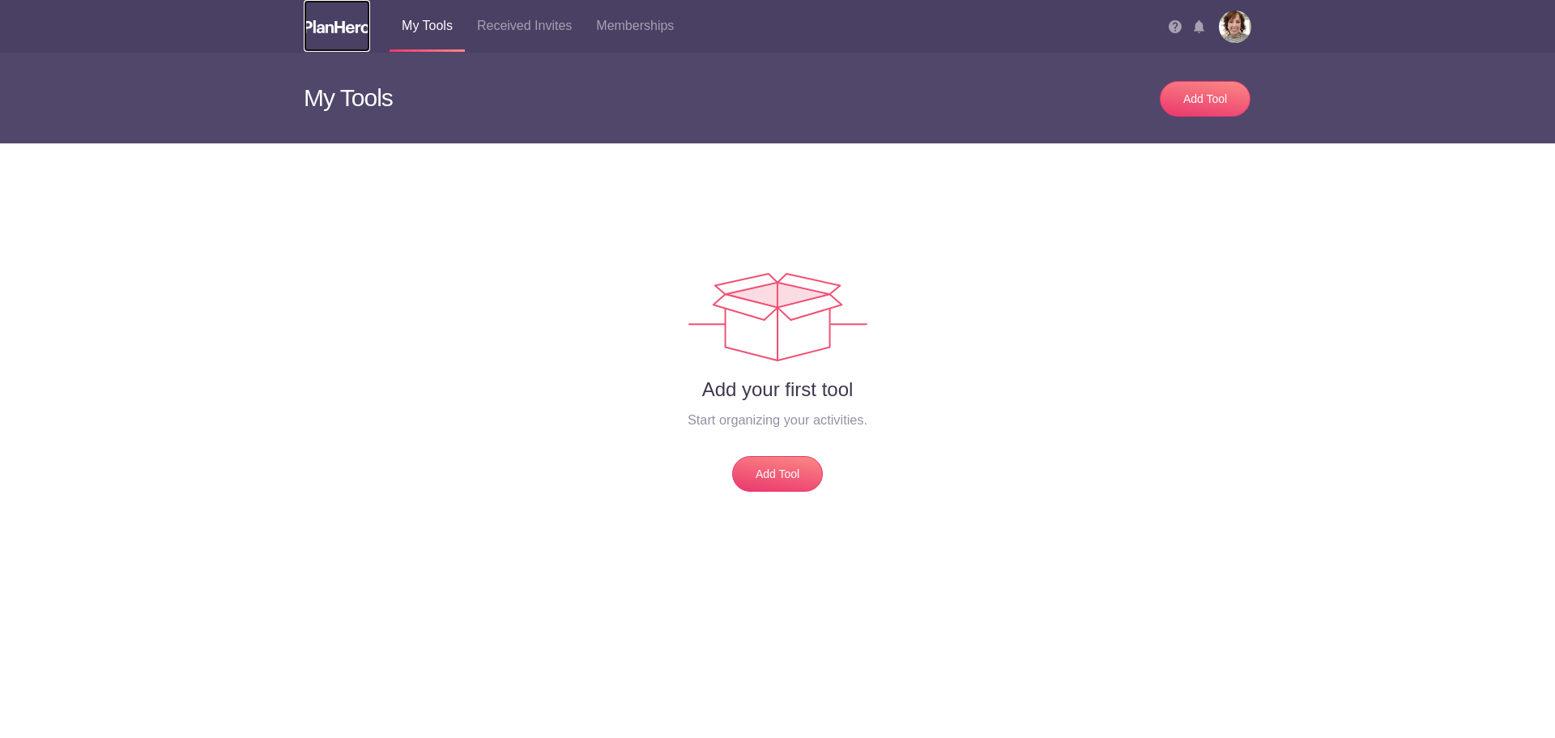
click at [344, 28] on img at bounding box center [337, 26] width 66 height 13
click at [1199, 27] on img at bounding box center [1199, 26] width 11 height 13
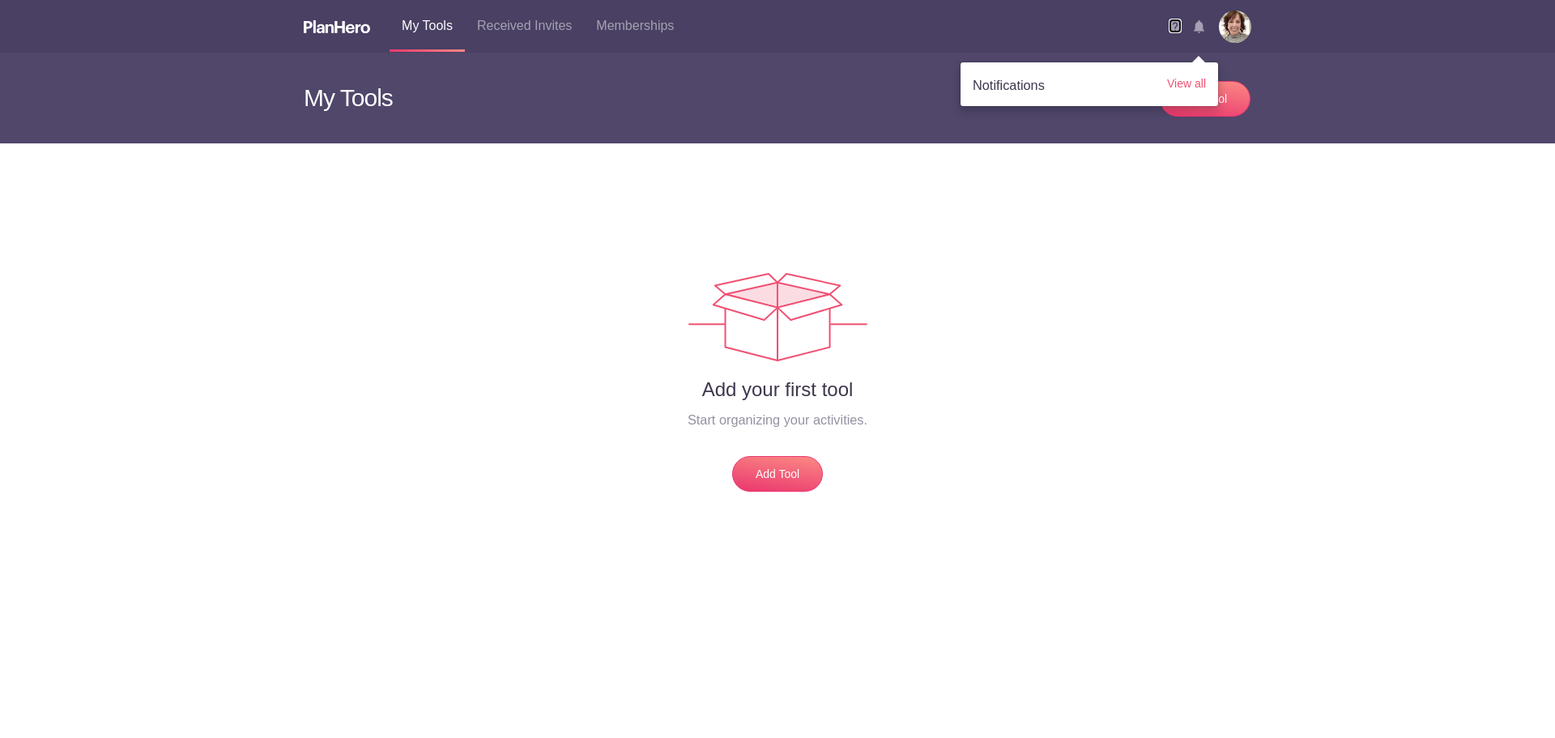
click at [1177, 31] on img at bounding box center [1175, 26] width 13 height 13
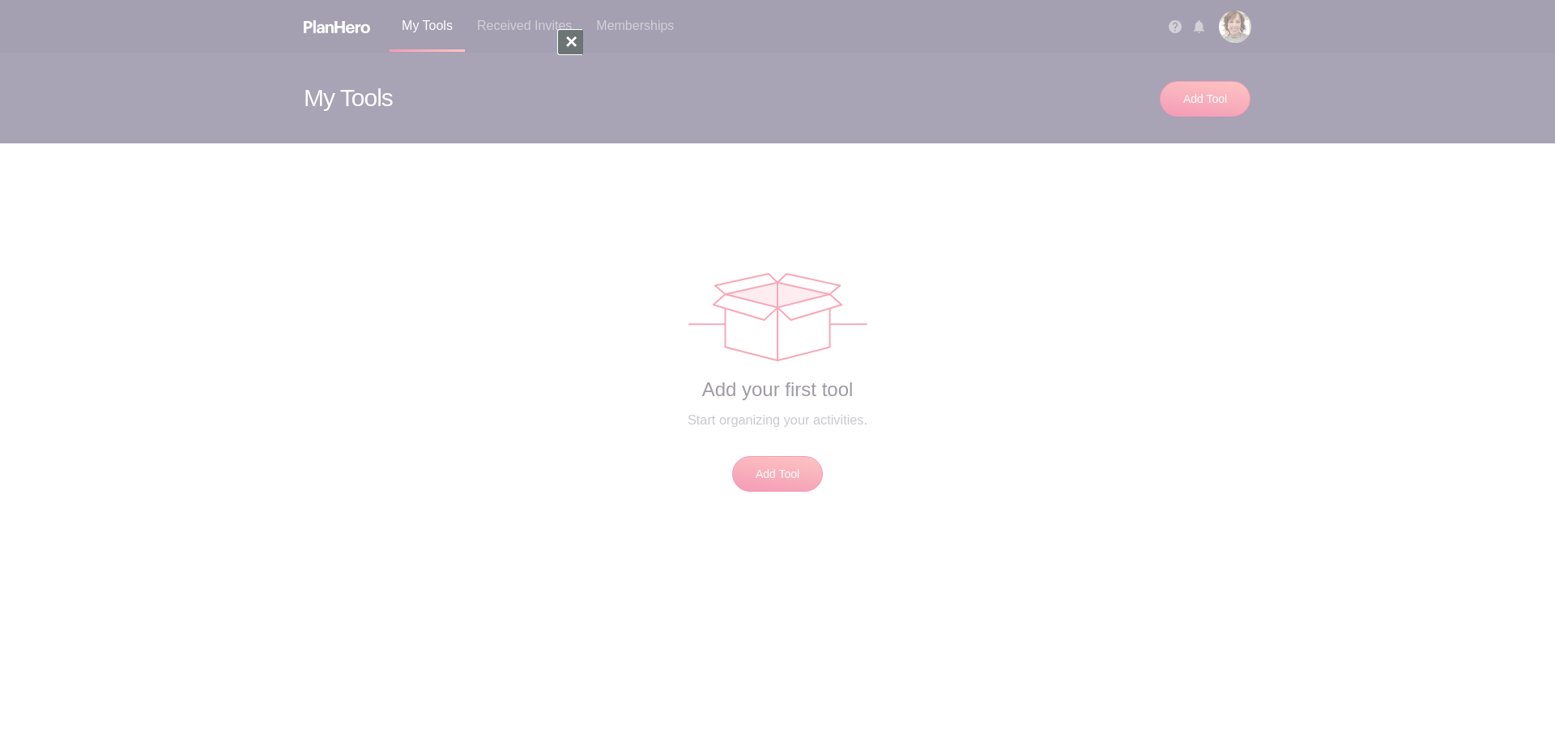
click at [577, 38] on div at bounding box center [570, 42] width 26 height 26
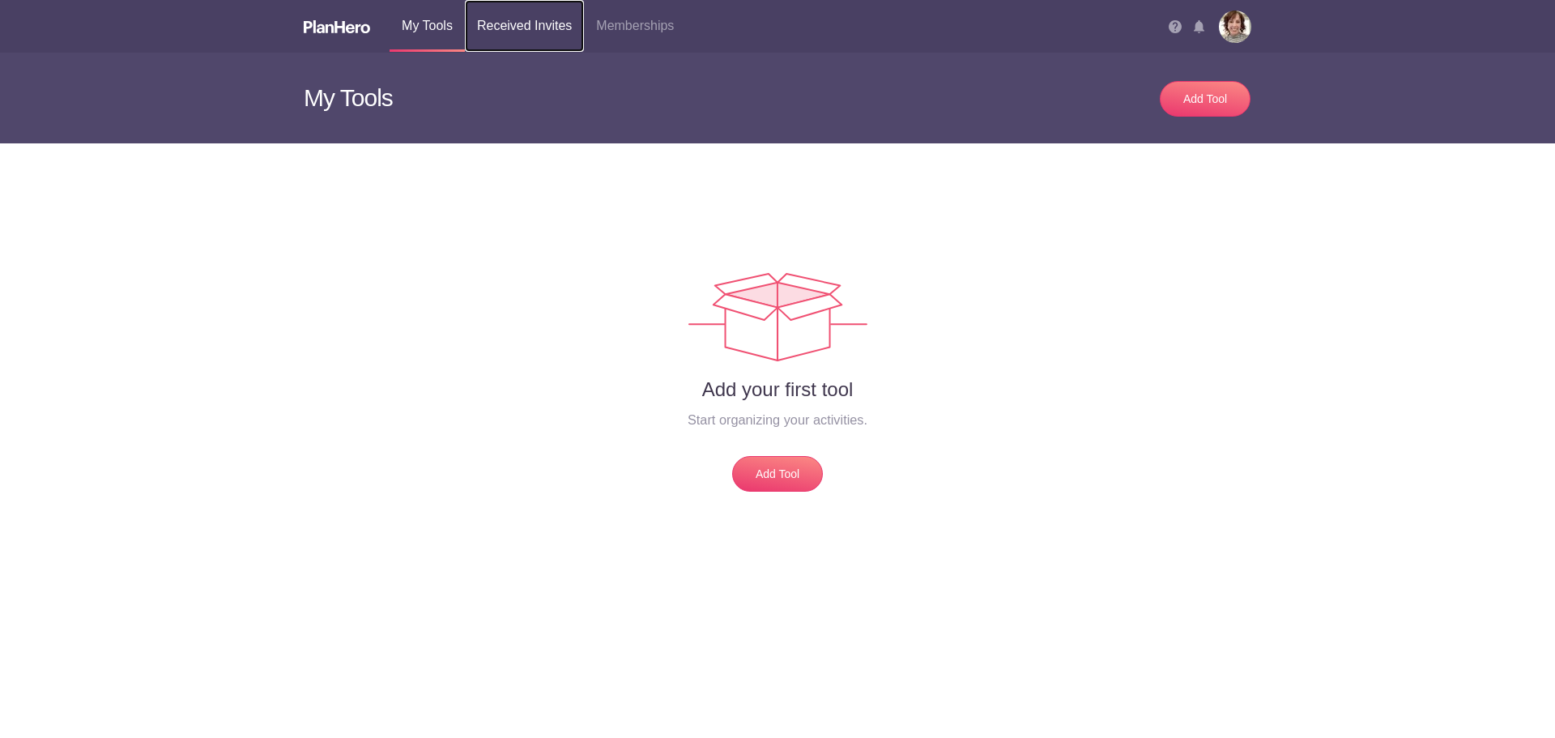
click at [537, 27] on link "Received Invites" at bounding box center [524, 26] width 119 height 52
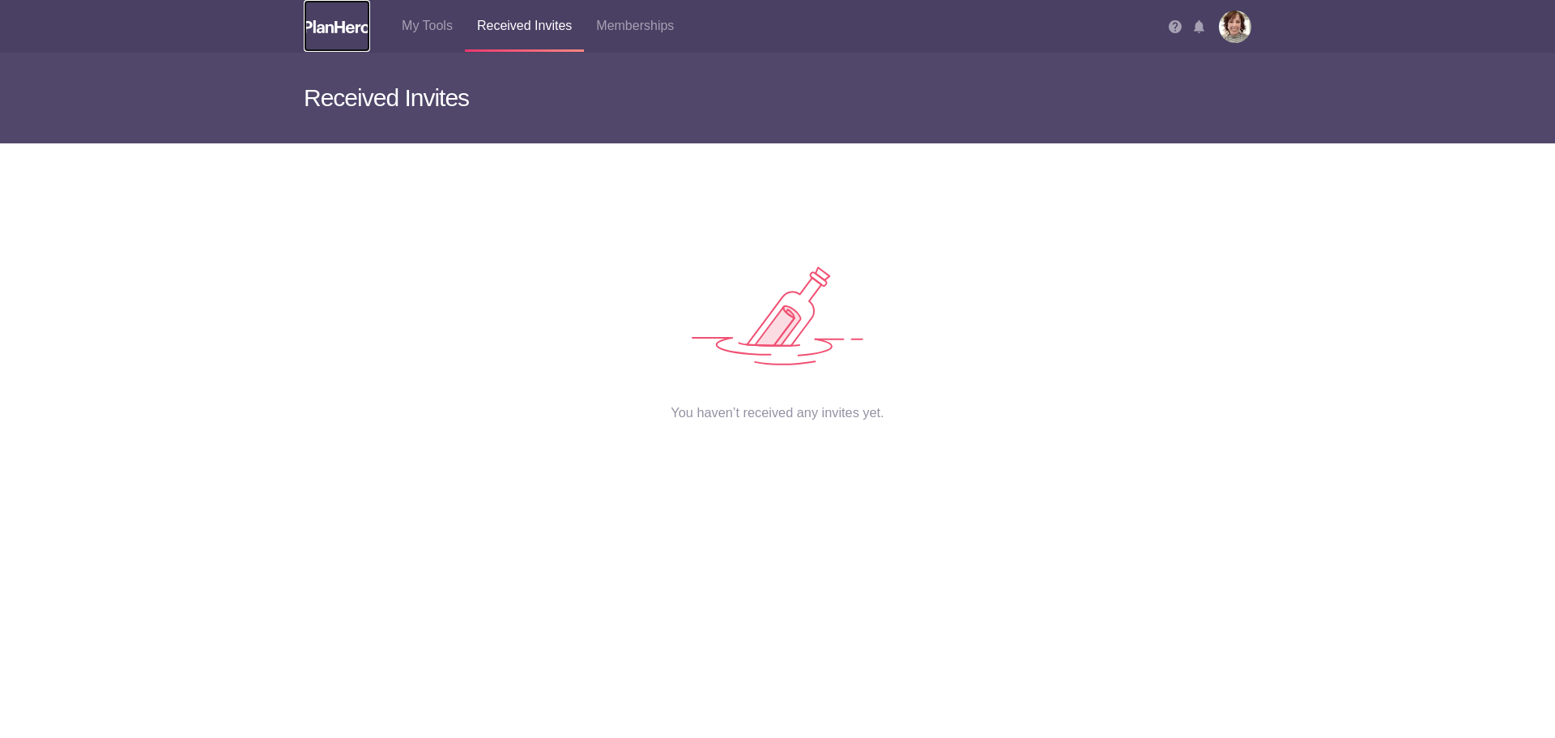
click at [337, 20] on img at bounding box center [337, 26] width 66 height 13
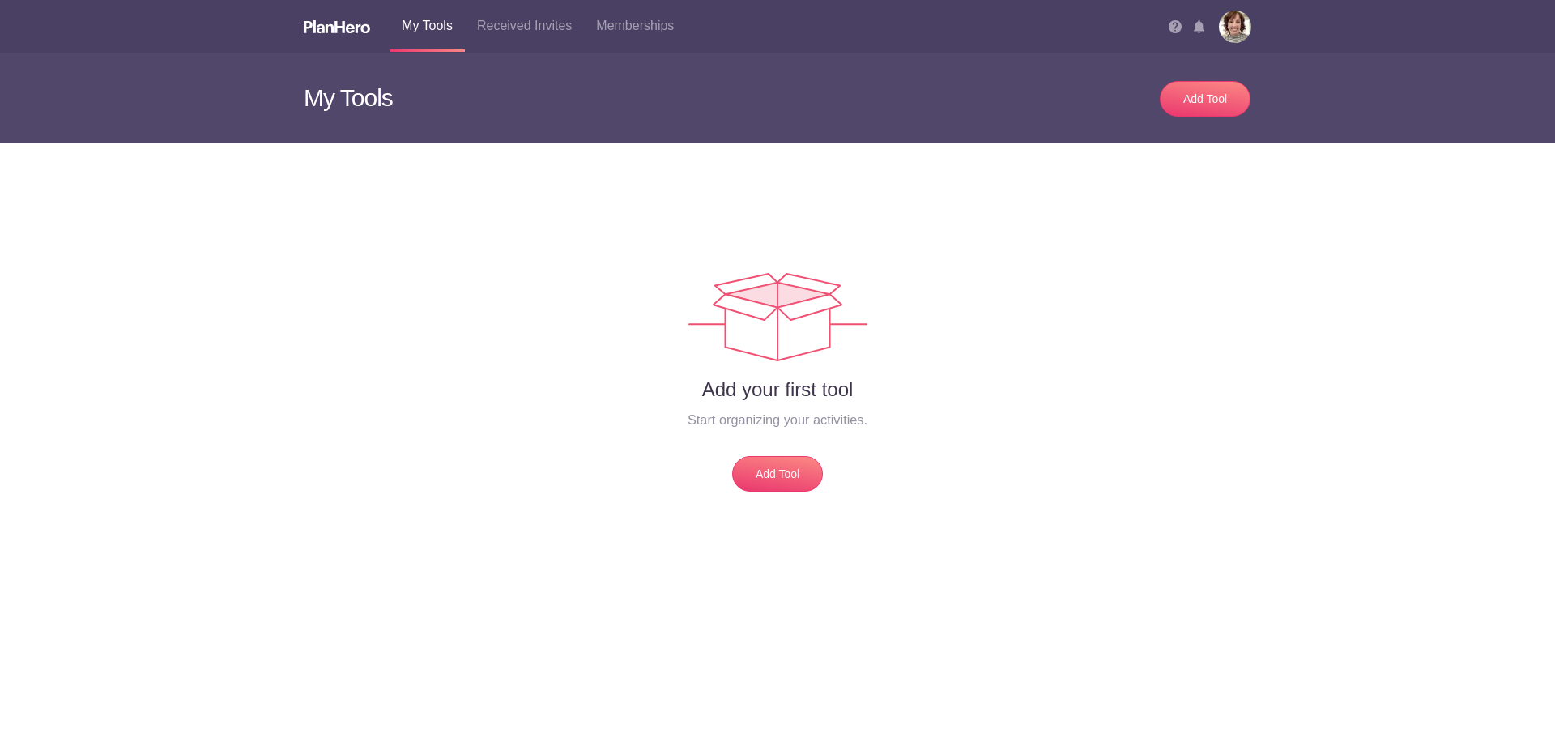
click at [1237, 19] on img at bounding box center [1235, 27] width 32 height 32
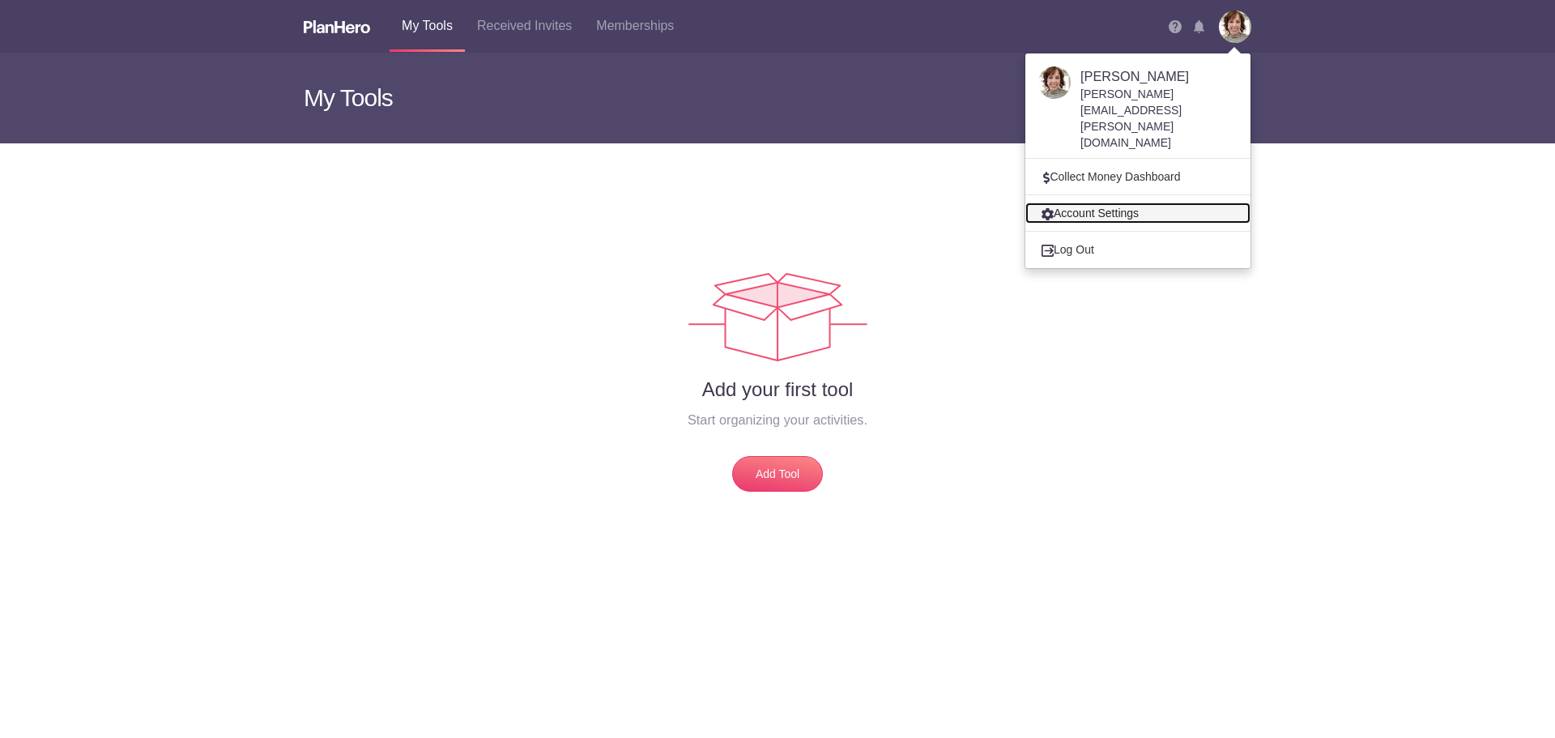
click at [1134, 202] on link "Account Settings" at bounding box center [1137, 212] width 225 height 21
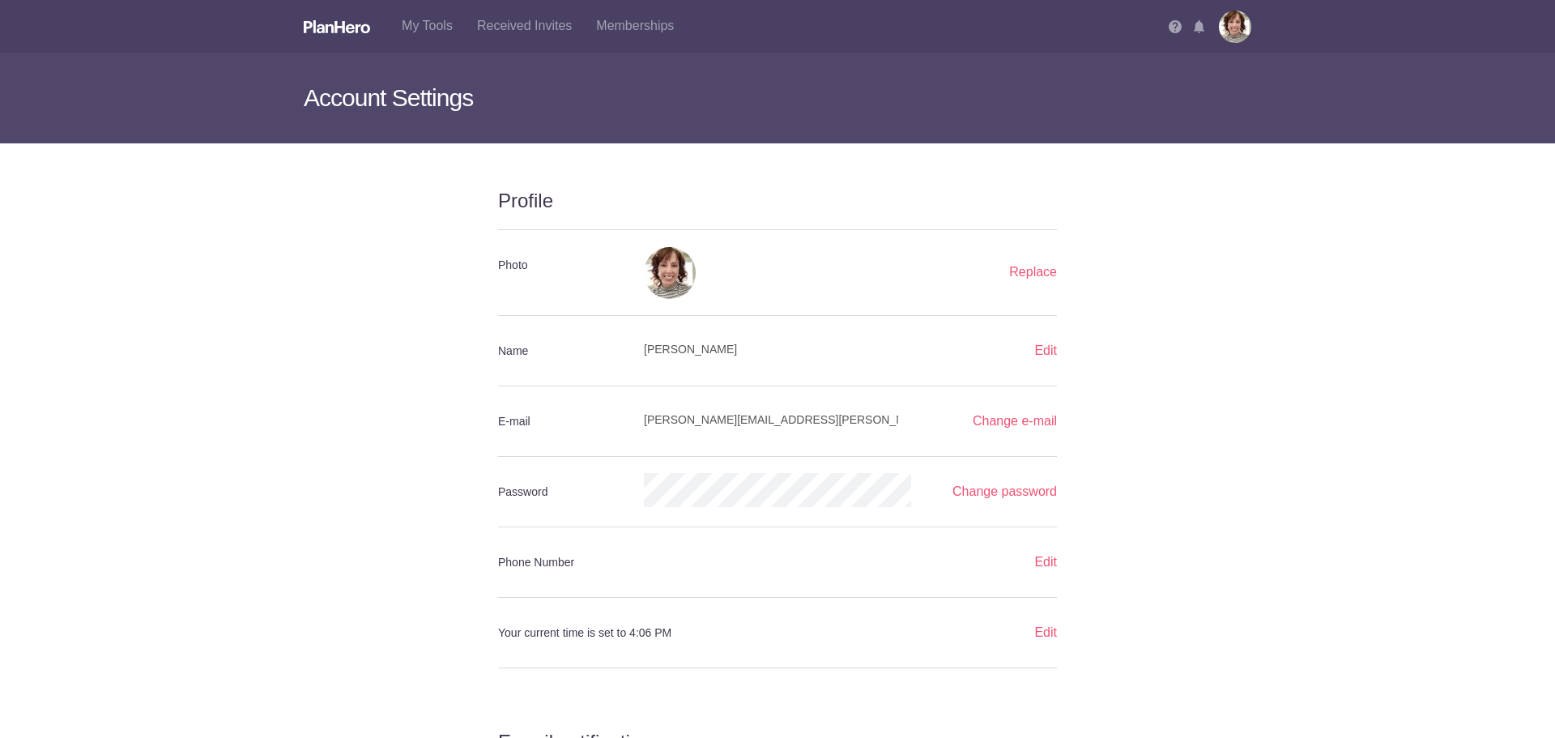
click at [1228, 31] on img at bounding box center [1235, 27] width 32 height 32
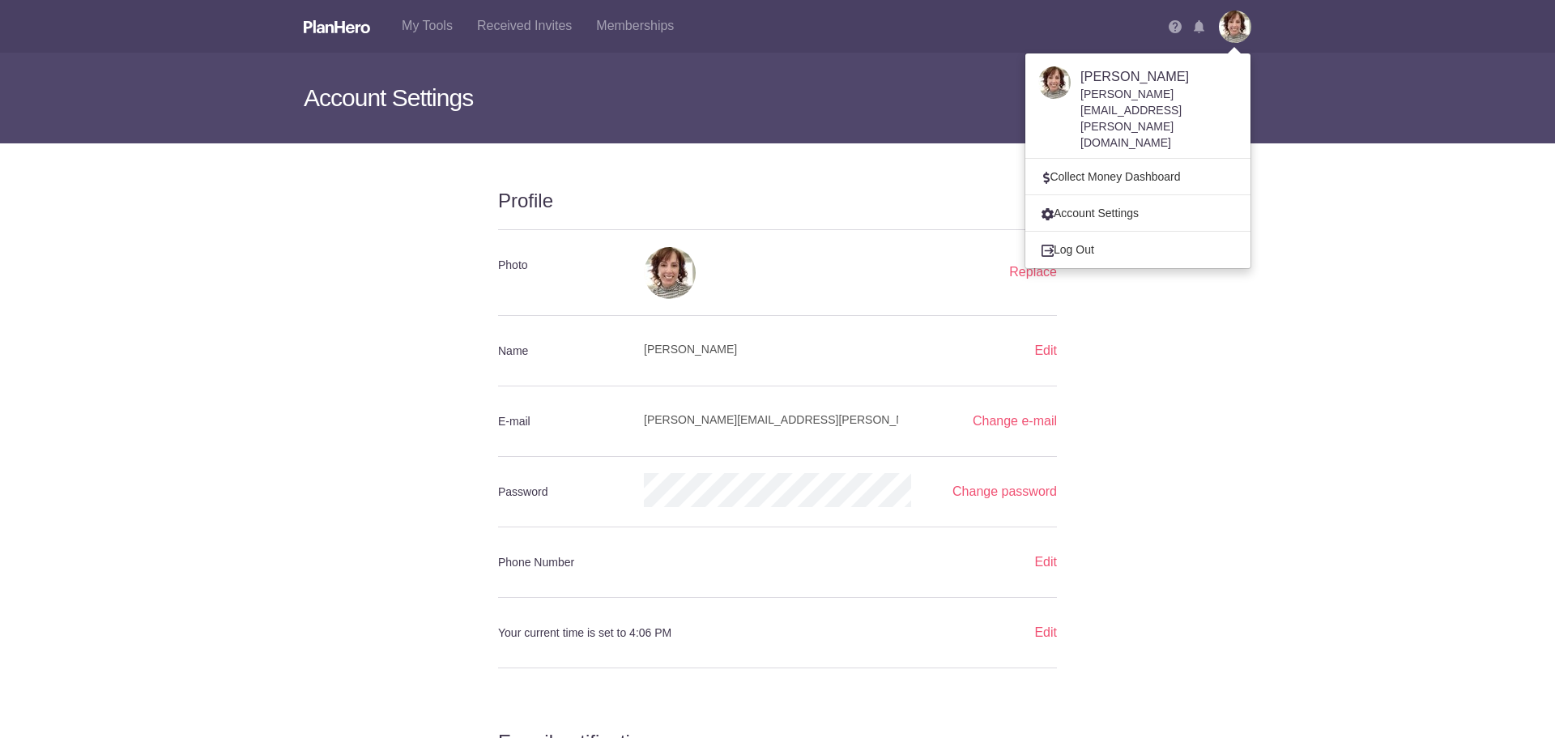
click at [1129, 82] on h4 "Jean Larson" at bounding box center [1158, 75] width 157 height 19
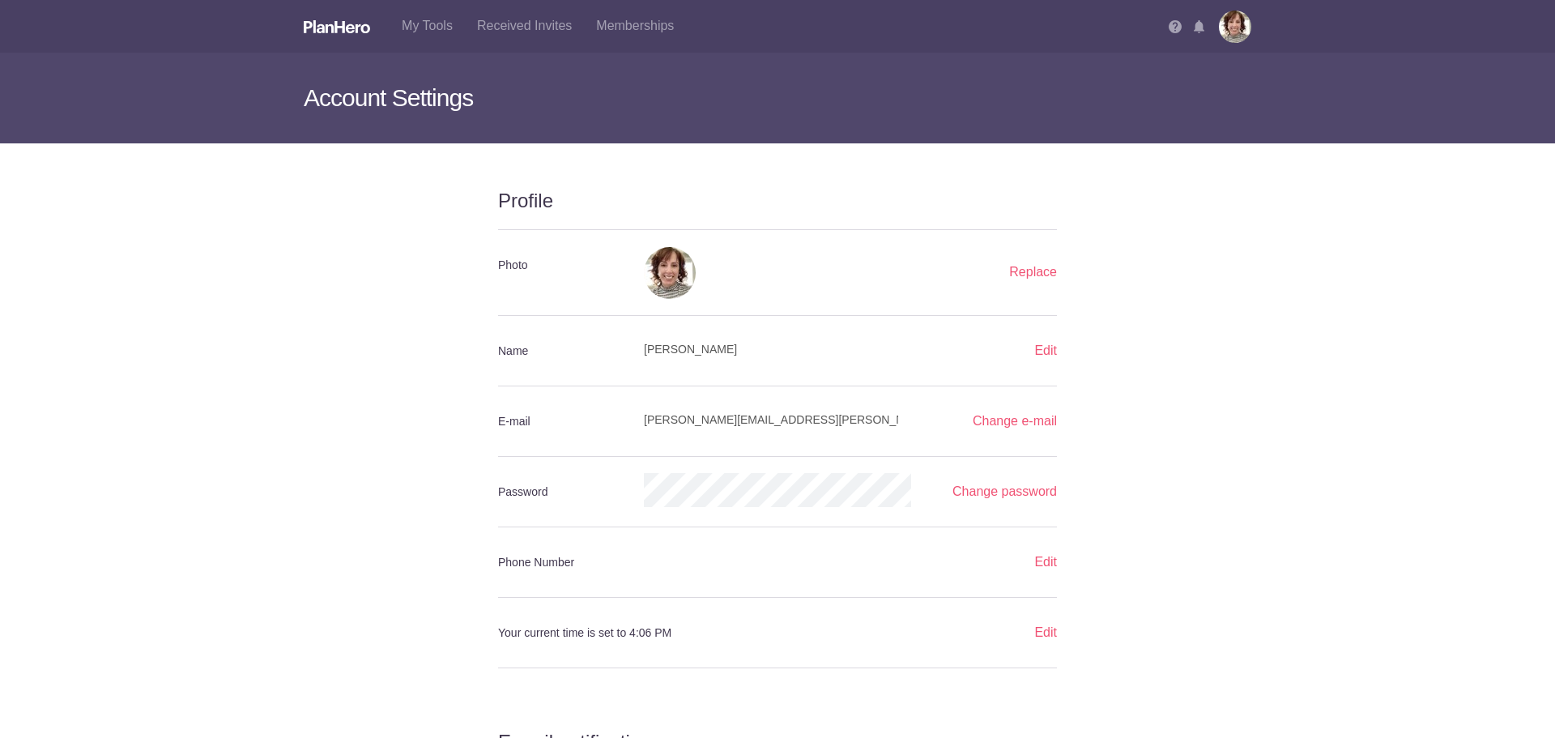
click at [1221, 28] on img at bounding box center [1235, 27] width 32 height 32
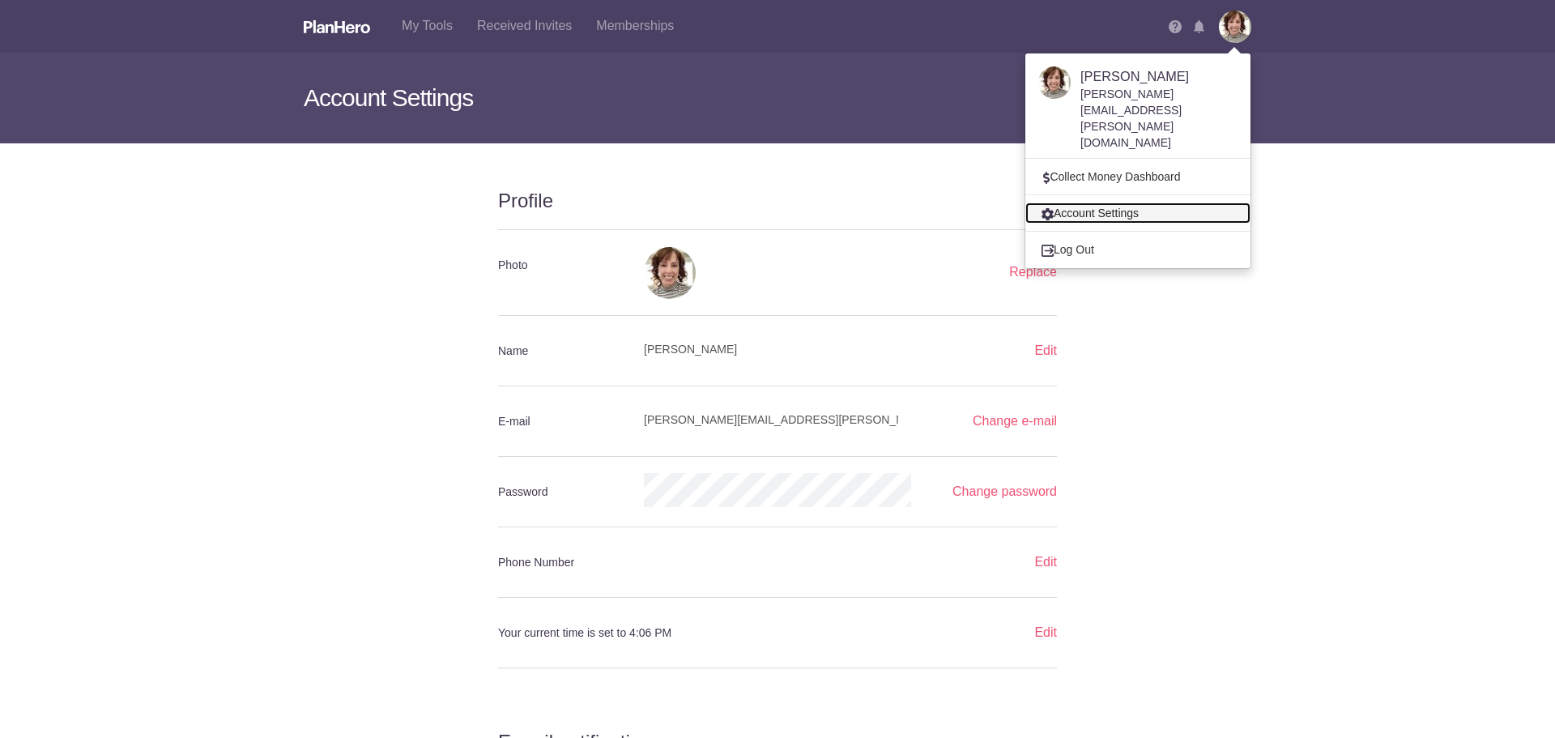
click at [1090, 202] on link "Account Settings" at bounding box center [1137, 212] width 225 height 21
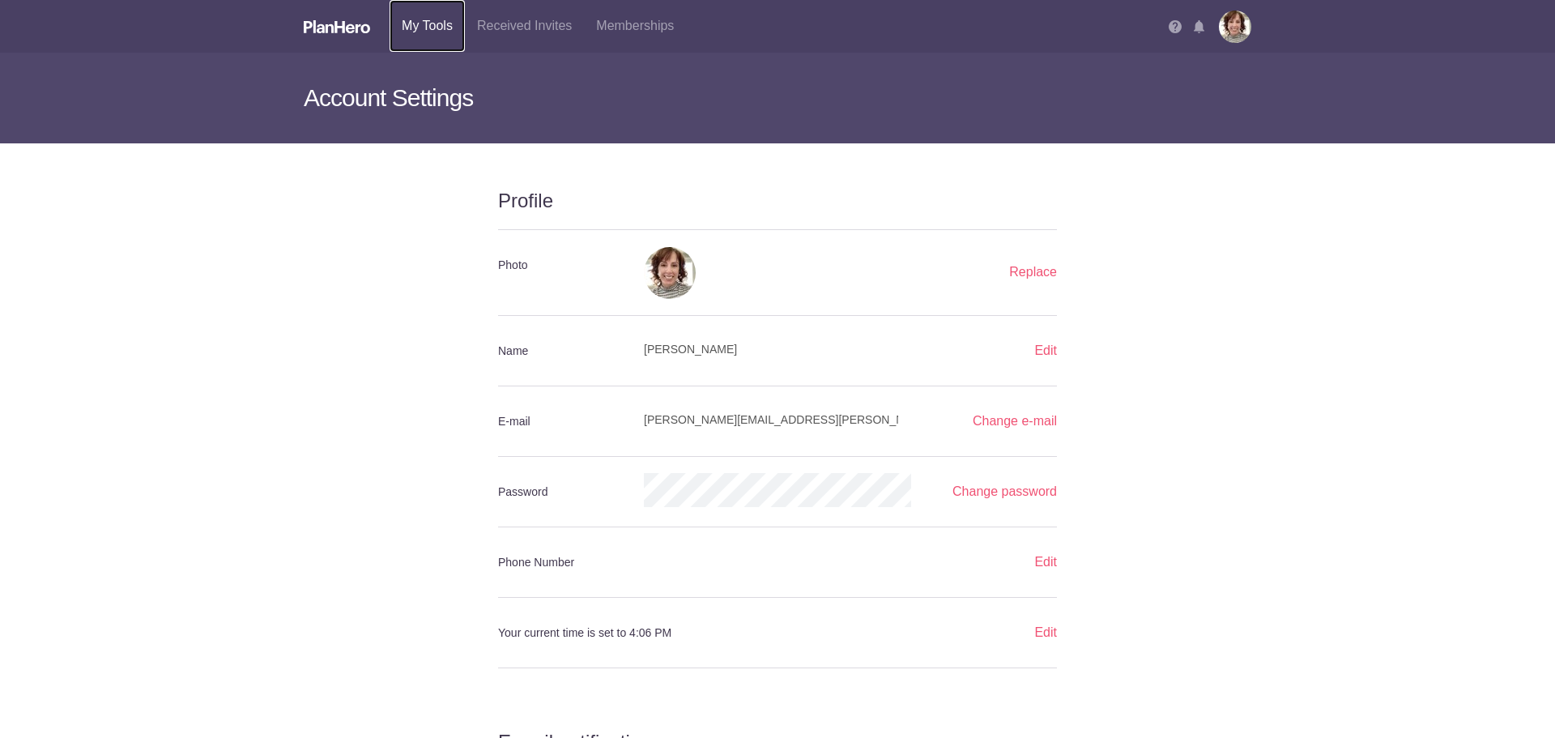
click at [425, 18] on link "My Tools" at bounding box center [427, 26] width 75 height 52
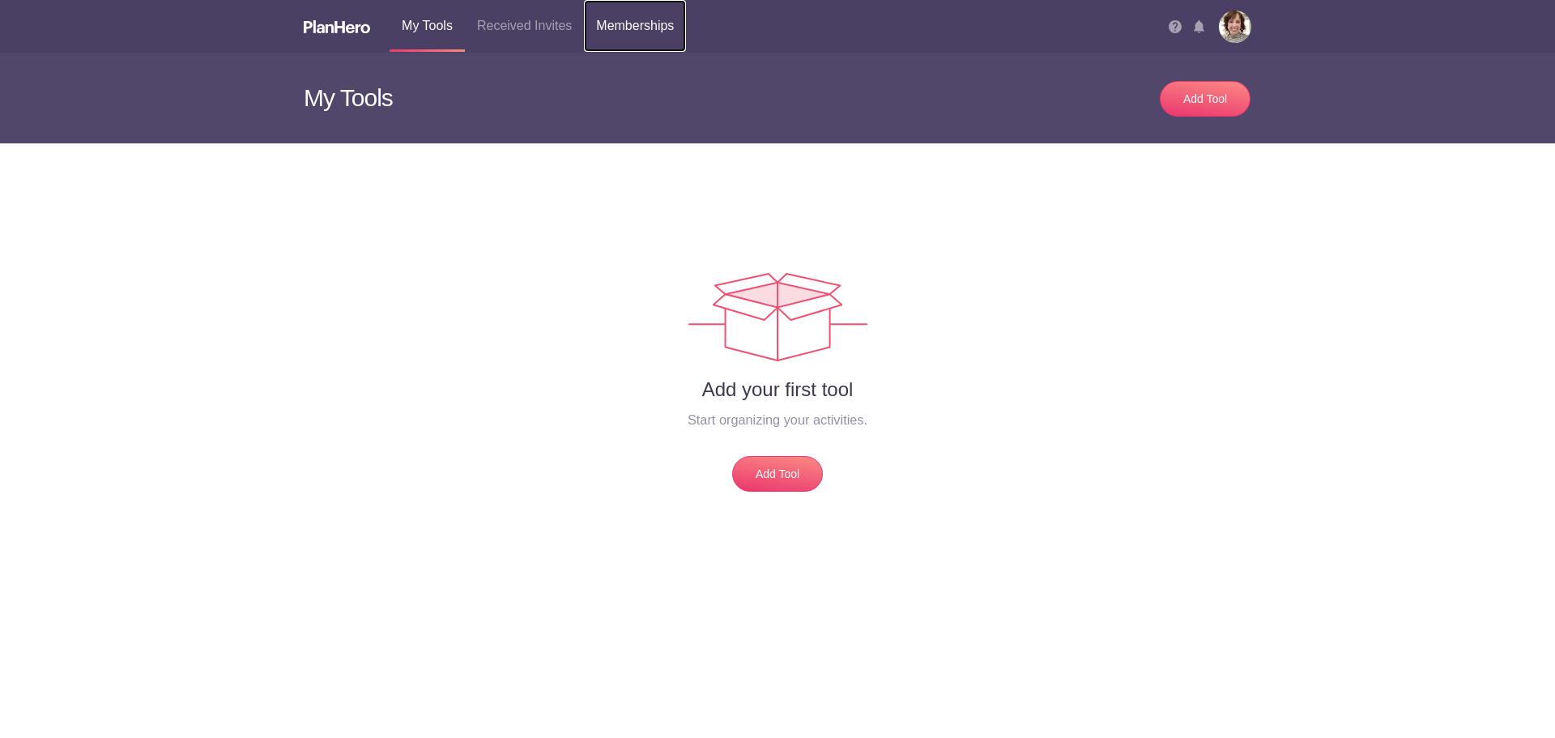
click at [679, 23] on link "Memberships" at bounding box center [635, 26] width 102 height 52
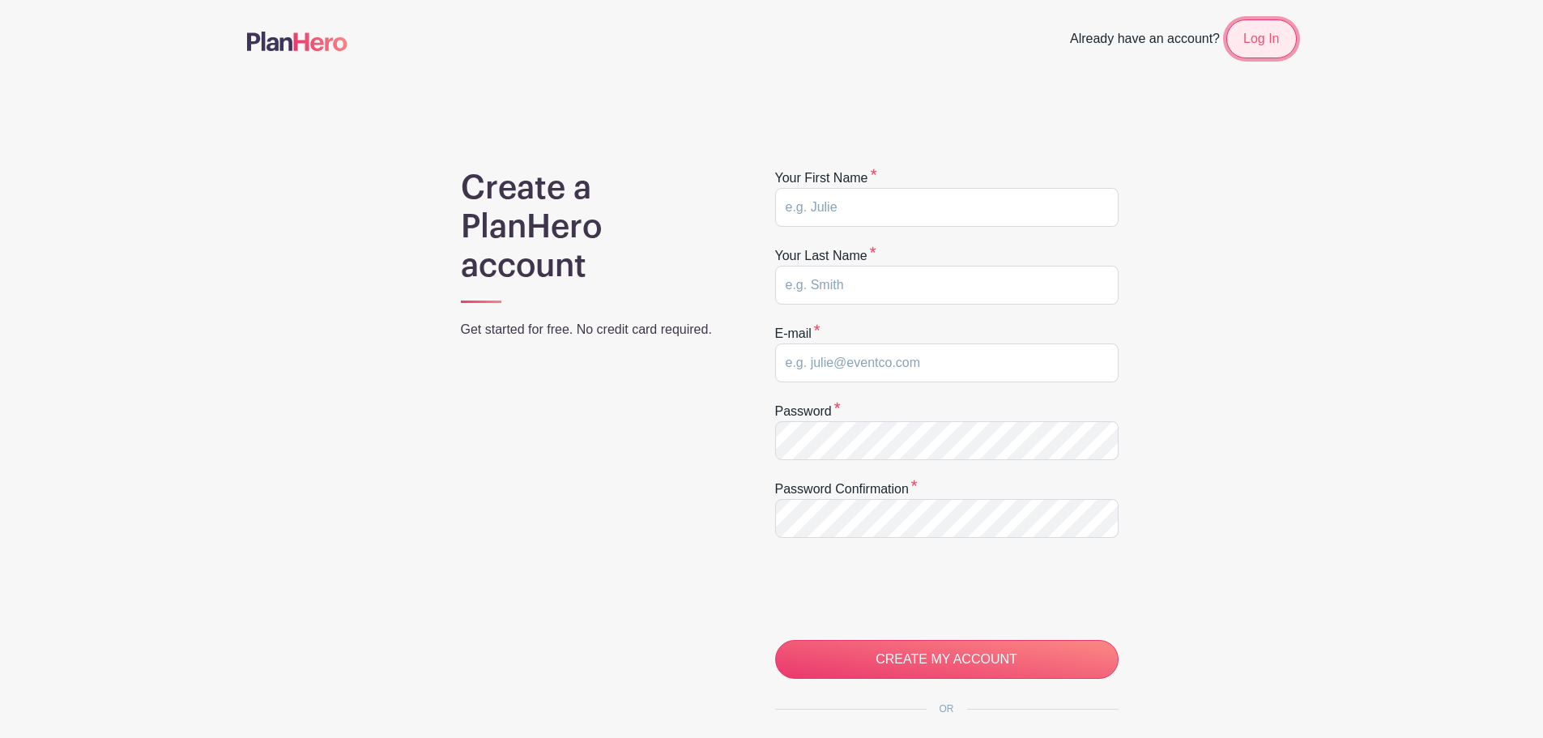
click at [1260, 40] on link "Log In" at bounding box center [1261, 38] width 70 height 39
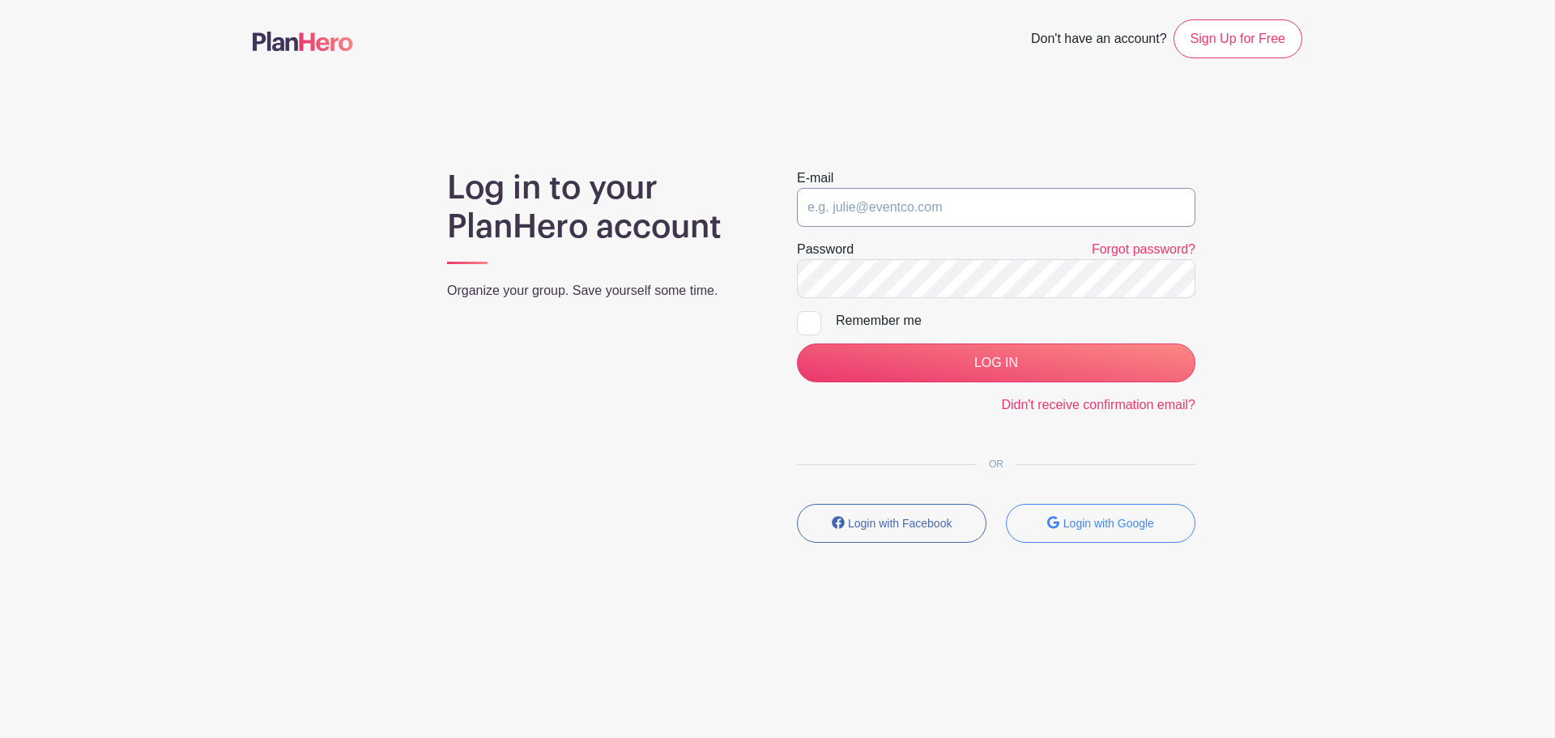
click at [946, 211] on input "email" at bounding box center [996, 207] width 398 height 39
type input "[PERSON_NAME][EMAIL_ADDRESS][PERSON_NAME][DOMAIN_NAME]"
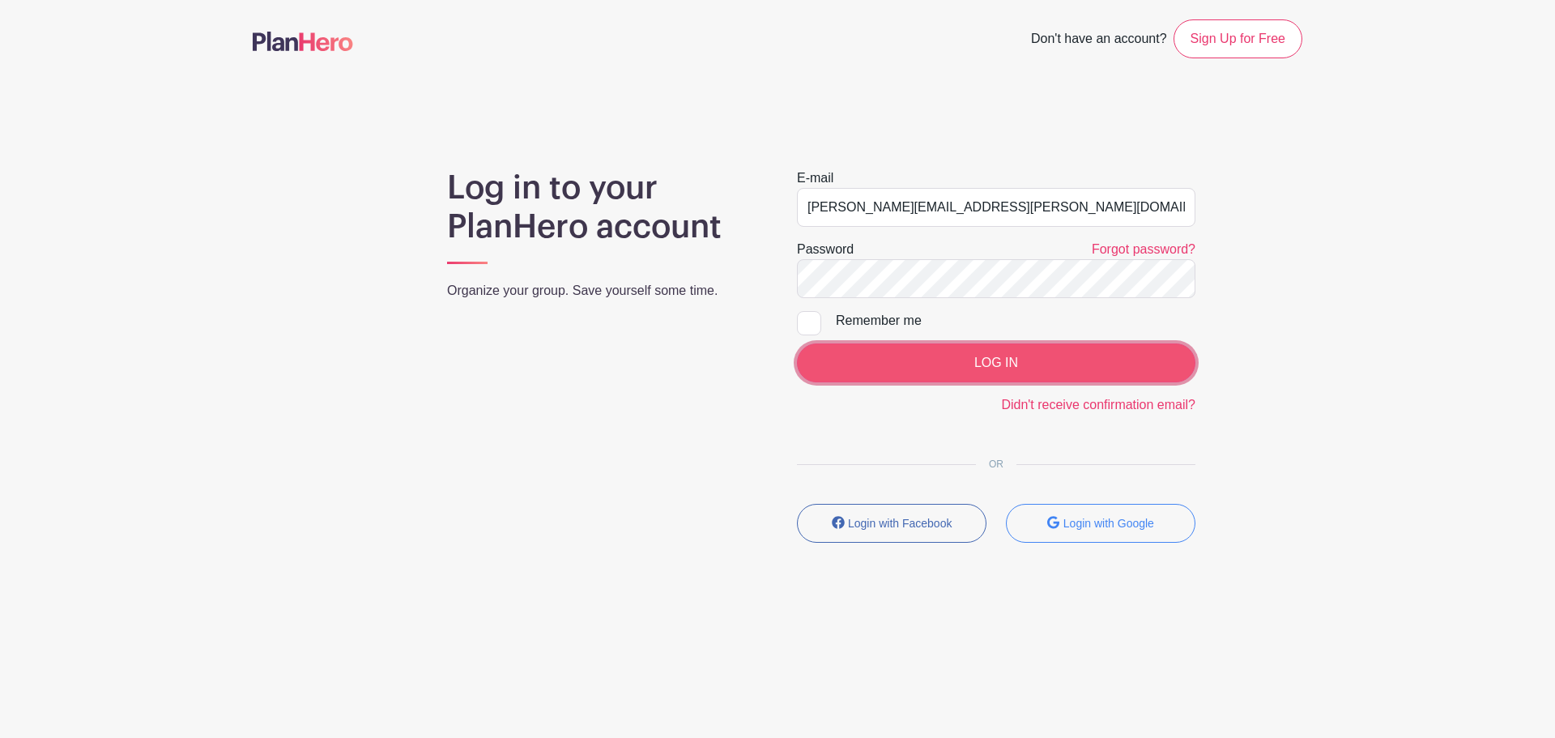
click at [1019, 363] on input "LOG IN" at bounding box center [996, 362] width 398 height 39
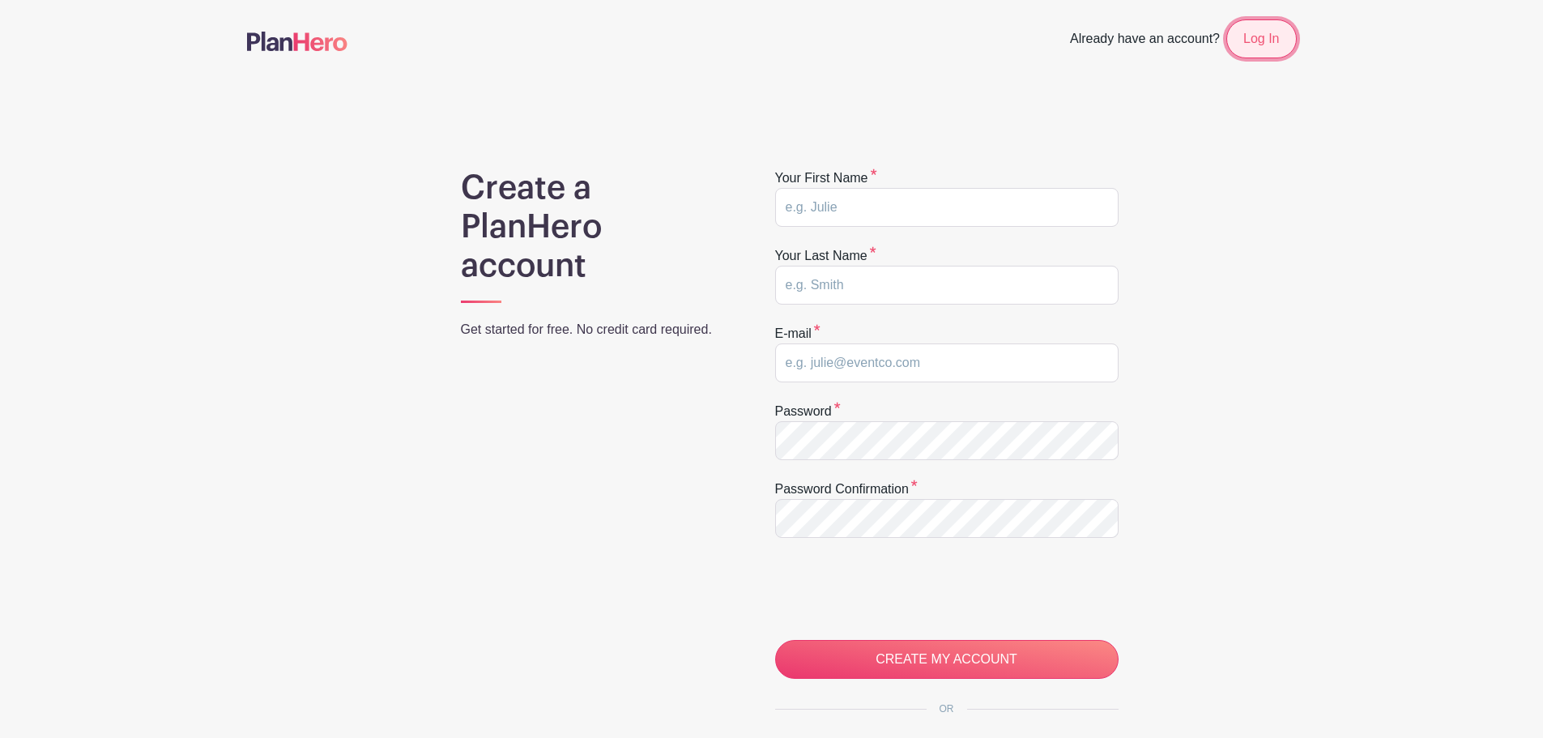
click at [1263, 37] on link "Log In" at bounding box center [1261, 38] width 70 height 39
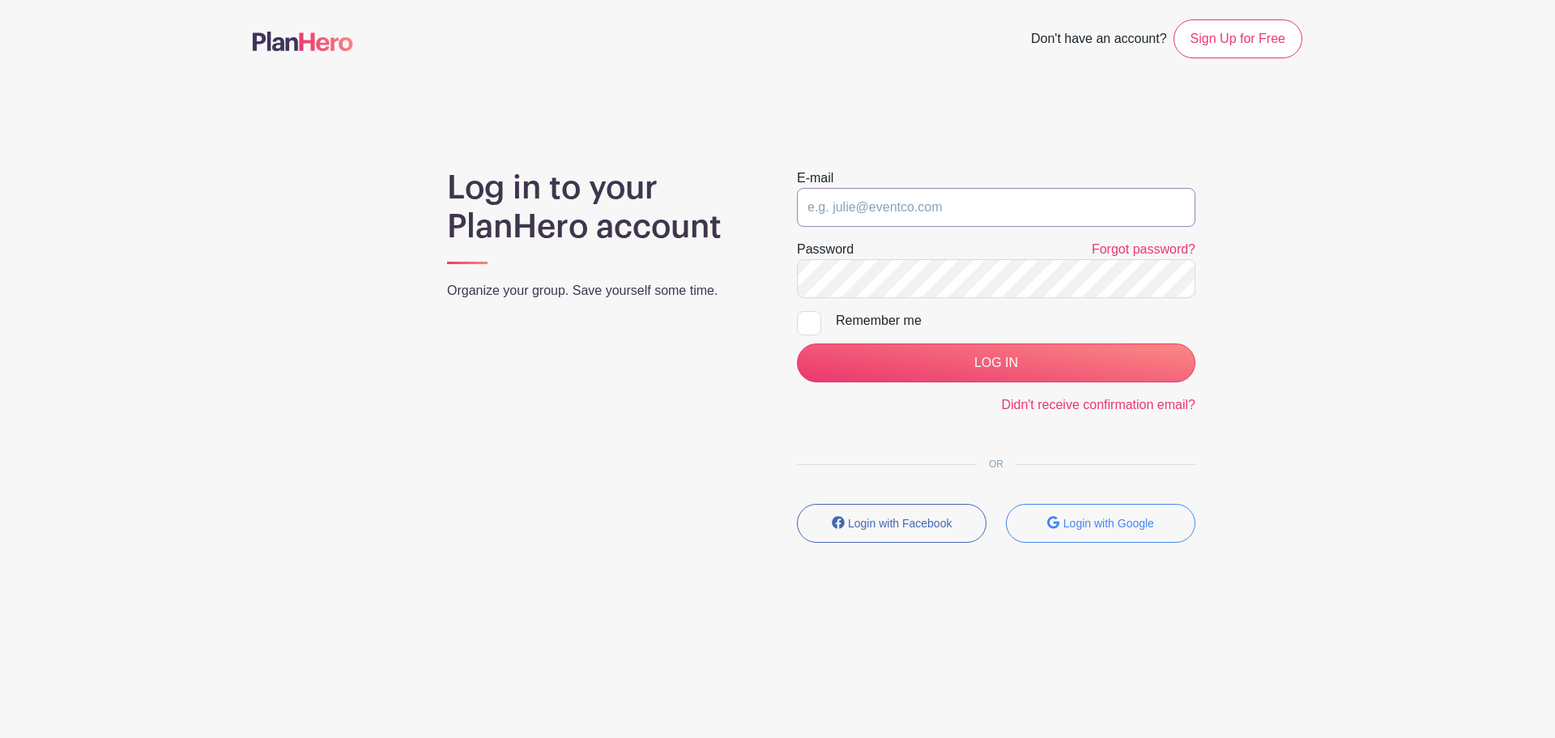
click at [963, 202] on input "email" at bounding box center [996, 207] width 398 height 39
type input "[PERSON_NAME][EMAIL_ADDRESS][PERSON_NAME][DOMAIN_NAME]"
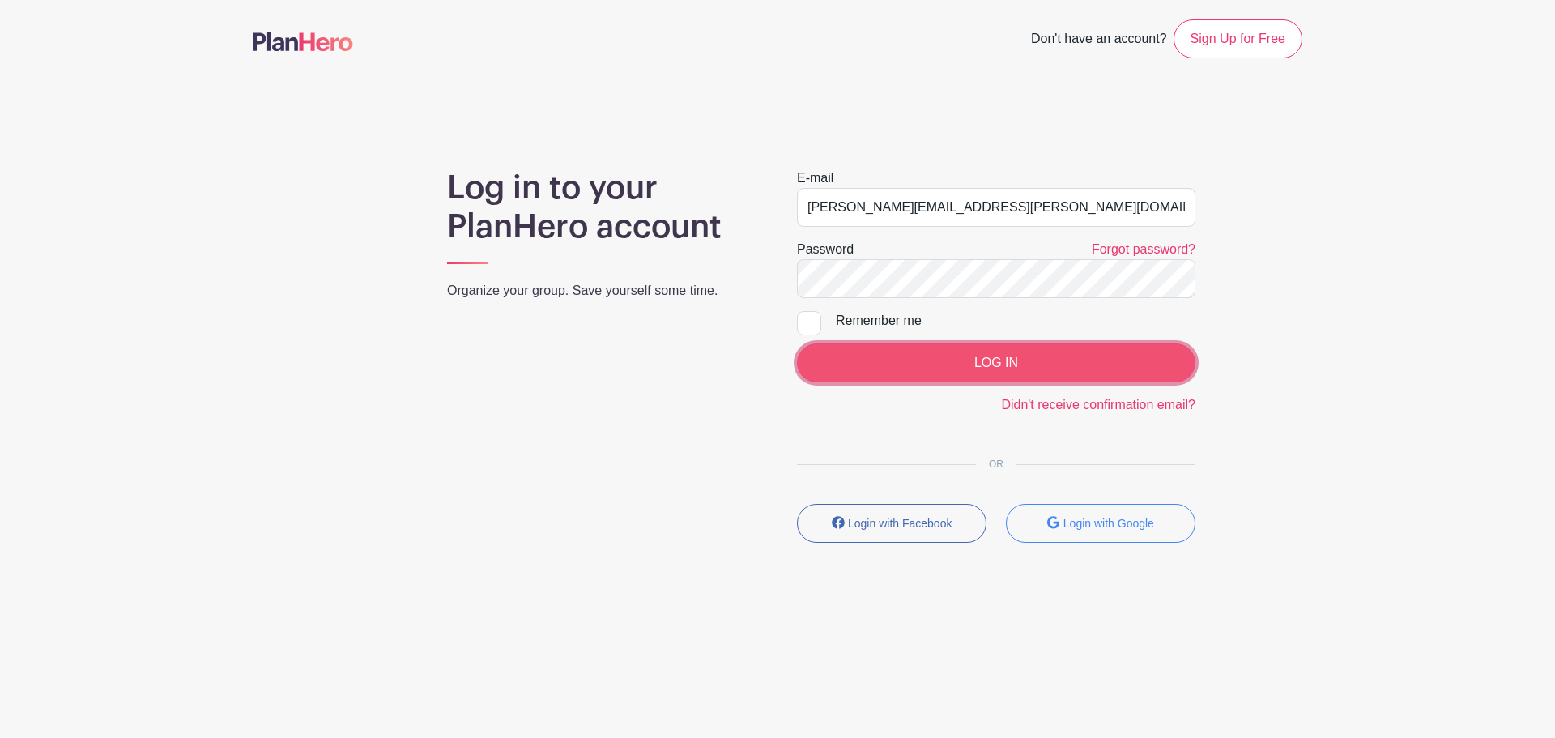
click at [963, 355] on input "LOG IN" at bounding box center [996, 362] width 398 height 39
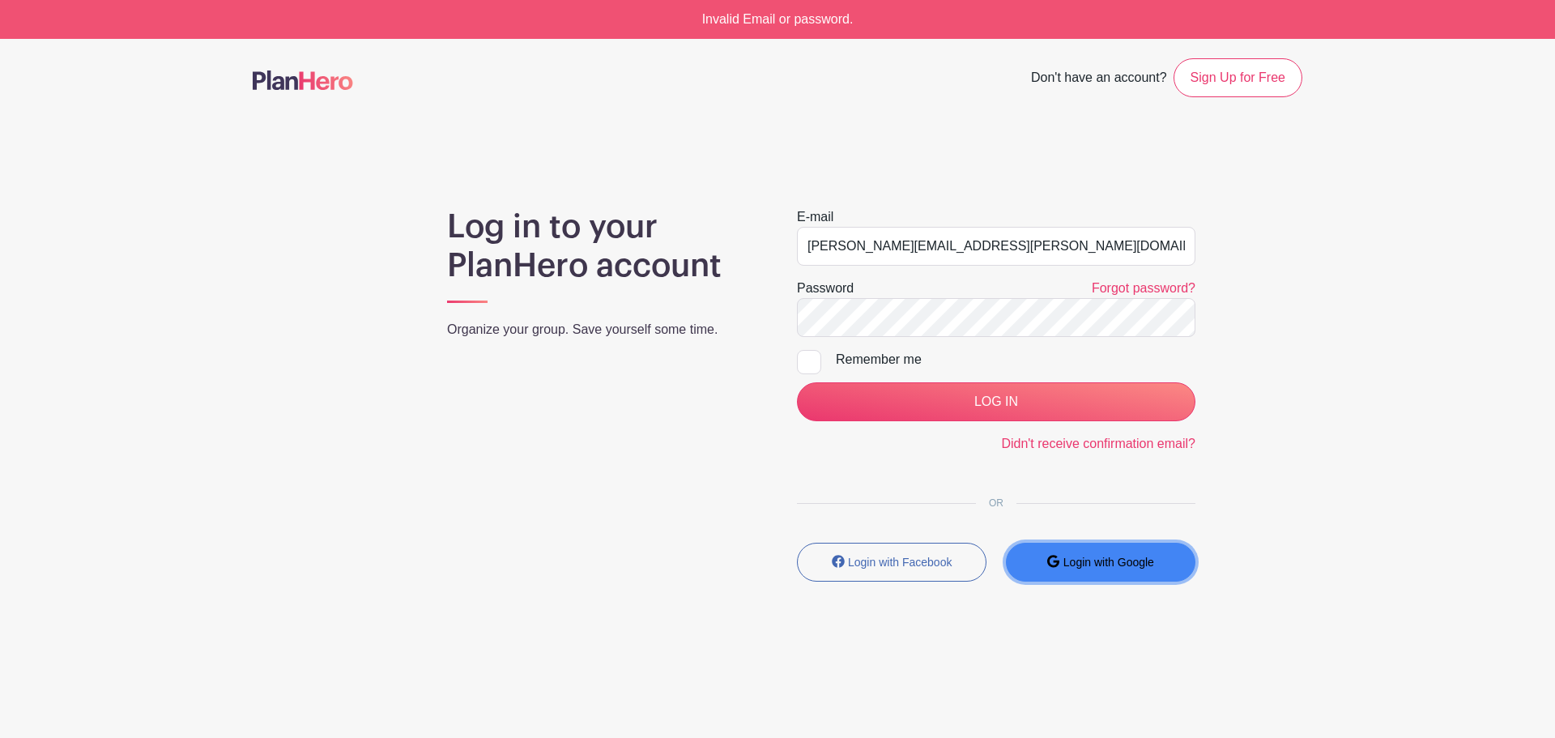
click at [1105, 573] on button "Login with Google" at bounding box center [1100, 562] width 189 height 39
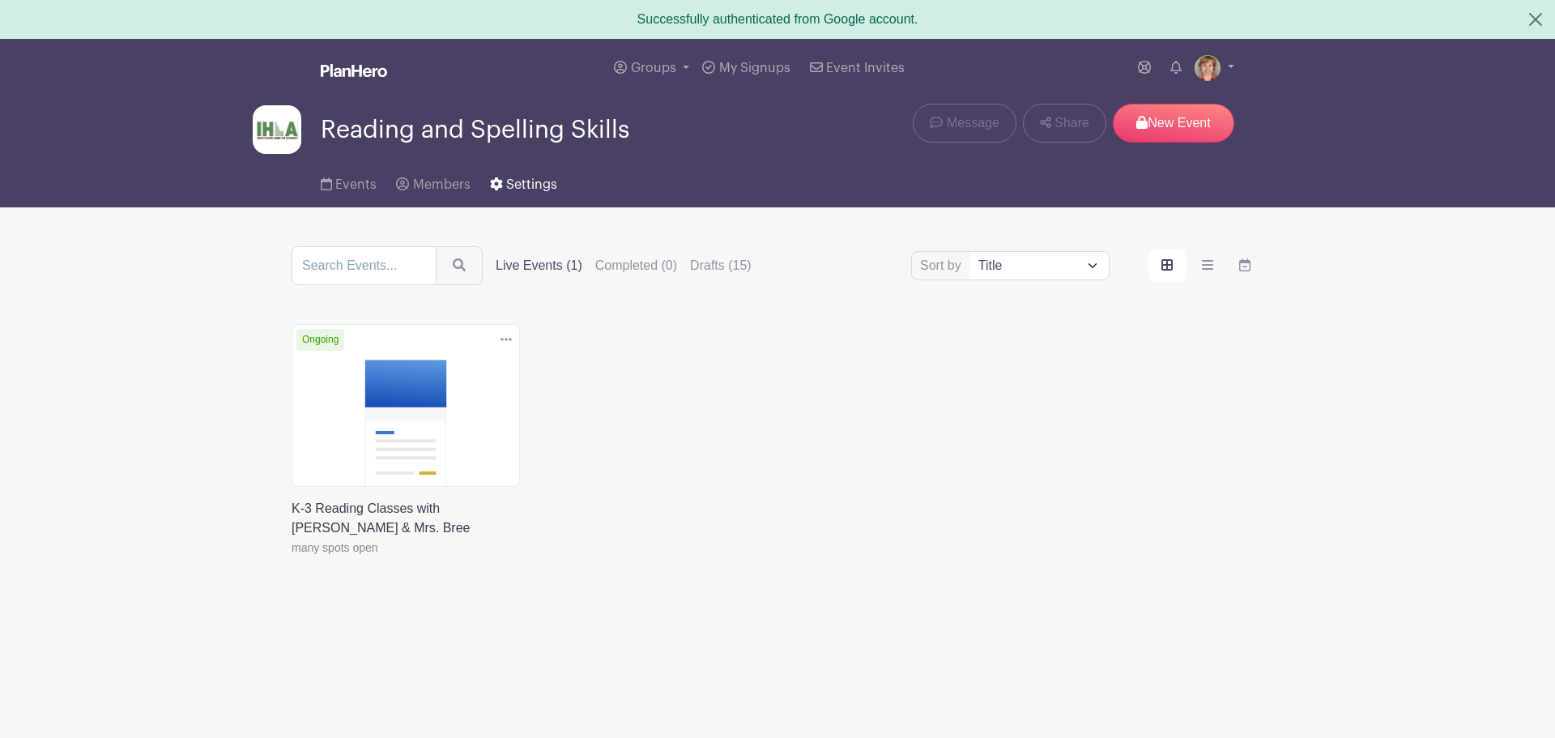
click at [517, 181] on span "Settings" at bounding box center [531, 184] width 51 height 13
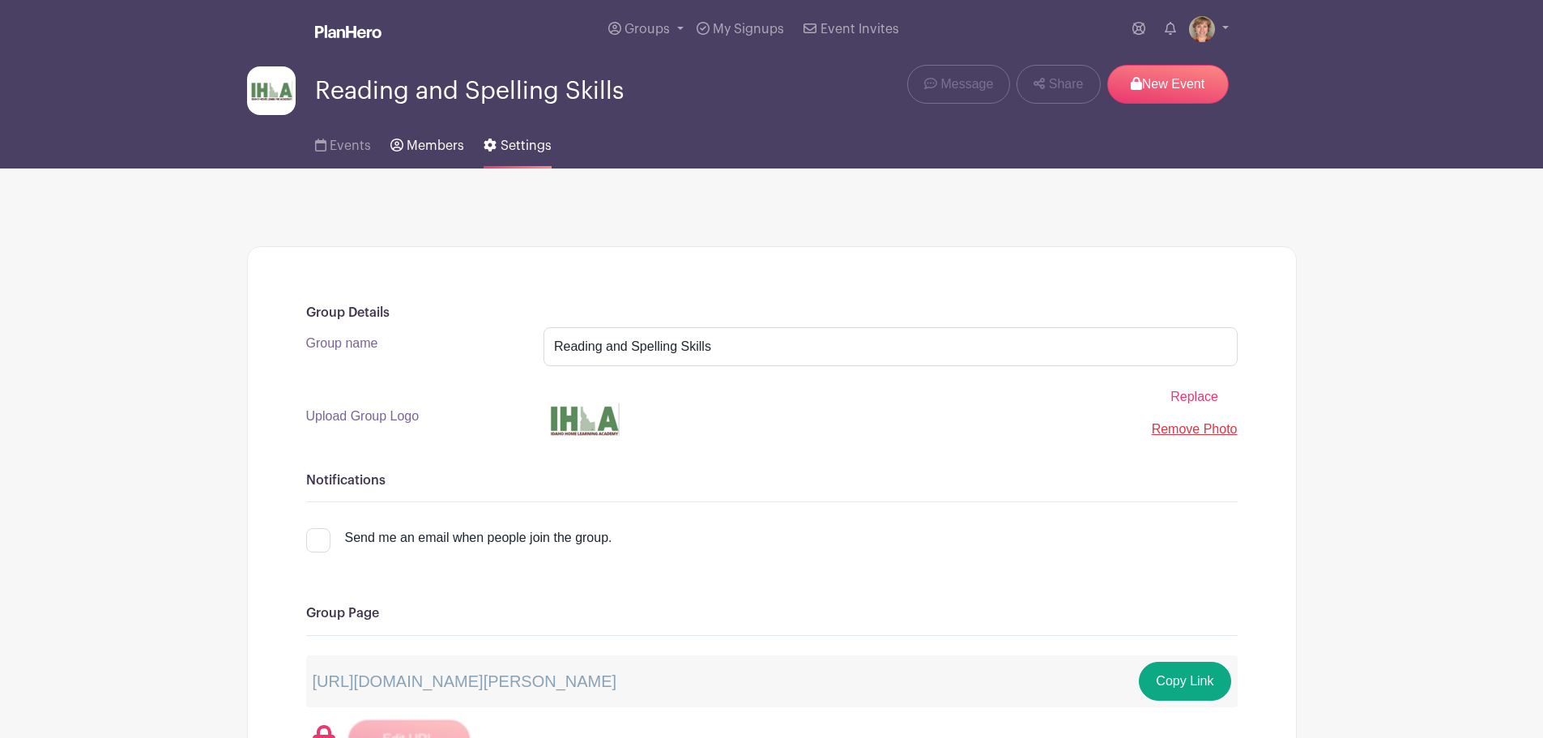
click at [437, 147] on span "Members" at bounding box center [435, 145] width 57 height 13
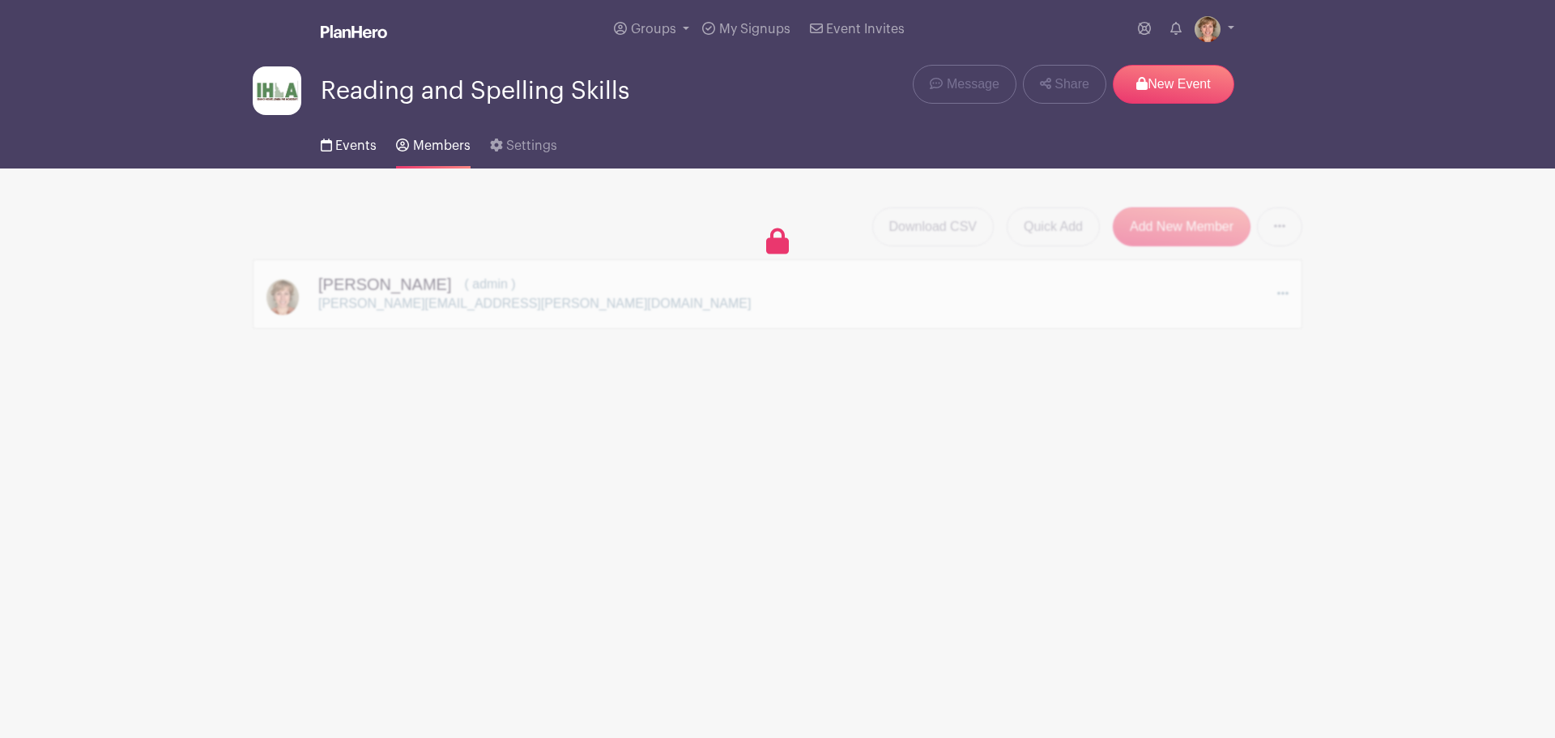
click at [363, 147] on span "Events" at bounding box center [355, 145] width 41 height 13
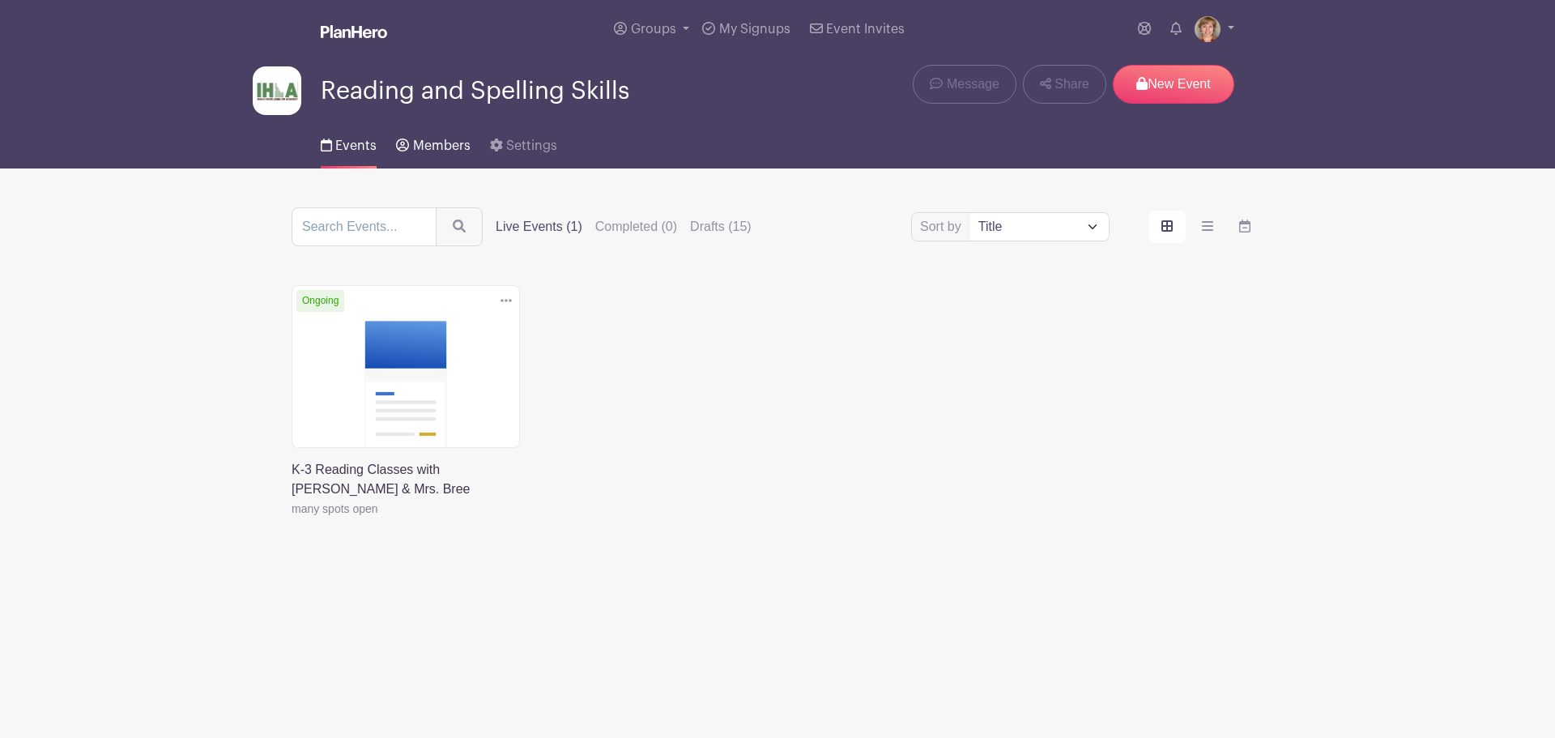
click at [426, 150] on span "Members" at bounding box center [441, 145] width 57 height 13
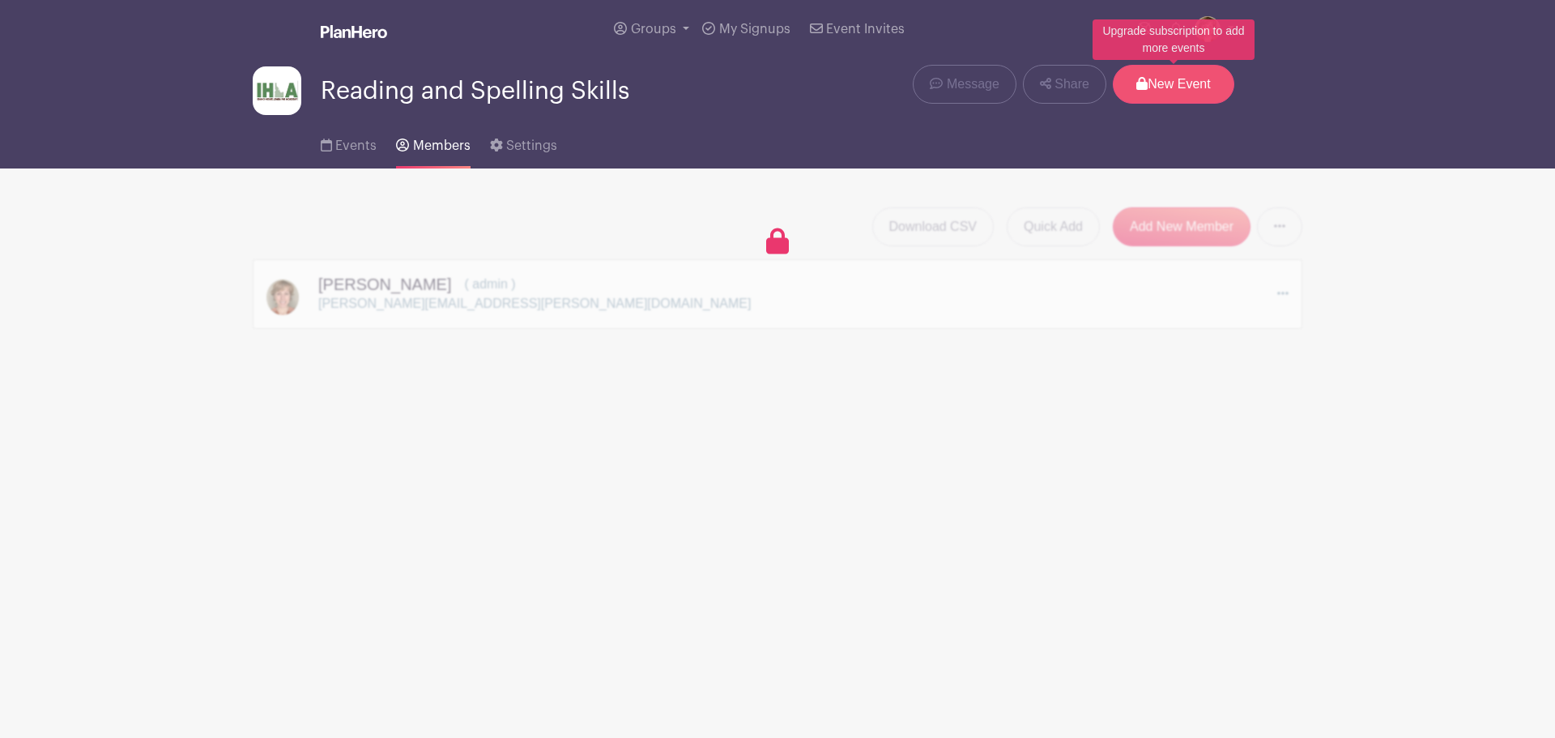
click at [1136, 86] on icon at bounding box center [1141, 83] width 11 height 13
click at [1151, 88] on p "New Event" at bounding box center [1173, 84] width 121 height 39
click at [1155, 35] on link at bounding box center [1144, 29] width 26 height 32
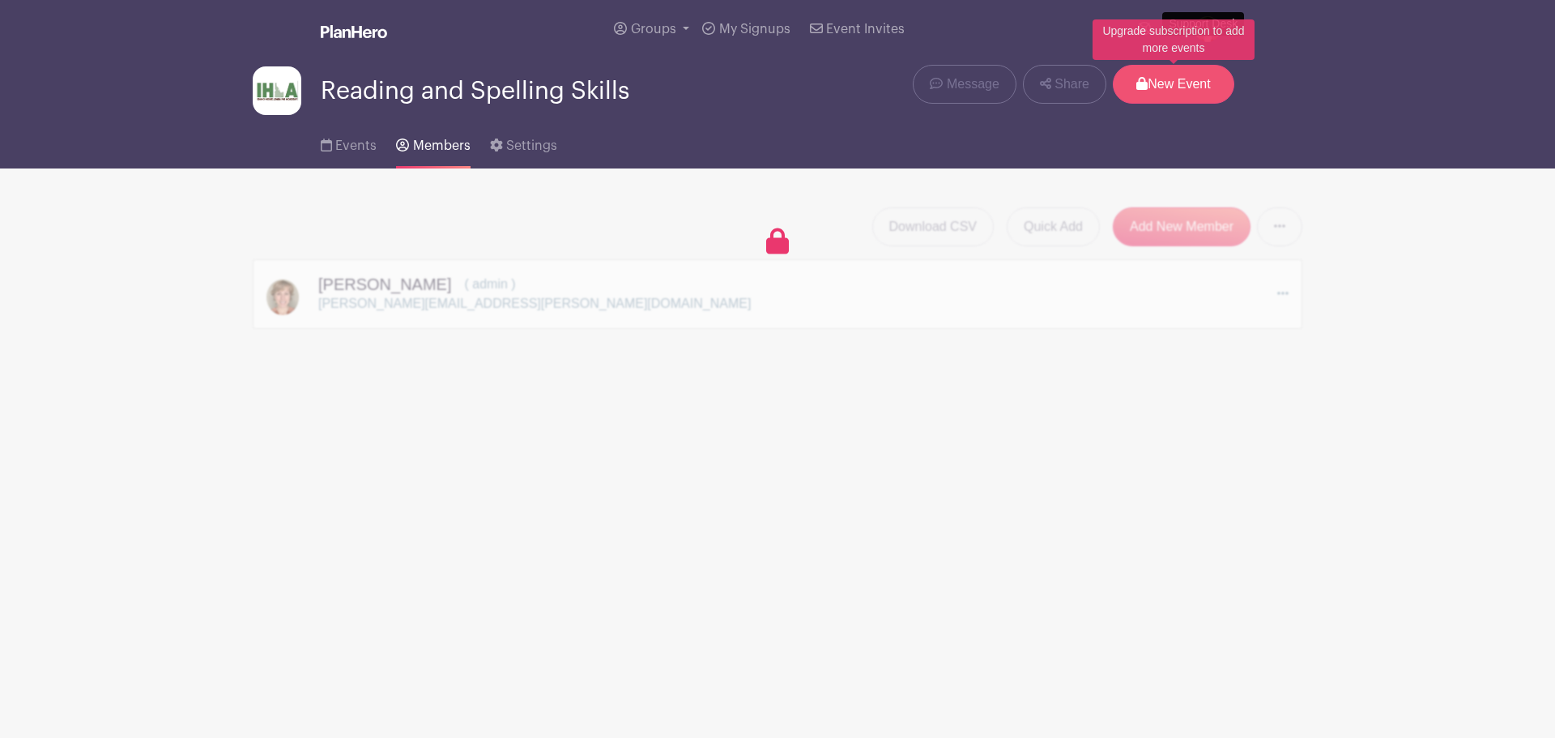
click at [1156, 81] on p "New Event" at bounding box center [1173, 84] width 121 height 39
click at [356, 144] on span "Events" at bounding box center [355, 145] width 41 height 13
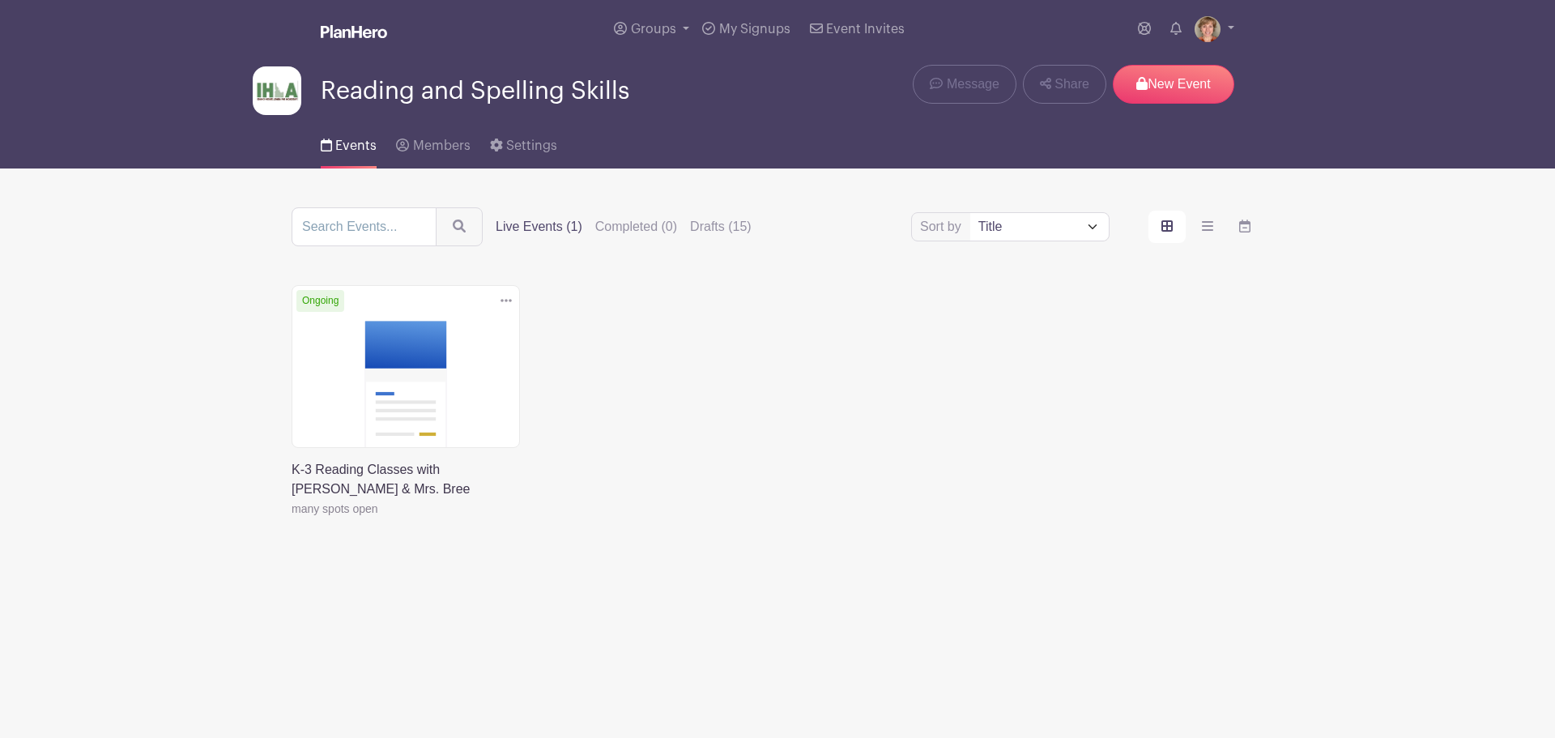
click at [471, 147] on ul "Events Members Settings" at bounding box center [439, 143] width 236 height 52
click at [449, 146] on span "Members" at bounding box center [441, 145] width 57 height 13
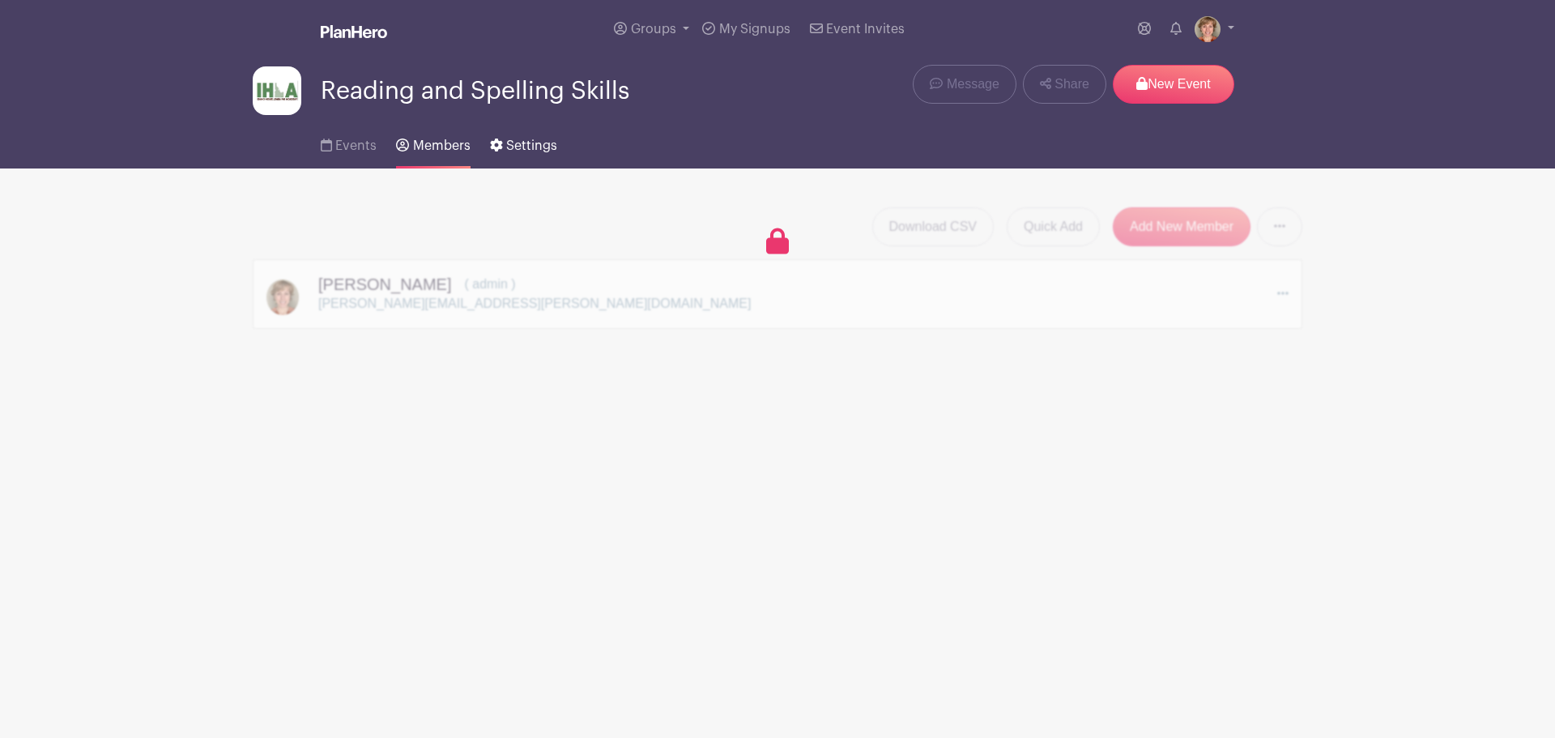
click at [500, 147] on icon at bounding box center [496, 144] width 12 height 13
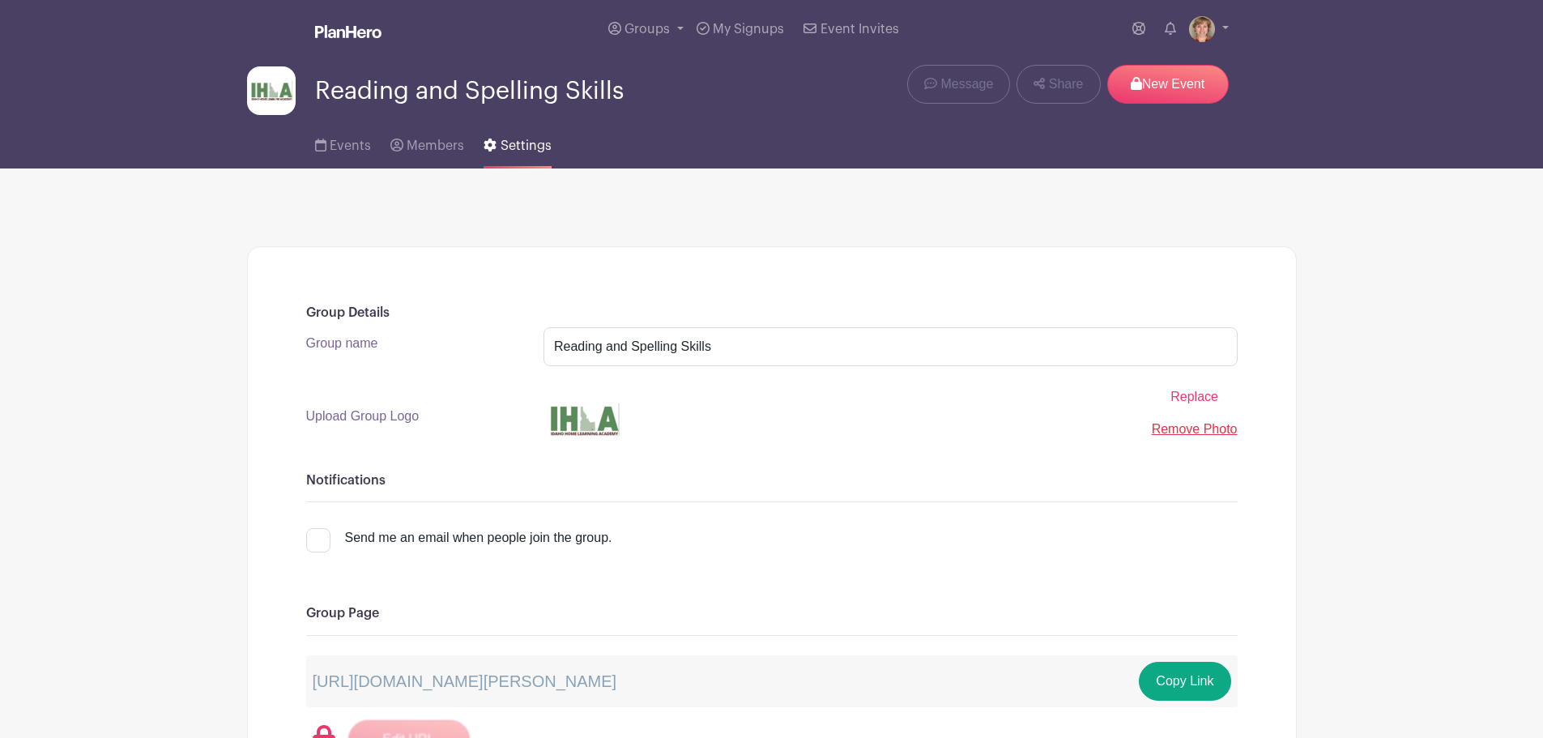
click at [347, 29] on img at bounding box center [348, 31] width 66 height 13
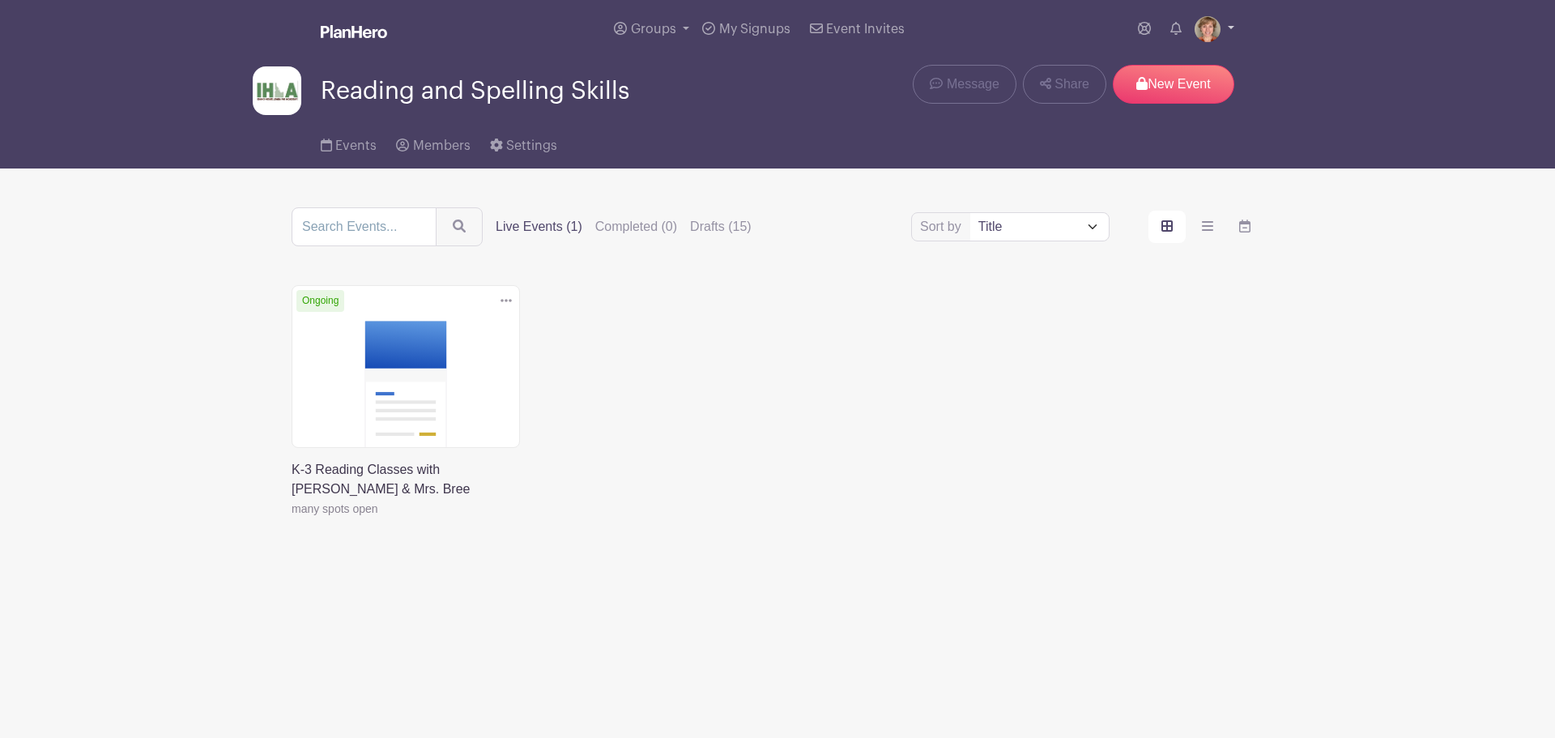
click at [1201, 36] on img at bounding box center [1207, 29] width 26 height 26
click at [1186, 59] on link "My account" at bounding box center [1169, 67] width 128 height 26
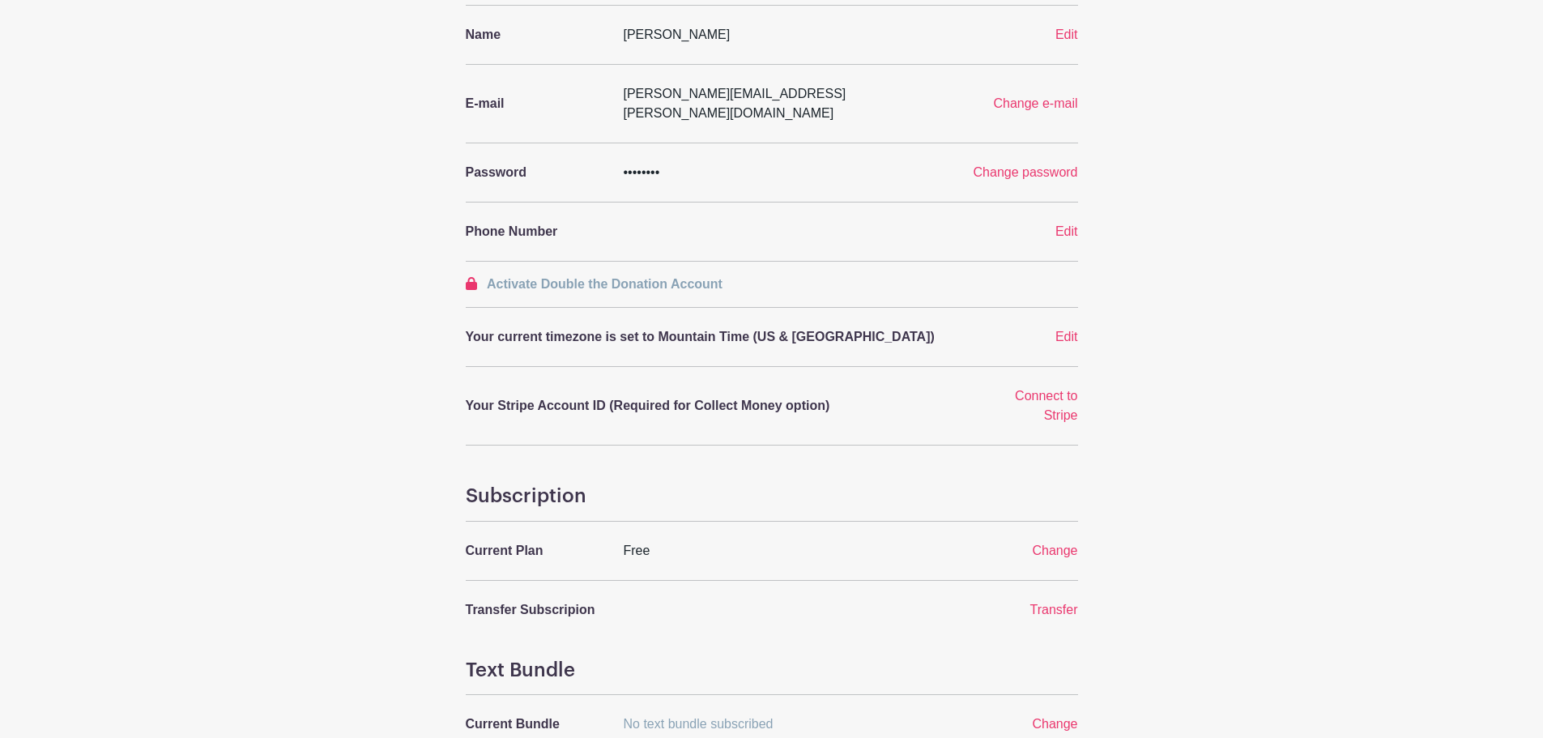
scroll to position [378, 0]
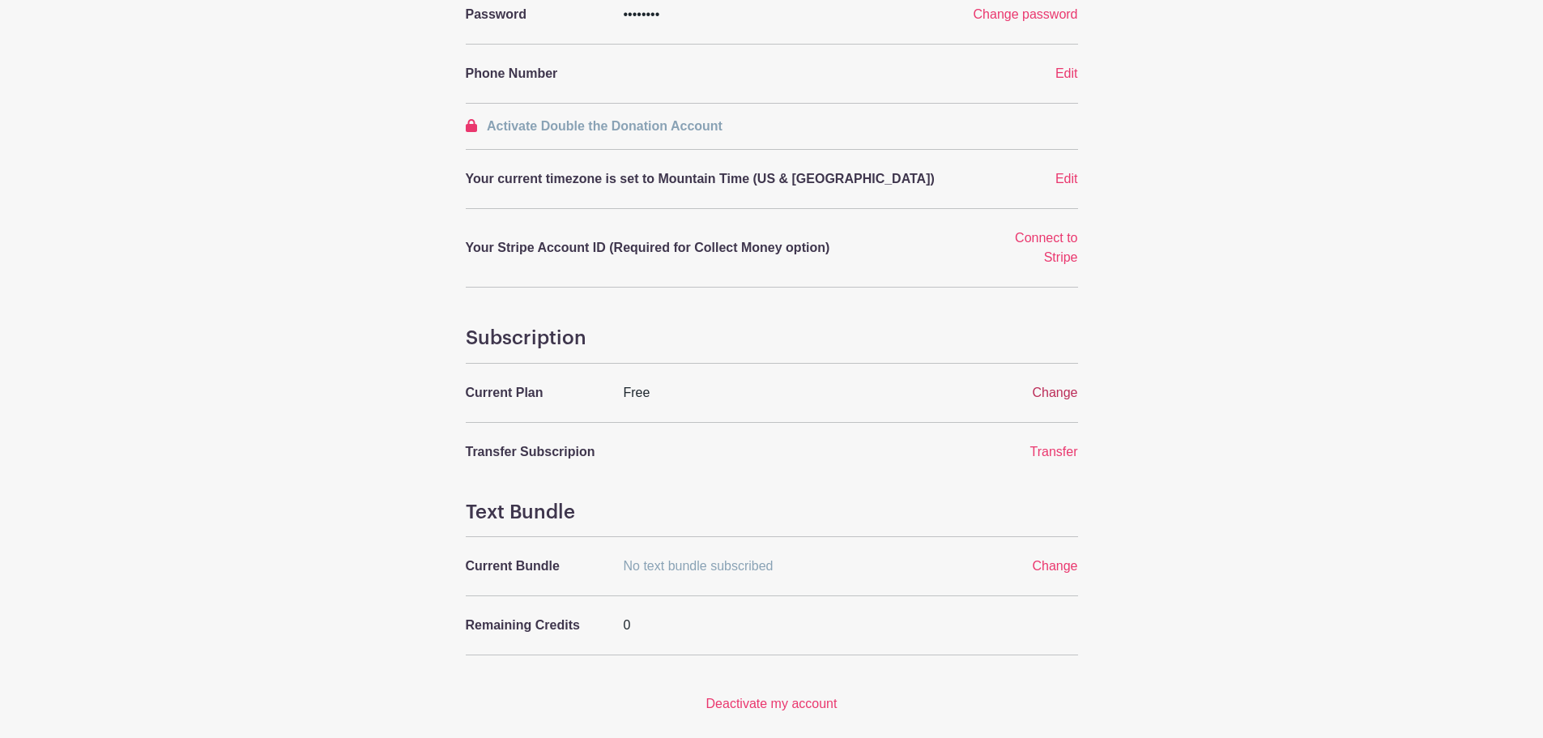
click at [1062, 385] on span "Change" at bounding box center [1054, 392] width 45 height 14
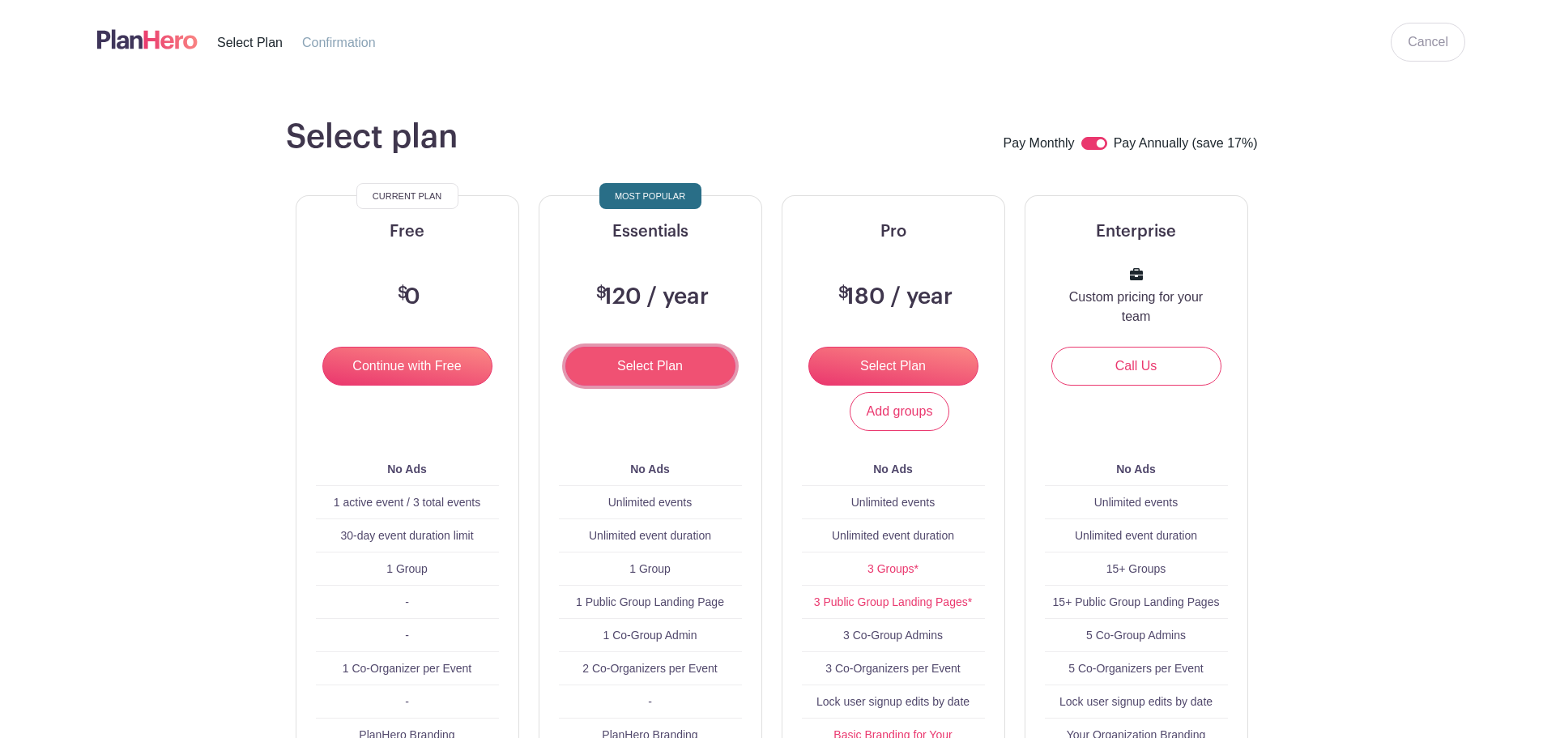
click at [665, 366] on input "Select Plan" at bounding box center [650, 366] width 170 height 39
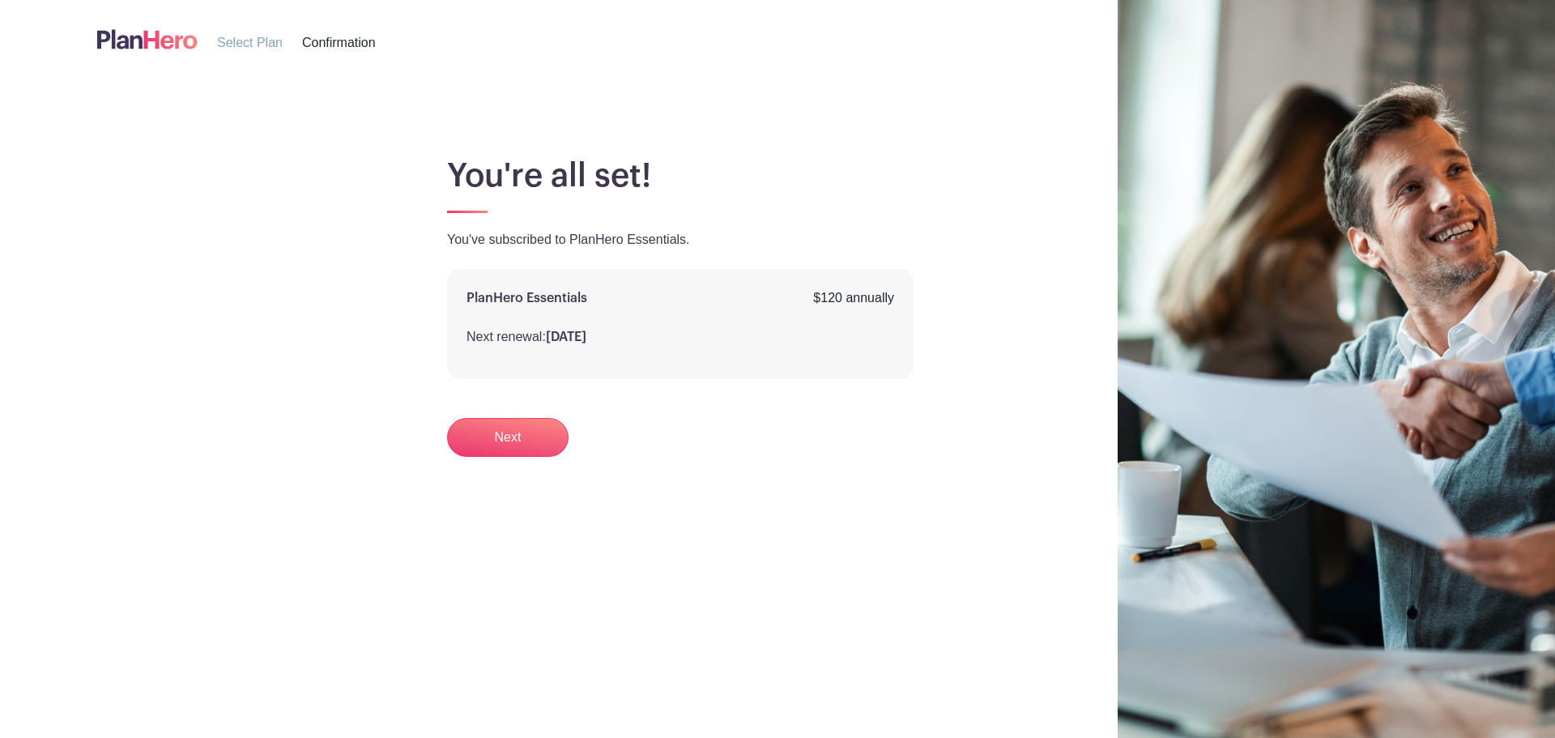
click at [329, 38] on span "Confirmation" at bounding box center [339, 43] width 74 height 14
click at [526, 436] on link "Next" at bounding box center [507, 437] width 121 height 39
